Goal: Transaction & Acquisition: Purchase product/service

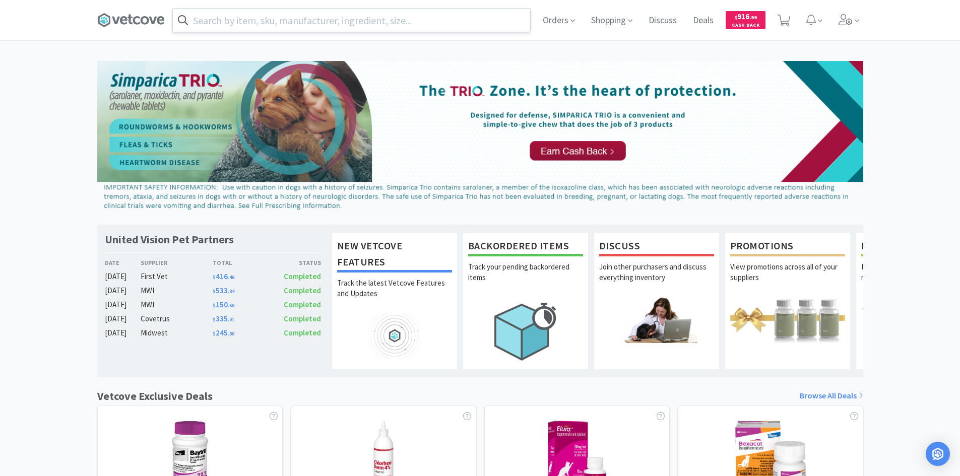
click at [303, 24] on input "text" at bounding box center [351, 20] width 357 height 23
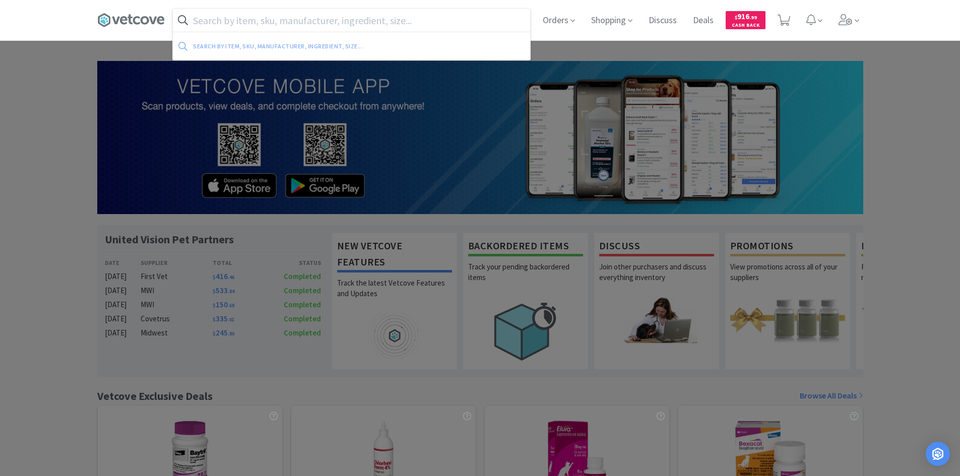
click at [272, 21] on input "text" at bounding box center [351, 20] width 357 height 23
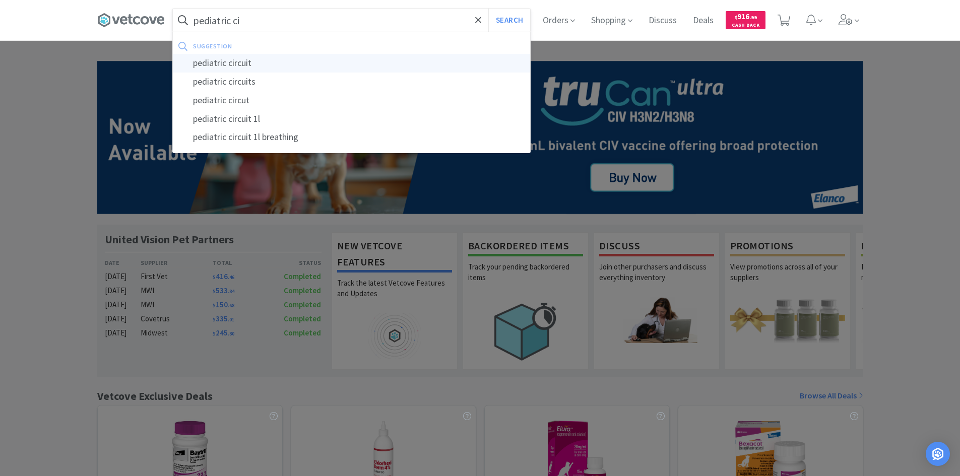
type input "pediatric circuit"
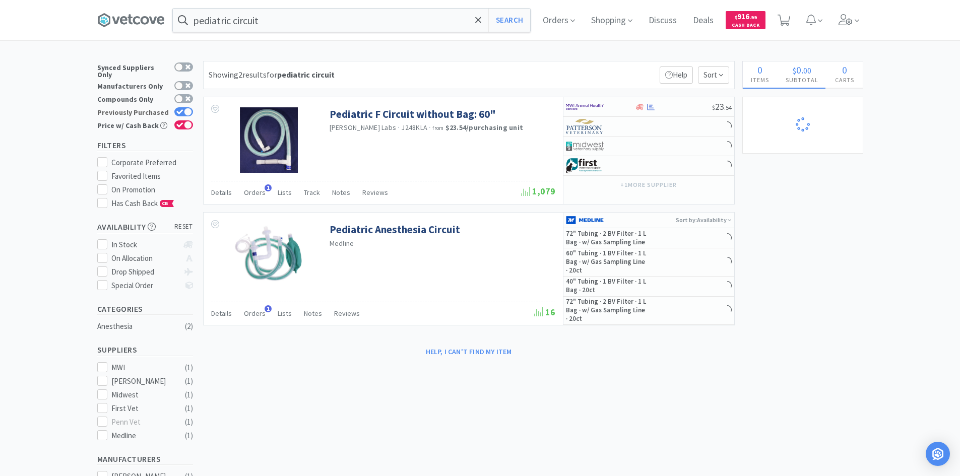
click at [181, 109] on icon at bounding box center [179, 112] width 7 height 6
checkbox input "false"
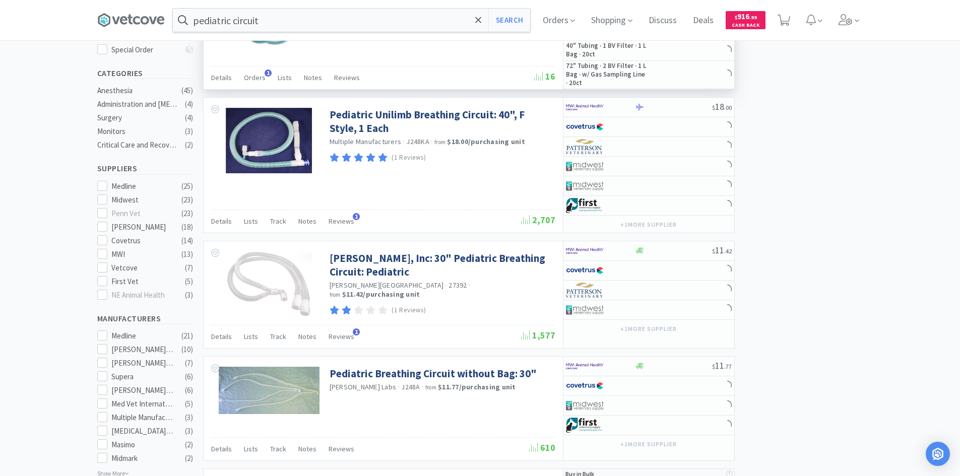
scroll to position [252, 0]
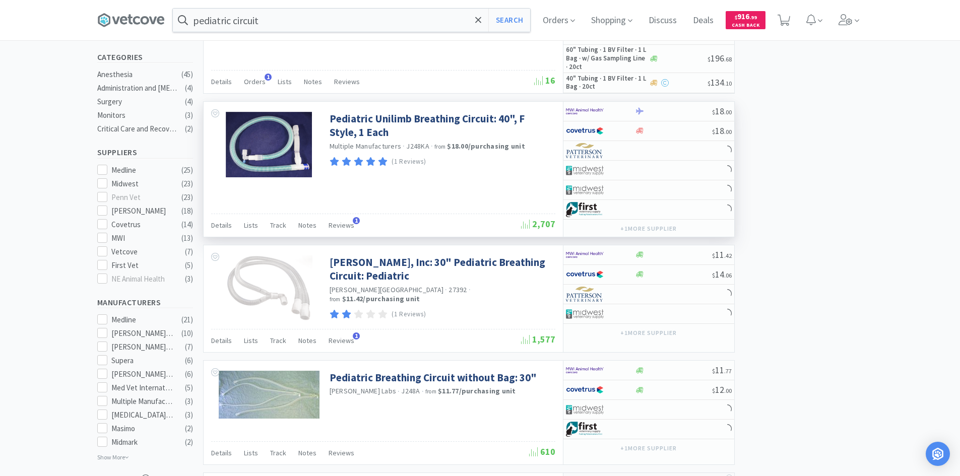
select select "2"
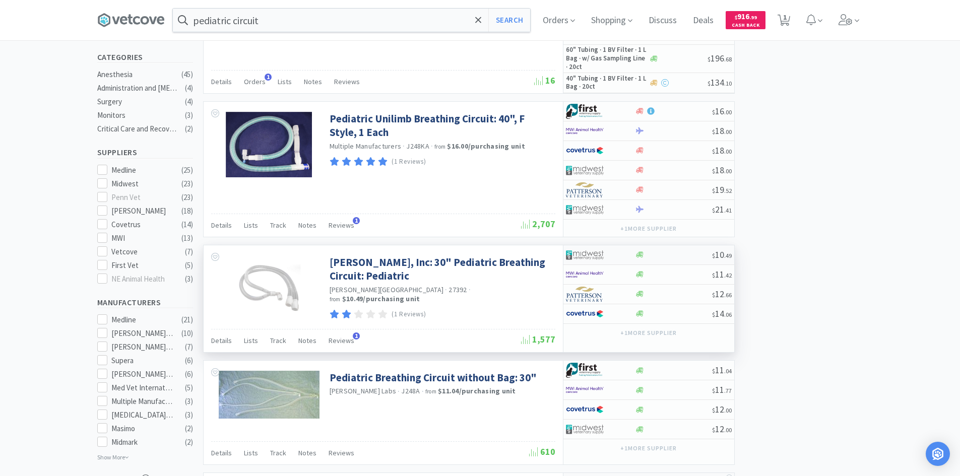
click at [623, 254] on div at bounding box center [600, 254] width 69 height 17
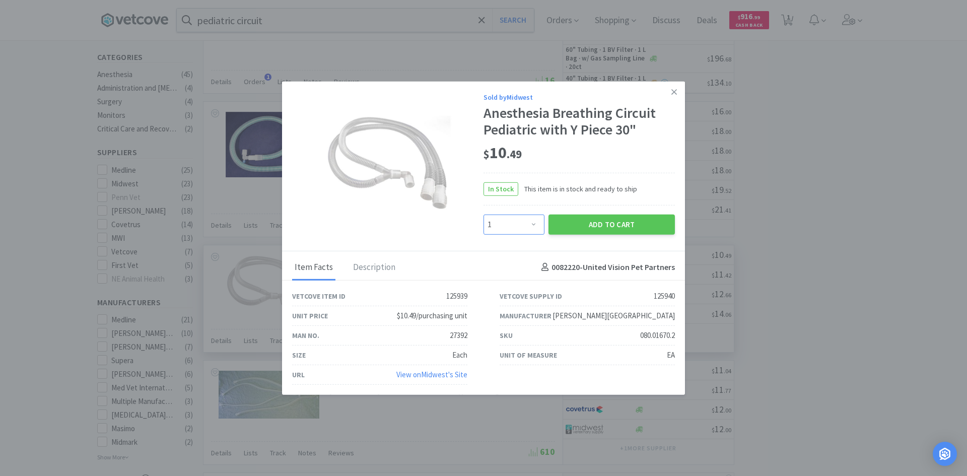
drag, startPoint x: 526, startPoint y: 228, endPoint x: 523, endPoint y: 220, distance: 8.4
click at [526, 228] on select "Enter Quantity 1 2 3 4 5 6 7 8 9 10 11 12 13 14 15 16 17 18 19 20 Enter Quantity" at bounding box center [514, 224] width 61 height 20
select select "2"
click at [484, 214] on select "Enter Quantity 1 2 3 4 5 6 7 8 9 10 11 12 13 14 15 16 17 18 19 20 Enter Quantity" at bounding box center [514, 224] width 61 height 20
click at [580, 227] on button "Add to Cart" at bounding box center [612, 224] width 126 height 20
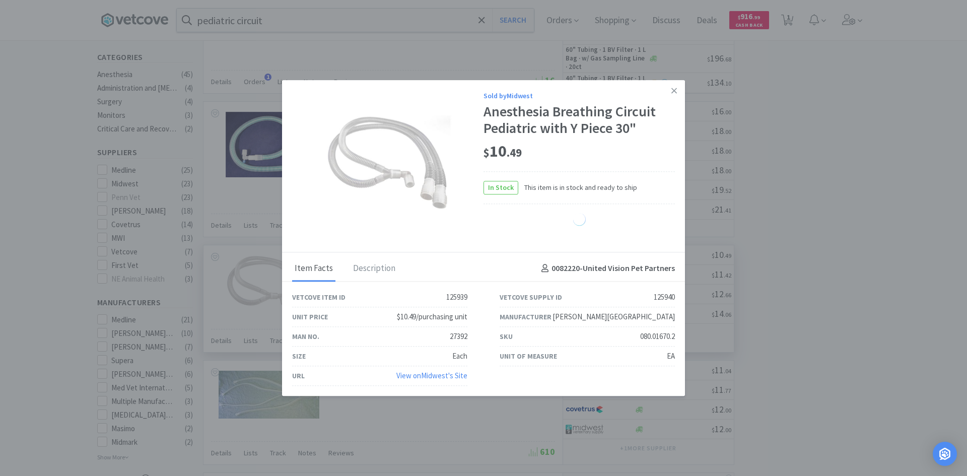
select select "2"
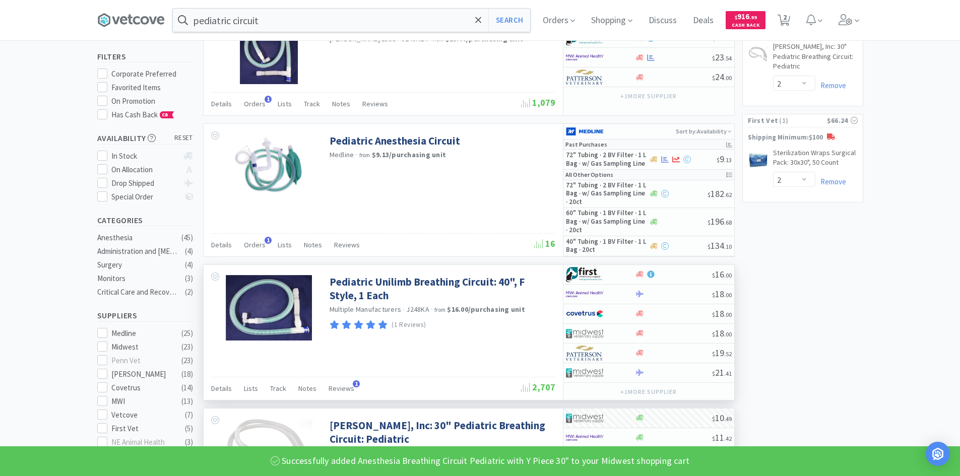
scroll to position [0, 0]
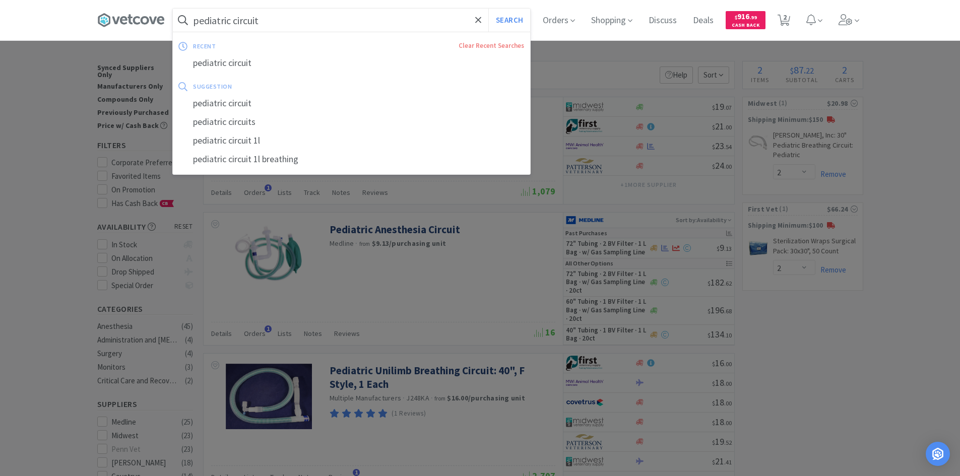
click at [276, 22] on input "pediatric circuit" at bounding box center [351, 20] width 357 height 23
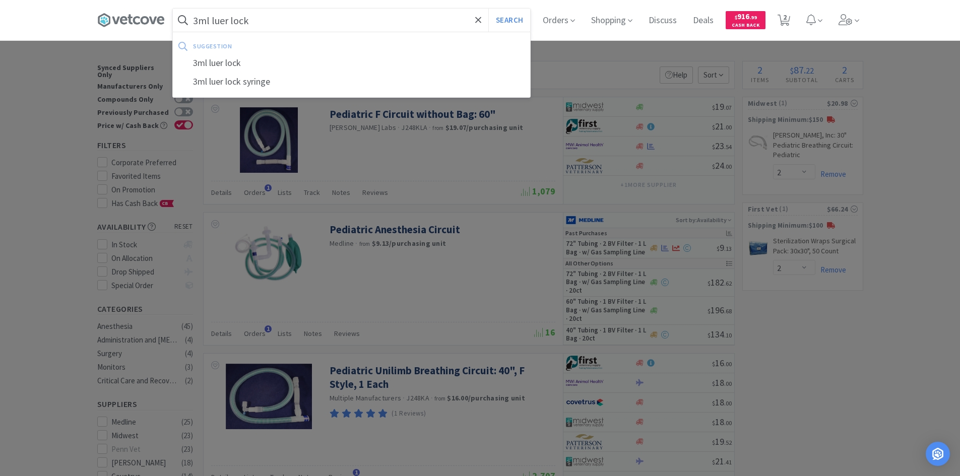
type input "3ml luer lock"
click at [488, 9] on button "Search" at bounding box center [509, 20] width 42 height 23
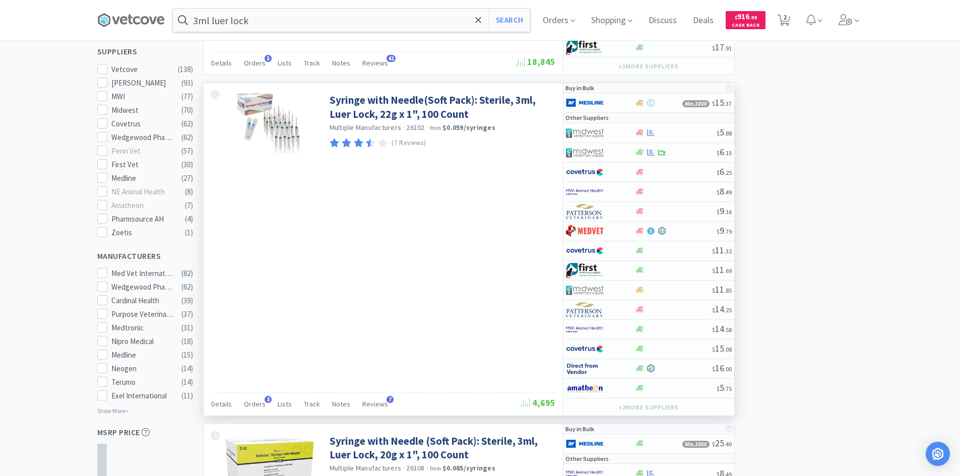
scroll to position [554, 0]
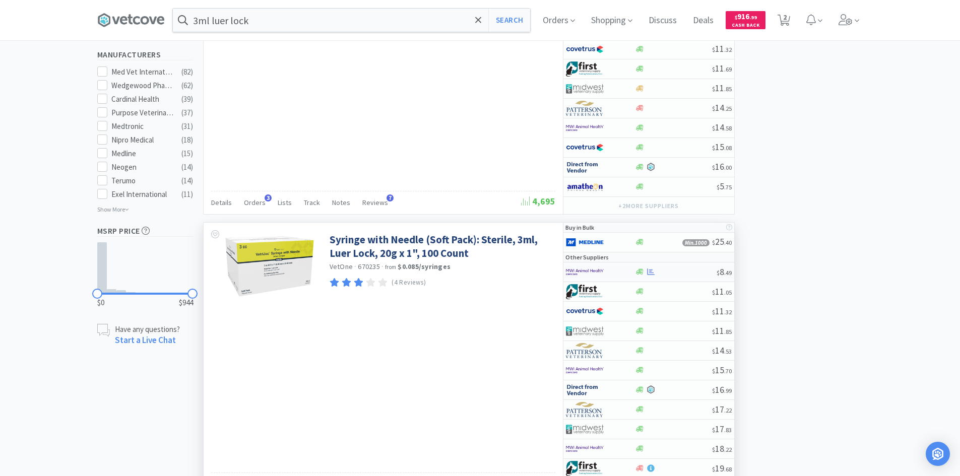
click at [589, 269] on img at bounding box center [585, 271] width 38 height 15
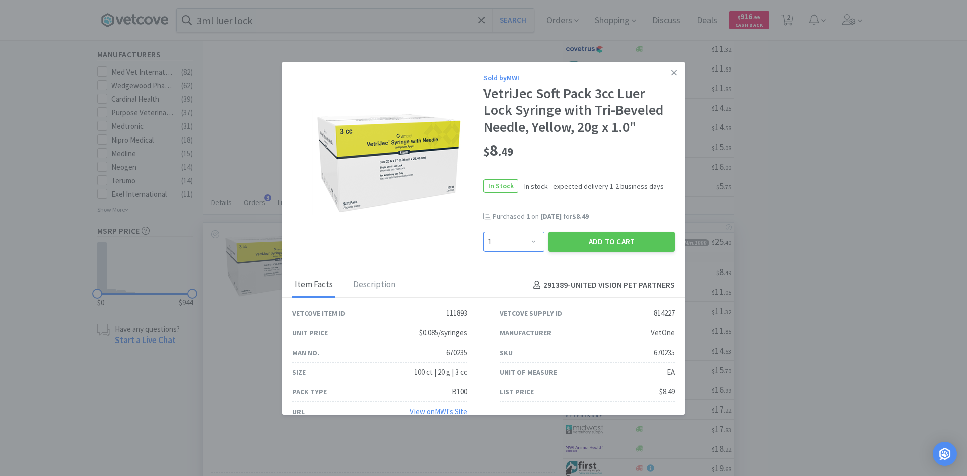
click at [523, 237] on select "Enter Quantity 1 2 3 4 5 6 7 8 9 10 11 12 13 14 15 16 17 18 19 20 Enter Quantity" at bounding box center [514, 242] width 61 height 20
select select "10"
click at [484, 232] on select "Enter Quantity 1 2 3 4 5 6 7 8 9 10 11 12 13 14 15 16 17 18 19 20 Enter Quantity" at bounding box center [514, 242] width 61 height 20
click at [566, 241] on button "Add to Cart" at bounding box center [612, 242] width 126 height 20
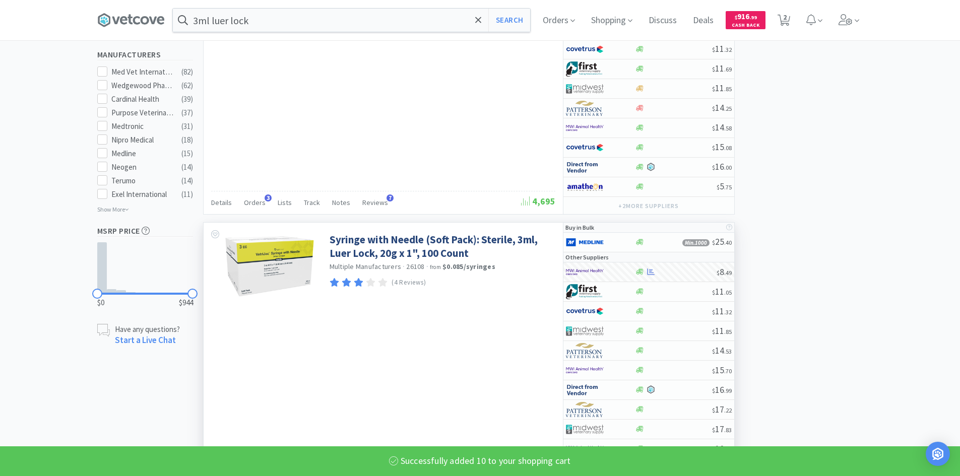
select select "10"
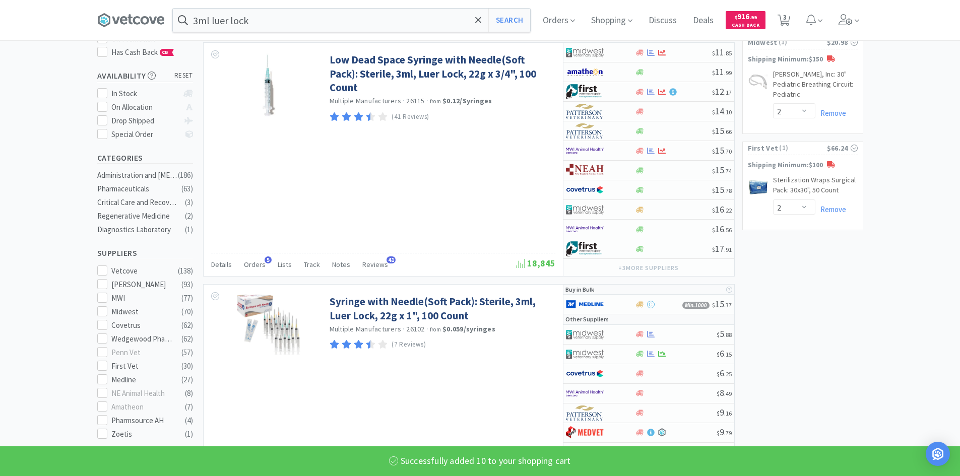
scroll to position [0, 0]
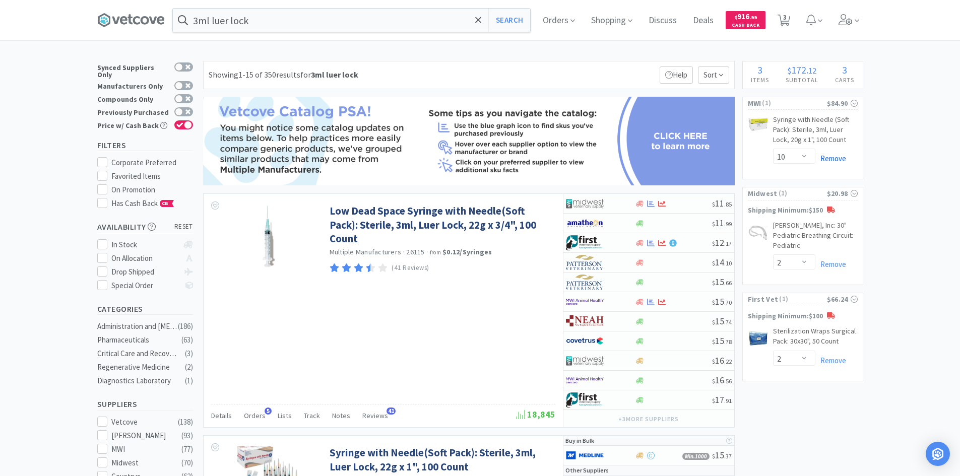
click at [830, 158] on link "Remove" at bounding box center [830, 159] width 31 height 10
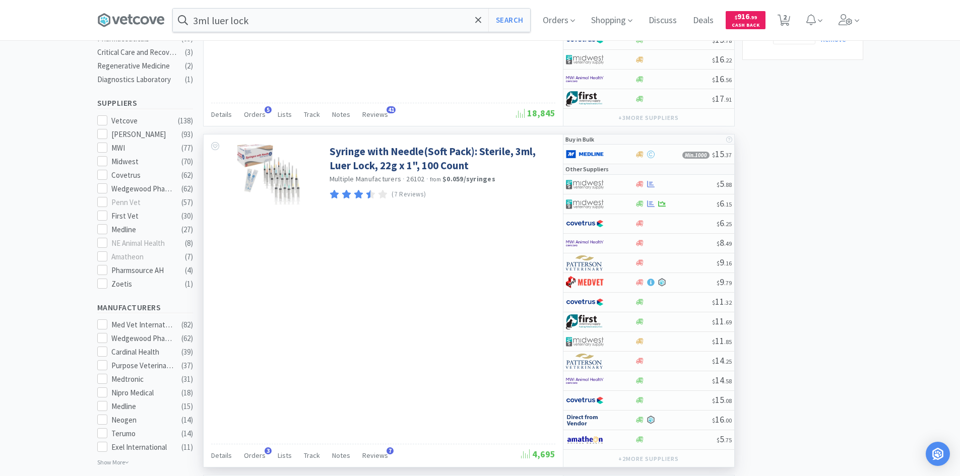
scroll to position [302, 0]
click at [617, 203] on div at bounding box center [593, 202] width 55 height 17
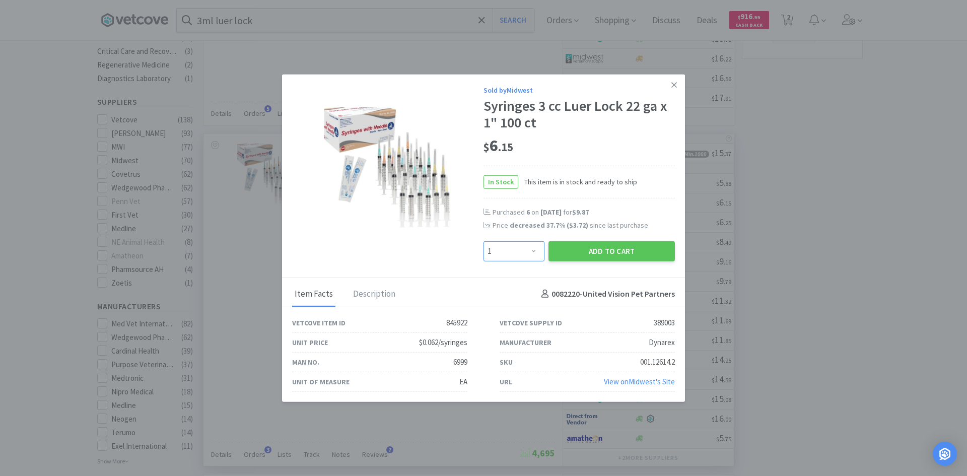
click at [529, 252] on select "Enter Quantity 1 2 3 4 5 6 7 8 9 10 11 12 13 14 15 16 17 18 19 20 Enter Quantity" at bounding box center [514, 251] width 61 height 20
select select "6"
click at [484, 241] on select "Enter Quantity 1 2 3 4 5 6 7 8 9 10 11 12 13 14 15 16 17 18 19 20 Enter Quantity" at bounding box center [514, 251] width 61 height 20
click at [583, 248] on button "Add to Cart" at bounding box center [612, 251] width 126 height 20
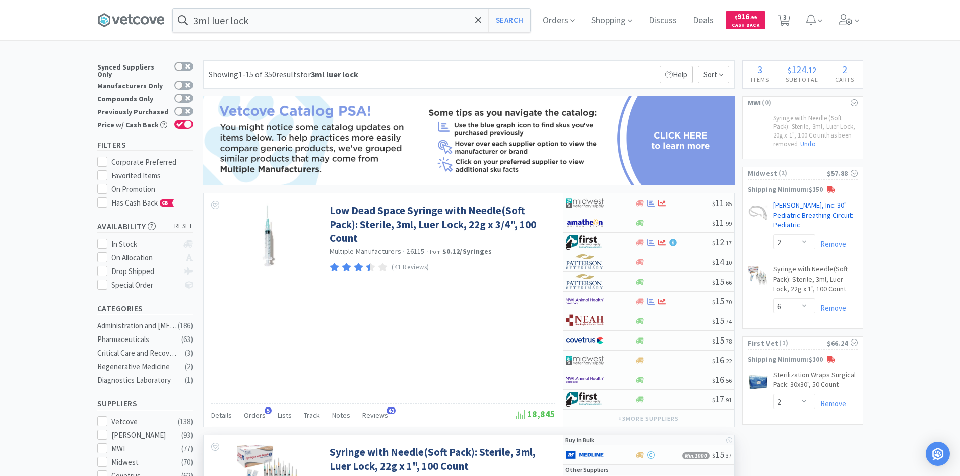
scroll to position [0, 0]
click at [800, 304] on select "Enter Quantity 1 2 3 4 5 6 7 8 9 10 11 12 13 14 15 16 17 18 19 20 Enter Quantity" at bounding box center [794, 306] width 42 height 15
click at [773, 299] on select "Enter Quantity 1 2 3 4 5 6 7 8 9 10 11 12 13 14 15 16 17 18 19 20 Enter Quantity" at bounding box center [794, 306] width 42 height 15
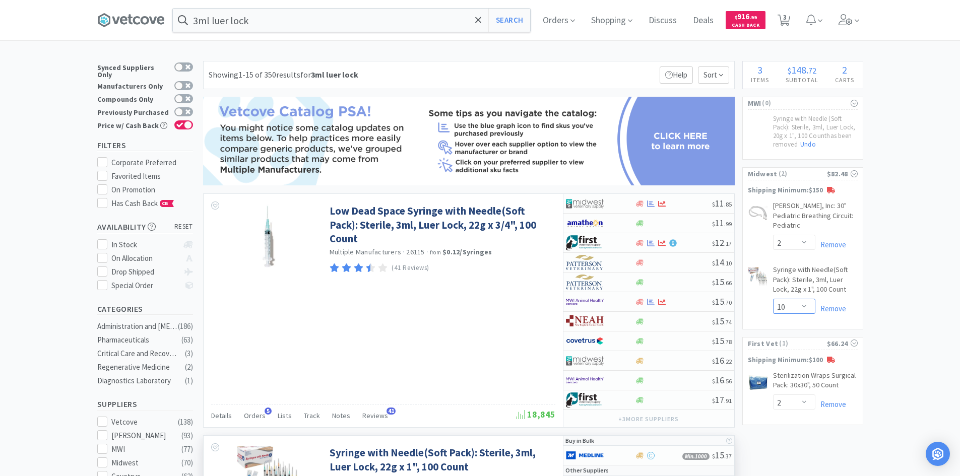
drag, startPoint x: 792, startPoint y: 306, endPoint x: 790, endPoint y: 300, distance: 6.1
click at [792, 306] on select "Enter Quantity 1 2 3 4 5 6 7 8 9 10 11 12 13 14 15 16 17 18 19 20 Enter Quantity" at bounding box center [794, 306] width 42 height 15
click at [773, 299] on select "Enter Quantity 1 2 3 4 5 6 7 8 9 10 11 12 13 14 15 16 17 18 19 20 Enter Quantity" at bounding box center [794, 306] width 42 height 15
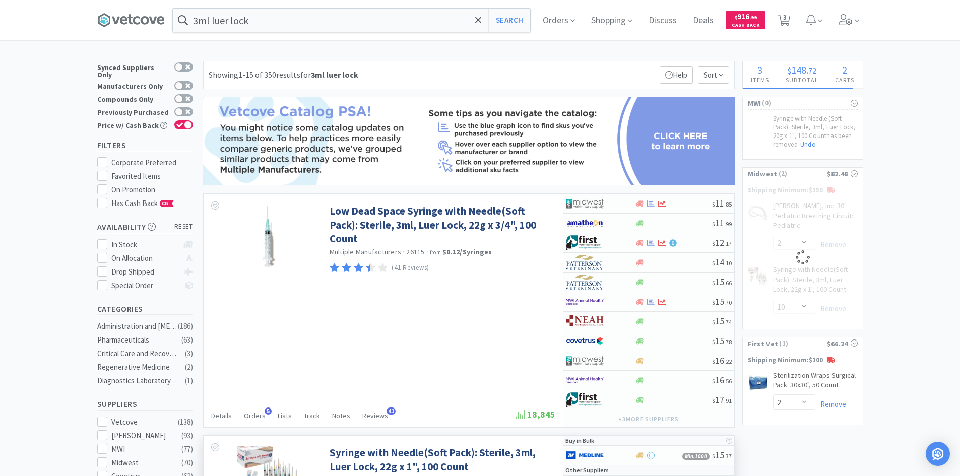
select select "6"
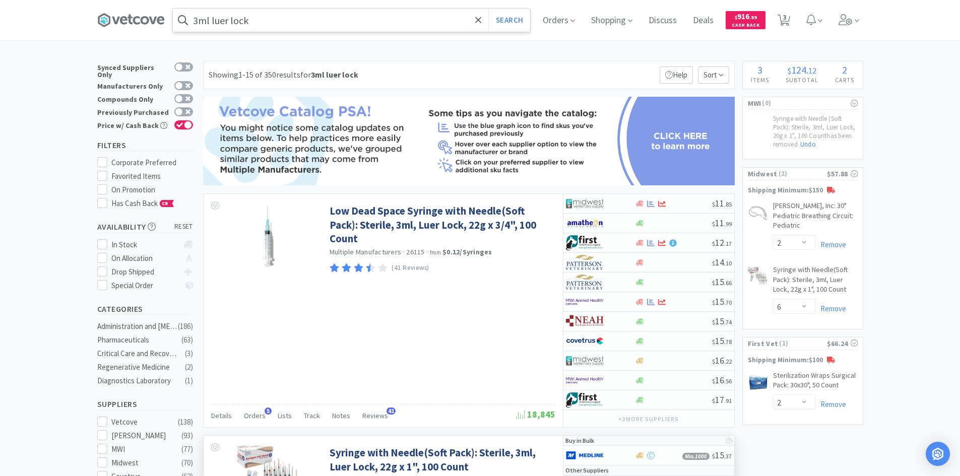
click at [246, 20] on input "3ml luer lock" at bounding box center [351, 20] width 357 height 23
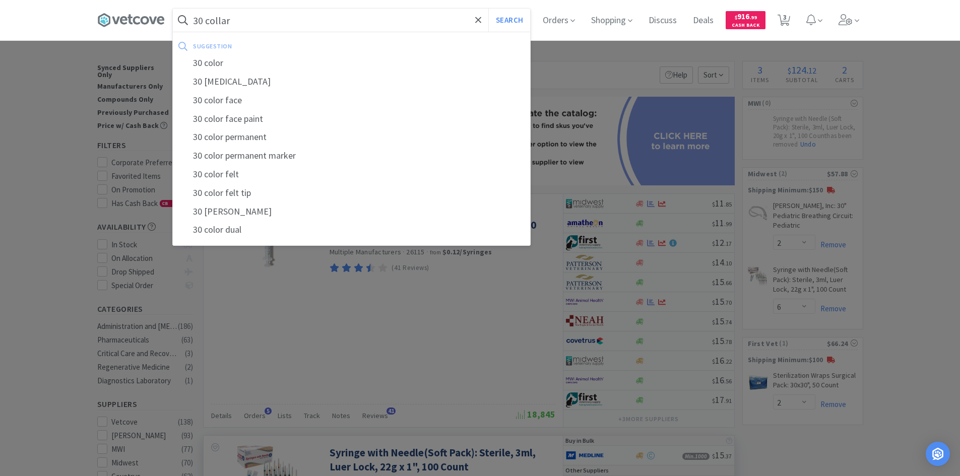
type input "30 collar"
click at [488, 9] on button "Search" at bounding box center [509, 20] width 42 height 23
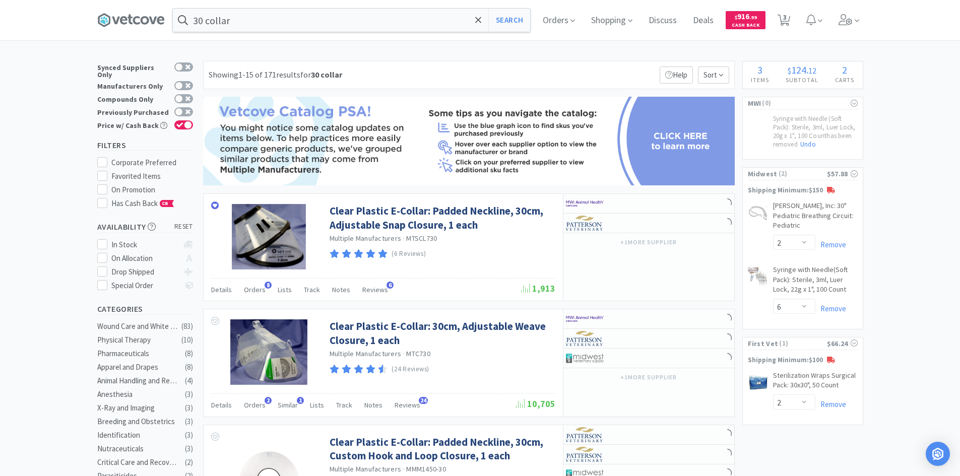
click at [181, 119] on div "Price w/ Cash Back" at bounding box center [145, 125] width 96 height 13
click at [180, 108] on div at bounding box center [179, 112] width 8 height 8
checkbox input "true"
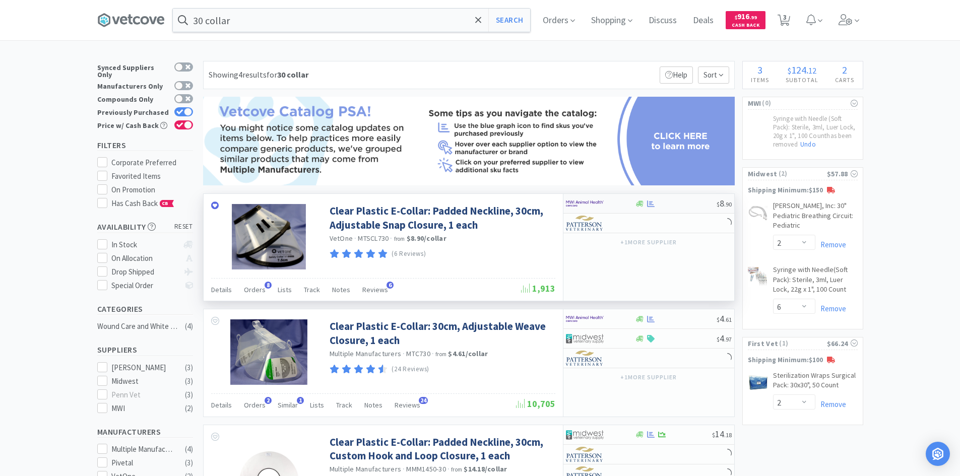
click at [588, 204] on img at bounding box center [585, 203] width 38 height 15
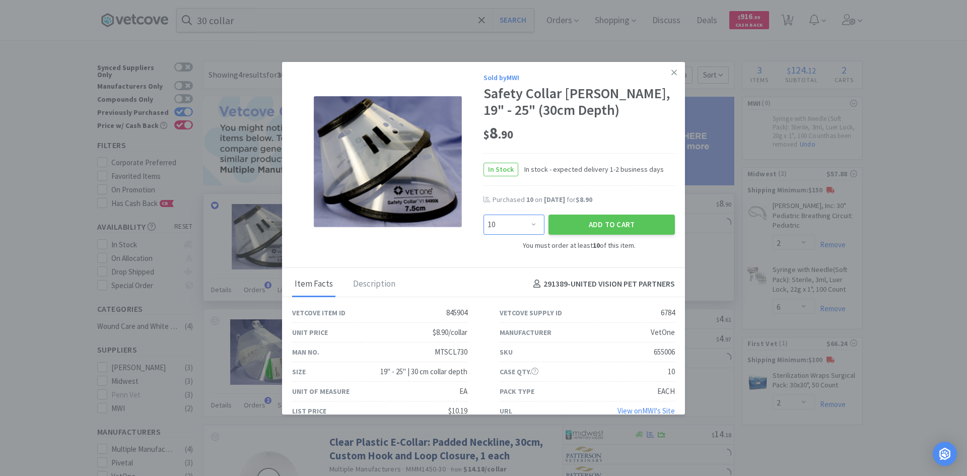
click at [524, 227] on select "Enter Quantity 10 20 30 40 50 60 70 80 90 100 110 120 130 140 150 160 170 180 1…" at bounding box center [514, 225] width 61 height 20
select select "20"
click at [484, 215] on select "Enter Quantity 10 20 30 40 50 60 70 80 90 100 110 120 130 140 150 160 170 180 1…" at bounding box center [514, 225] width 61 height 20
click at [586, 226] on button "Add to Cart" at bounding box center [612, 225] width 126 height 20
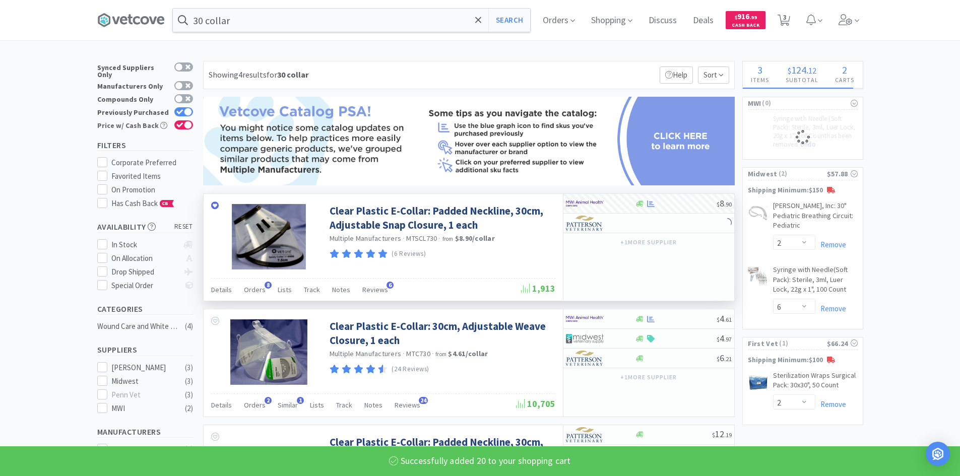
select select "20"
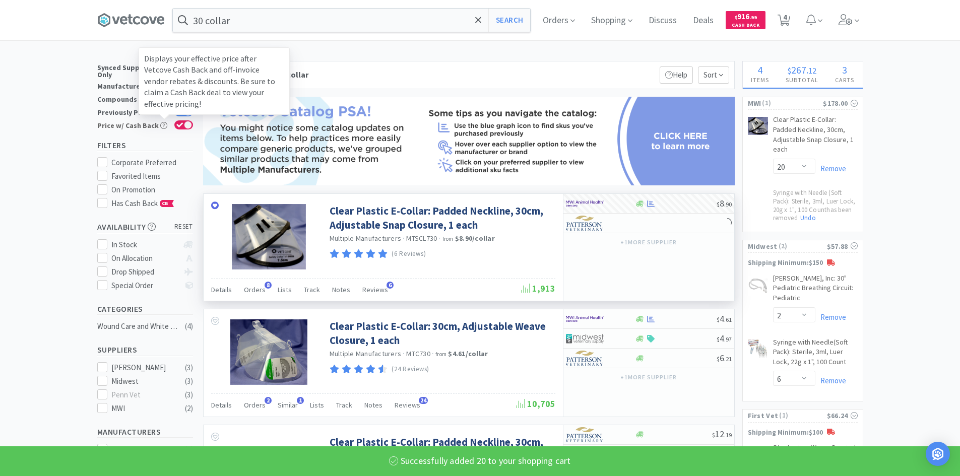
click at [188, 108] on div "Displays your effective price after Vetcove Cash Back and off-invoice vendor re…" at bounding box center [214, 81] width 151 height 68
click at [193, 131] on input "Price w/ Cash Back Displays your effective price after Vetcove Cash Back and of…" at bounding box center [193, 131] width 1 height 1
click at [186, 108] on div "Displays your effective price after Vetcove Cash Back and off-invoice vendor re…" at bounding box center [214, 81] width 151 height 68
click at [193, 131] on input "Price w/ Cash Back Displays your effective price after Vetcove Cash Back and of…" at bounding box center [193, 131] width 1 height 1
checkbox input "true"
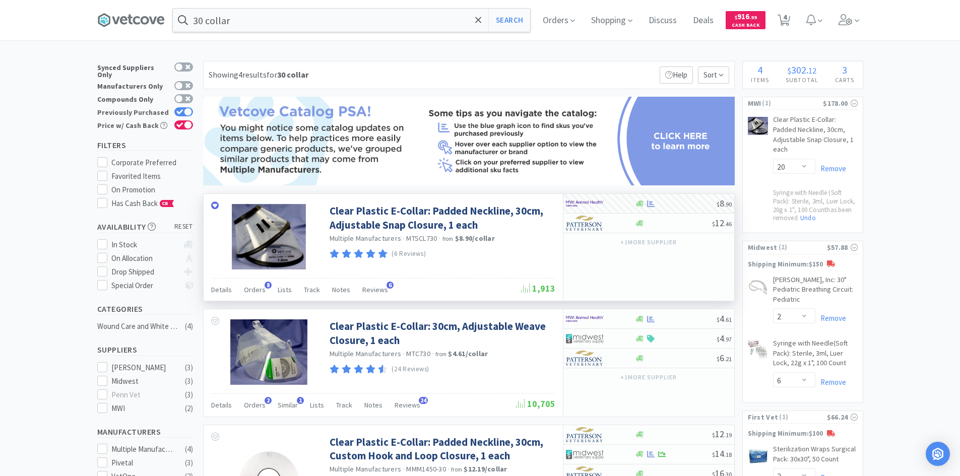
click at [184, 108] on div at bounding box center [188, 112] width 8 height 8
checkbox input "false"
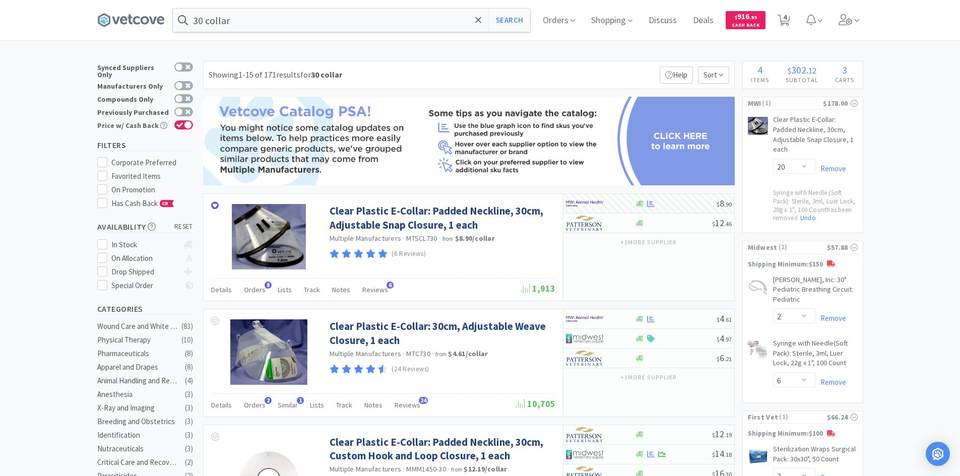
click at [311, 13] on input "30 collar" at bounding box center [351, 20] width 357 height 23
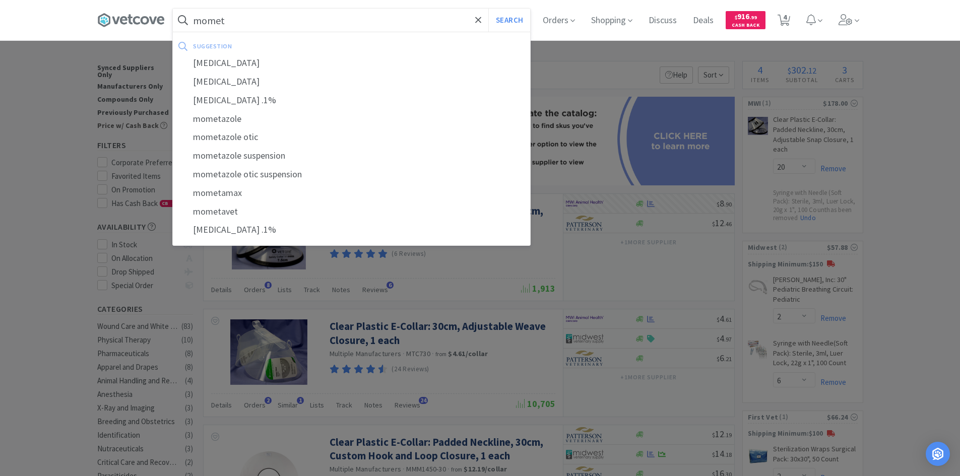
type input "momet"
click at [488, 9] on button "Search" at bounding box center [509, 20] width 42 height 23
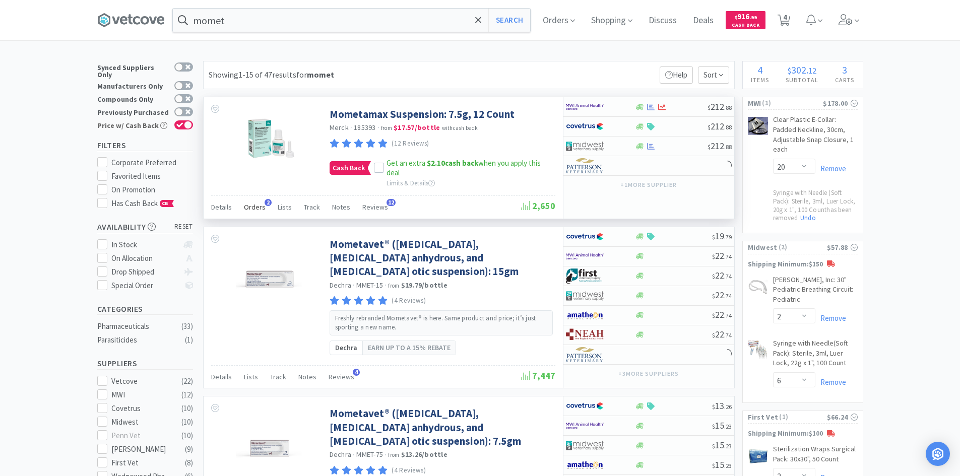
click at [260, 205] on span "Orders" at bounding box center [255, 207] width 22 height 9
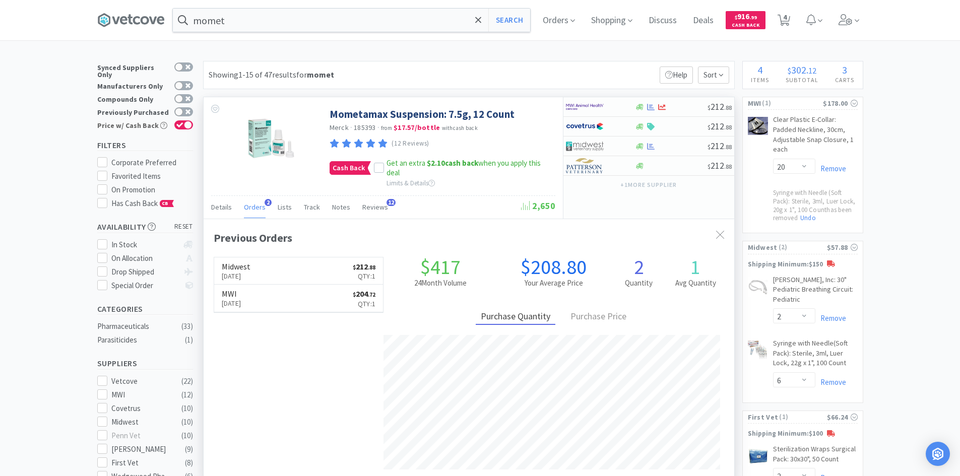
scroll to position [261, 530]
click at [260, 205] on span "Orders" at bounding box center [255, 207] width 22 height 9
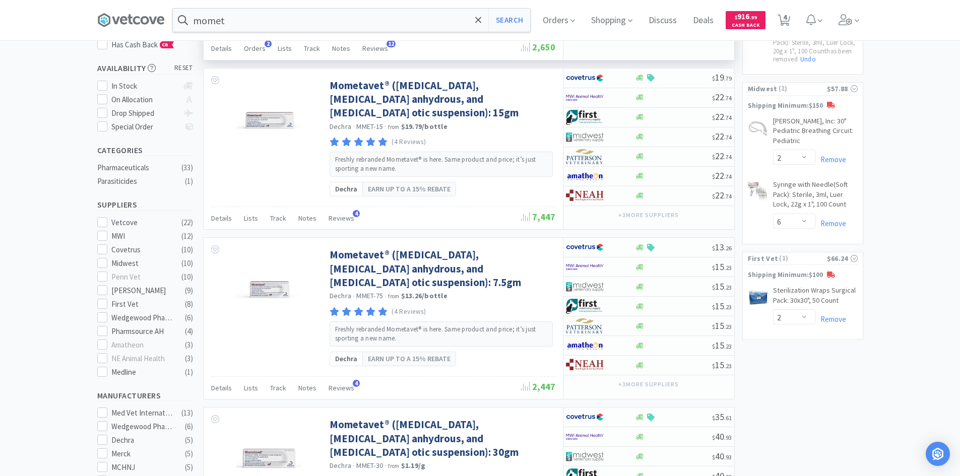
scroll to position [50, 0]
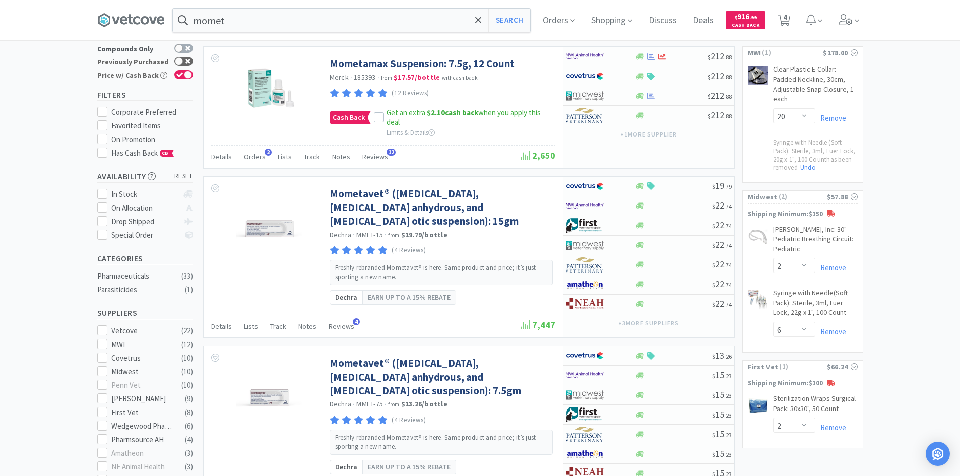
click at [186, 59] on icon at bounding box center [187, 61] width 5 height 5
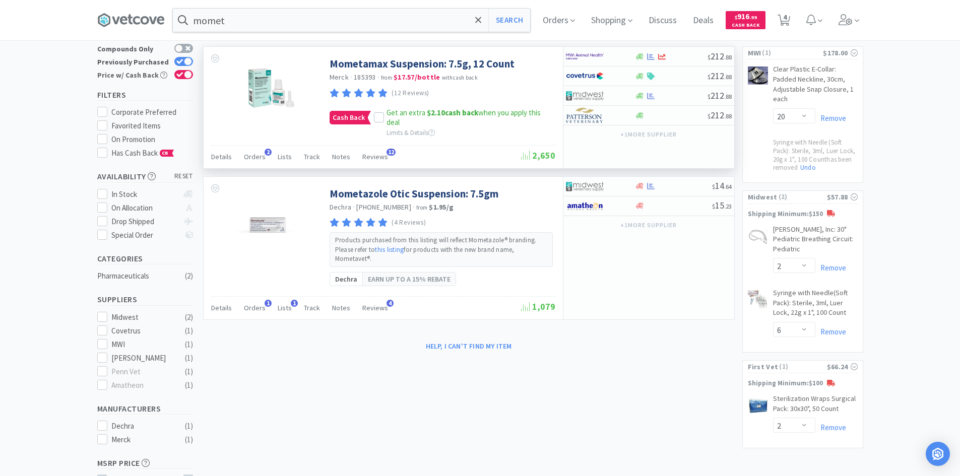
scroll to position [0, 0]
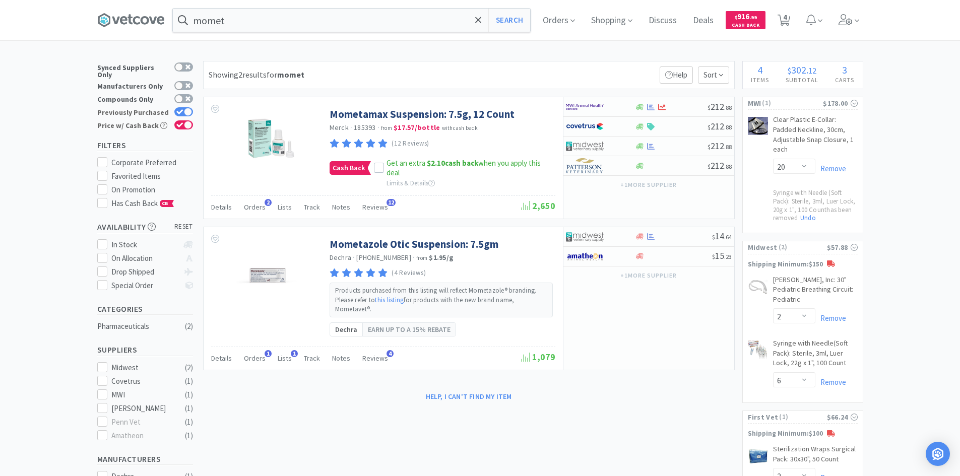
click at [186, 108] on div at bounding box center [188, 112] width 8 height 8
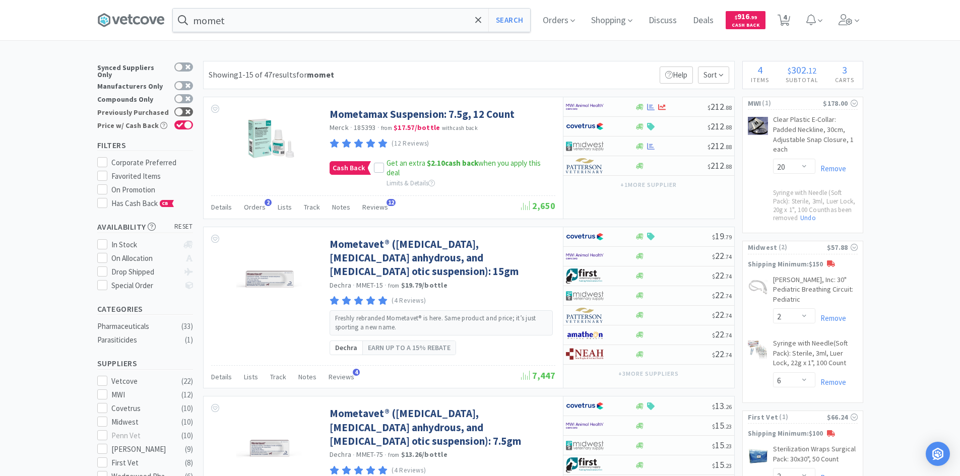
click at [191, 107] on div at bounding box center [183, 111] width 19 height 9
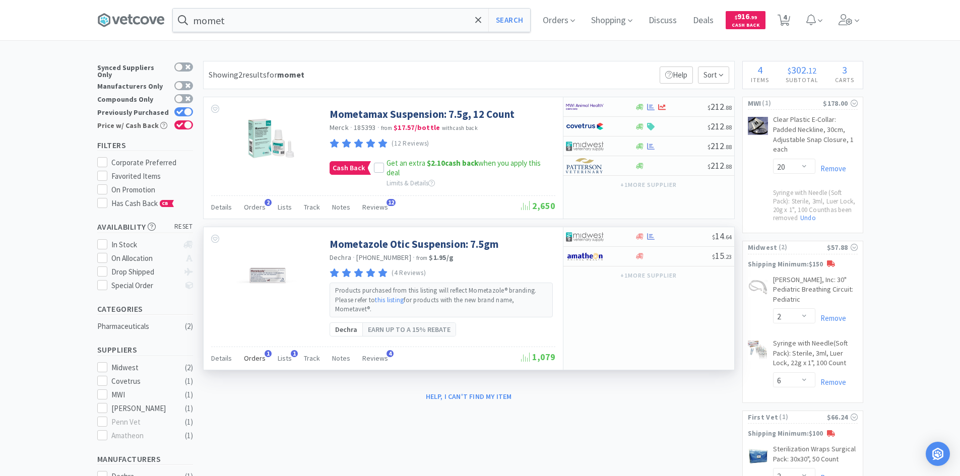
click at [258, 361] on span "Orders" at bounding box center [255, 358] width 22 height 9
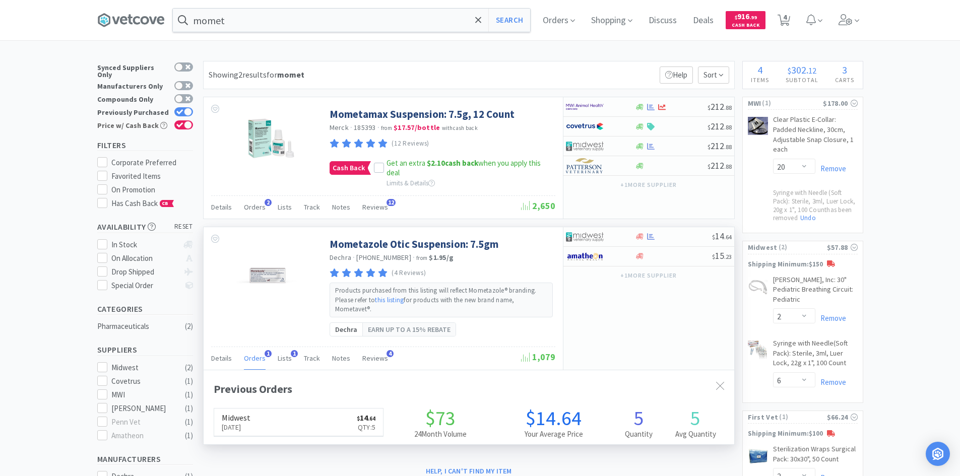
scroll to position [261, 530]
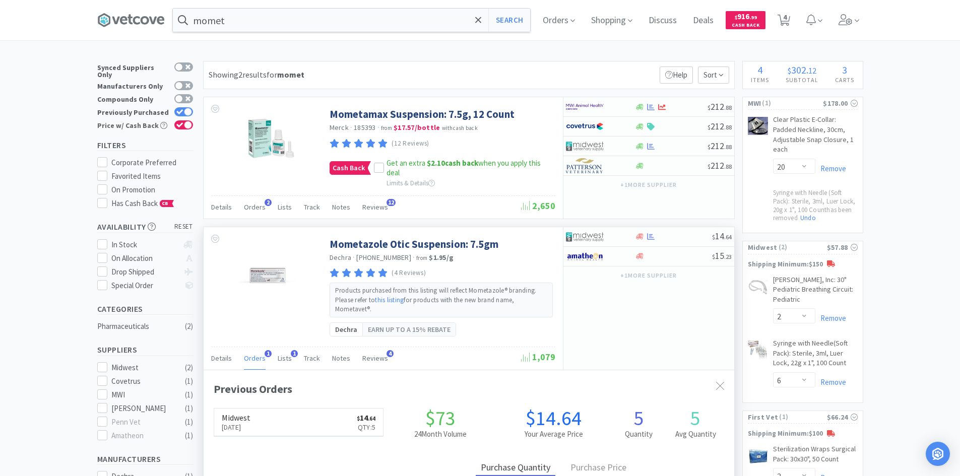
click at [258, 361] on span "Orders" at bounding box center [255, 358] width 22 height 9
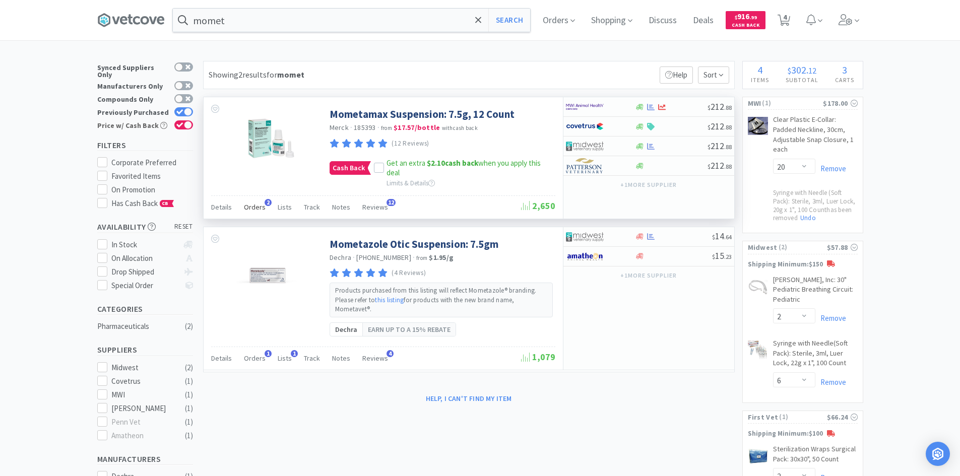
click at [251, 207] on span "Orders" at bounding box center [255, 207] width 22 height 9
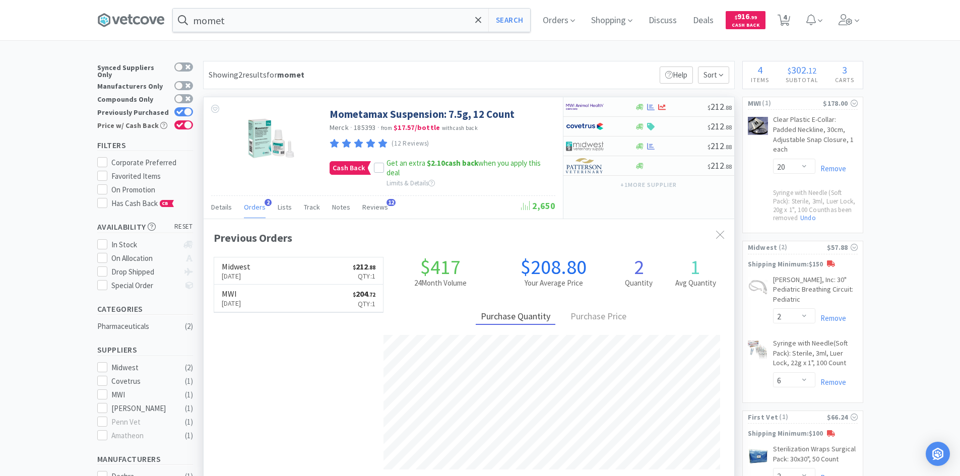
click at [251, 207] on span "Orders" at bounding box center [255, 207] width 22 height 9
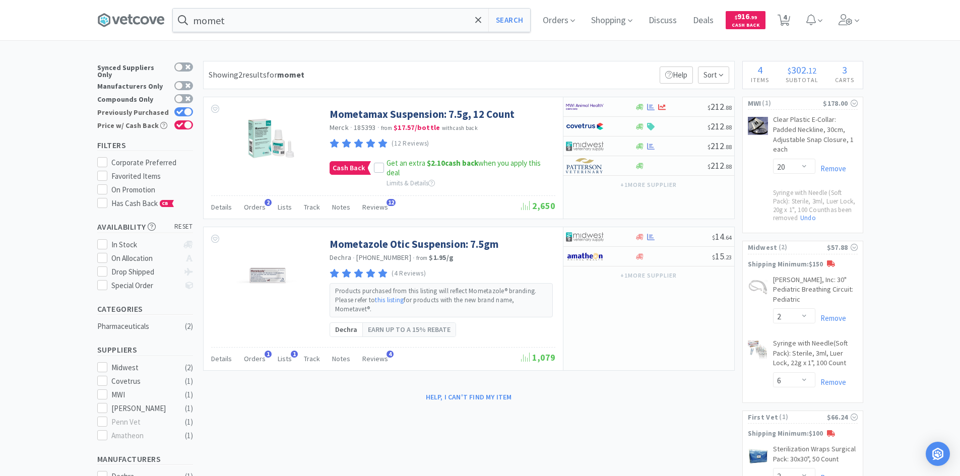
click at [183, 109] on icon at bounding box center [179, 112] width 7 height 6
checkbox input "false"
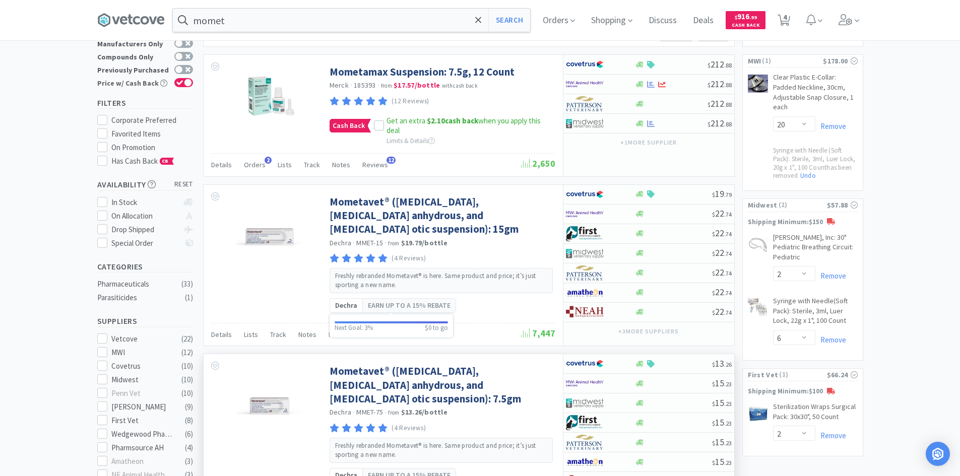
scroll to position [151, 0]
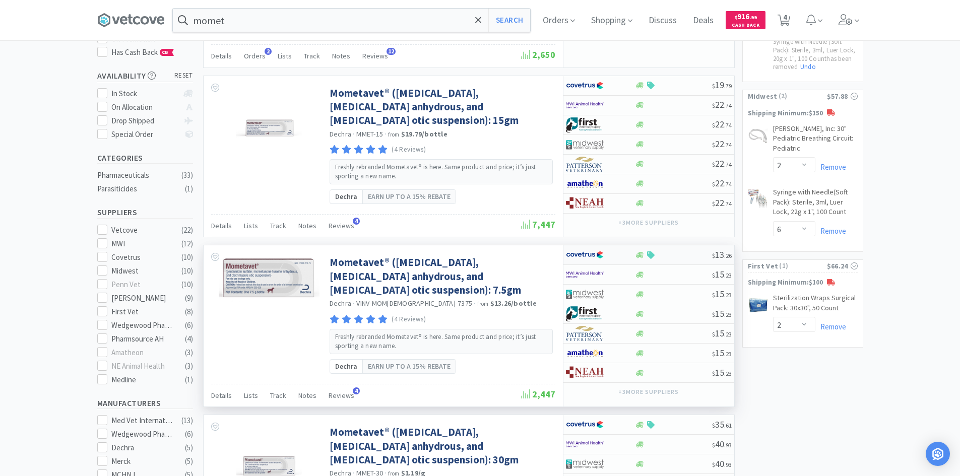
click at [621, 260] on div at bounding box center [593, 254] width 55 height 17
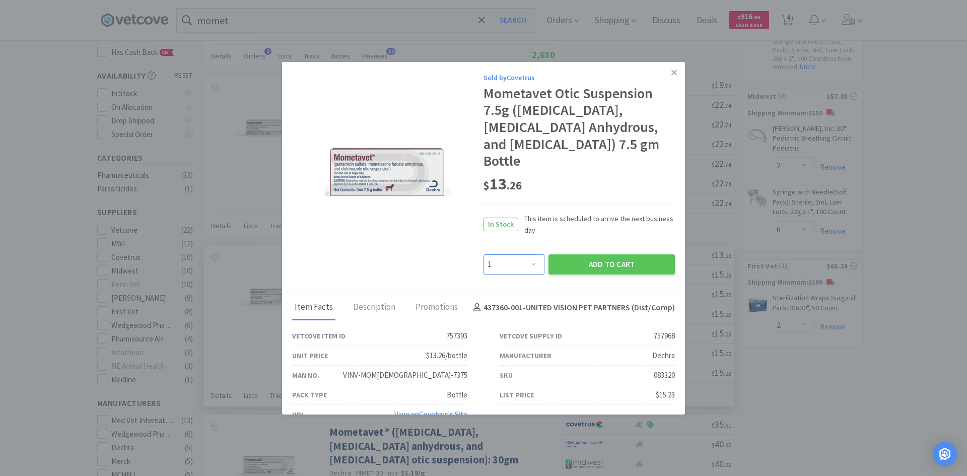
click at [517, 271] on select "Enter Quantity 1 2 3 4 5 6 7 8 9 10 11 12 13 14 15 16 17 18 19 20 Enter Quantity" at bounding box center [514, 264] width 61 height 20
select select "8"
click at [484, 254] on select "Enter Quantity 1 2 3 4 5 6 7 8 9 10 11 12 13 14 15 16 17 18 19 20 Enter Quantity" at bounding box center [514, 264] width 61 height 20
click at [573, 265] on button "Add to Cart" at bounding box center [612, 264] width 126 height 20
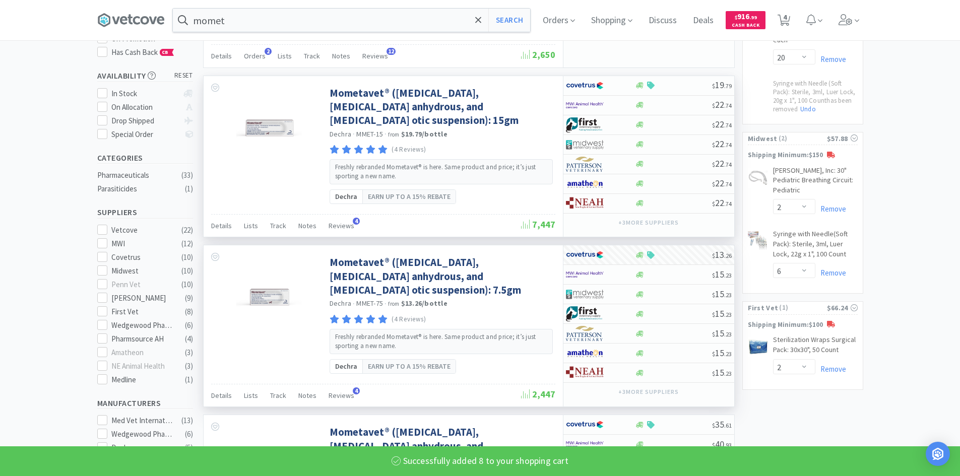
select select "8"
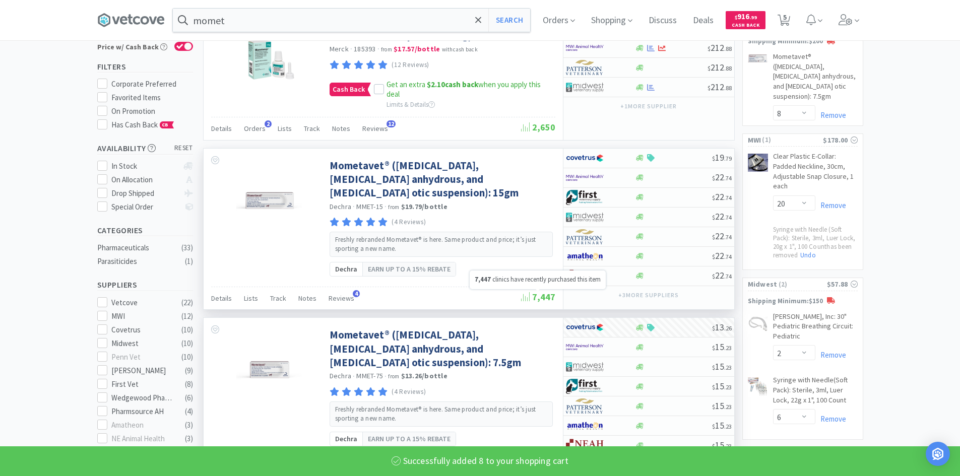
scroll to position [0, 0]
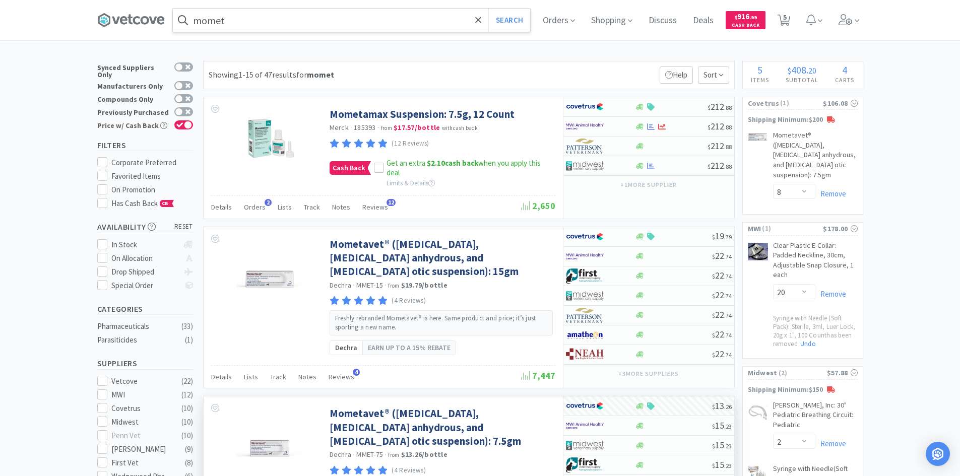
click at [346, 16] on input "momet" at bounding box center [351, 20] width 357 height 23
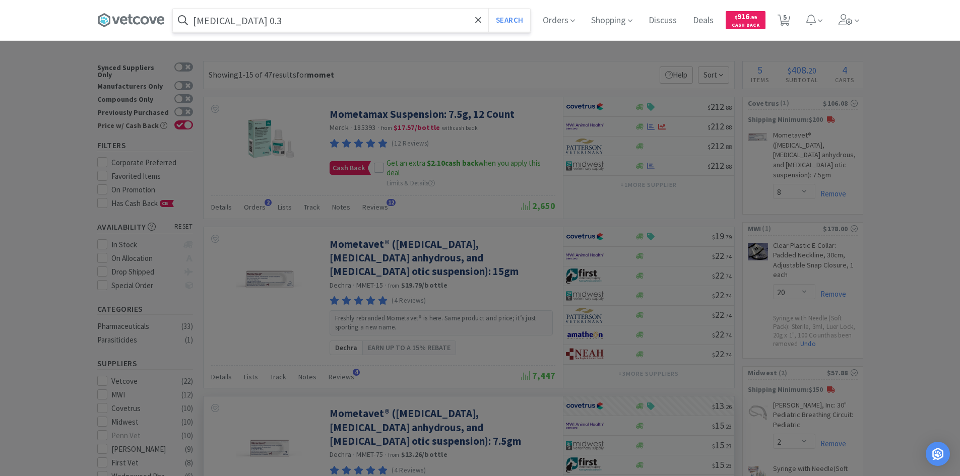
type input "[MEDICAL_DATA] 0.3"
click at [488, 9] on button "Search" at bounding box center [509, 20] width 42 height 23
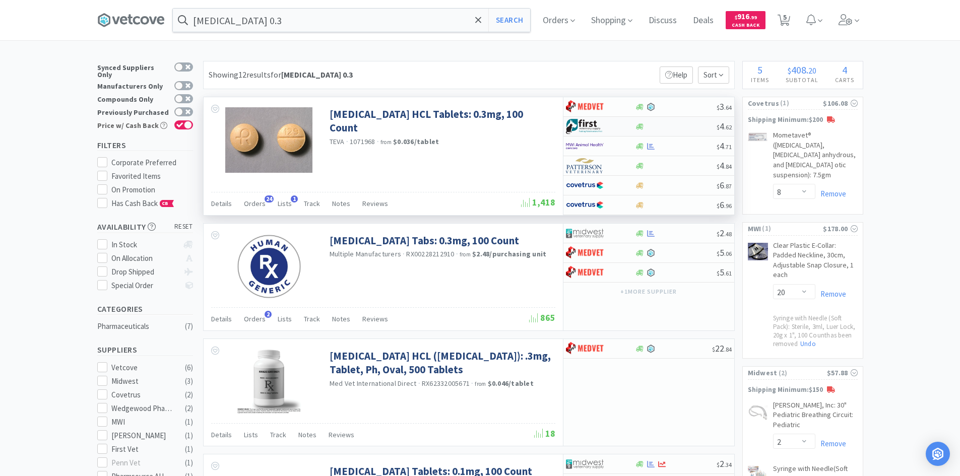
click at [607, 128] on div at bounding box center [593, 126] width 55 height 17
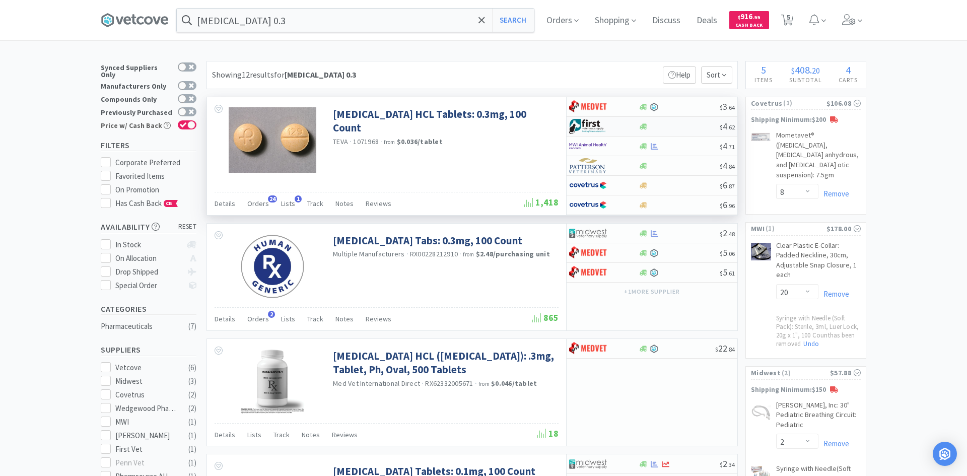
select select "1"
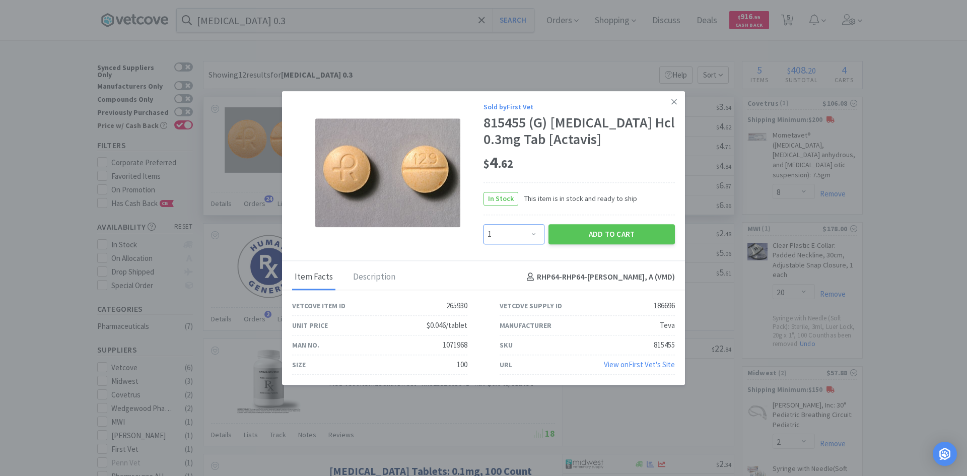
click at [516, 230] on select "Enter Quantity 1 2 3 4 5 6 7 8 9 10 11 12 13 14 15 16 17 18 19 20 Enter Quantity" at bounding box center [514, 234] width 61 height 20
type input "24"
click at [592, 224] on button "Add to Cart" at bounding box center [612, 233] width 126 height 20
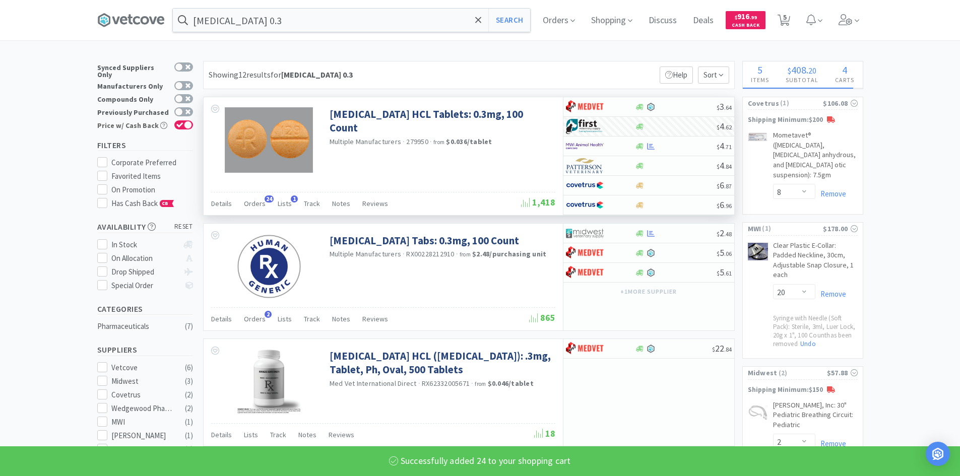
select select "24"
select select "2"
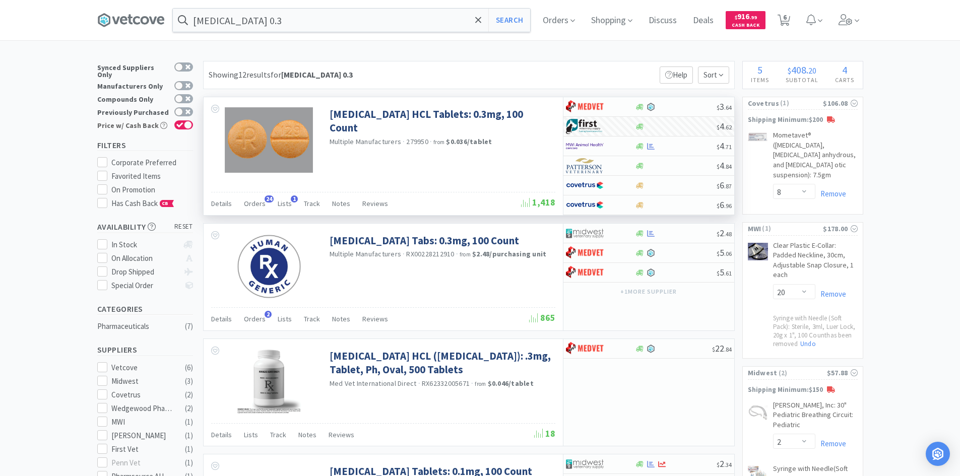
select select "1"
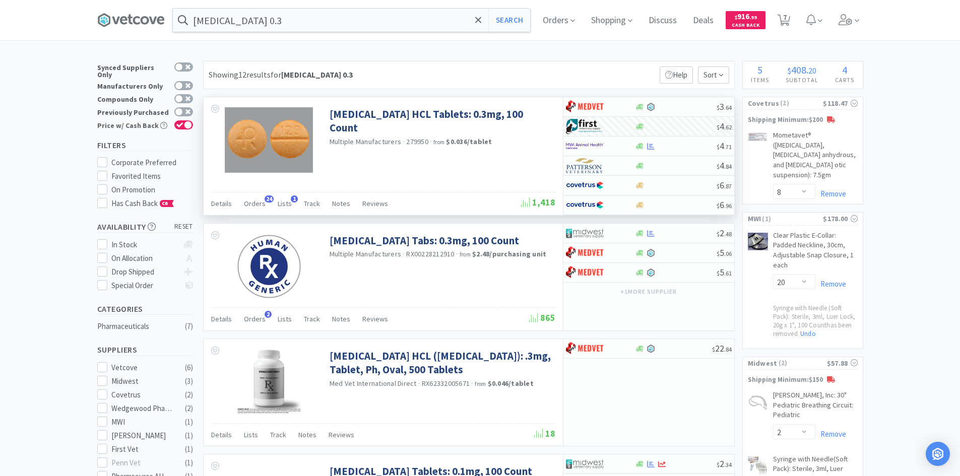
select select "3"
select select "20"
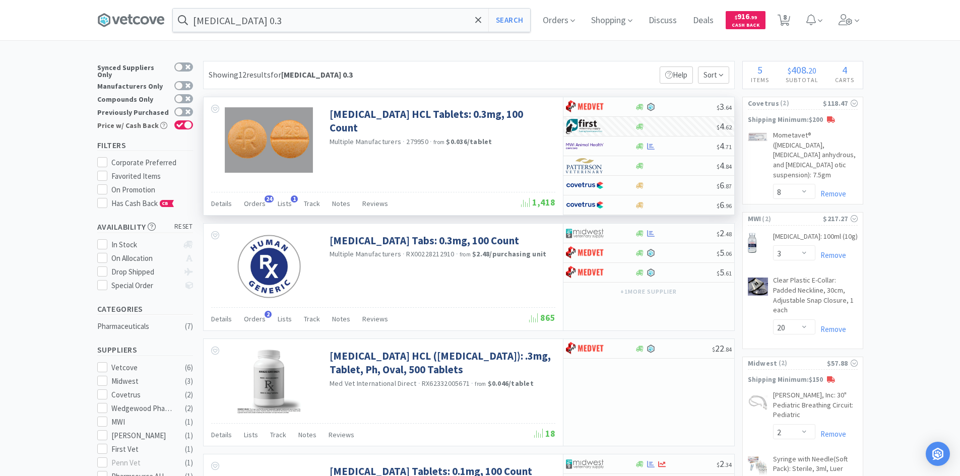
select select "4"
select select "2"
select select "24"
select select "2"
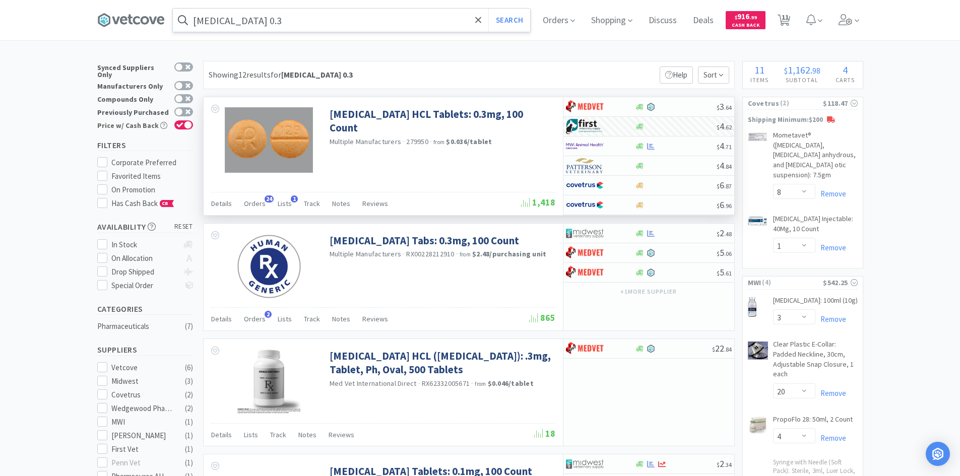
click at [308, 22] on input "[MEDICAL_DATA] 0.3" at bounding box center [351, 20] width 357 height 23
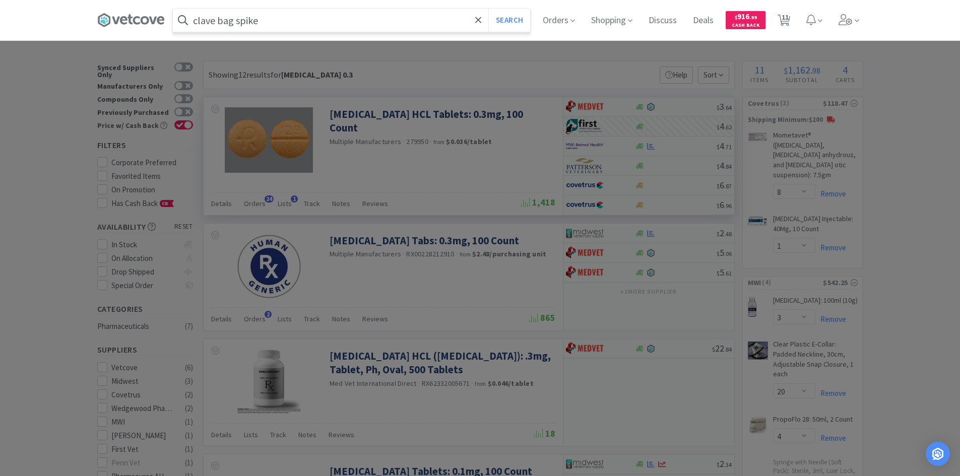
type input "clave bag spike"
click at [488, 9] on button "Search" at bounding box center [509, 20] width 42 height 23
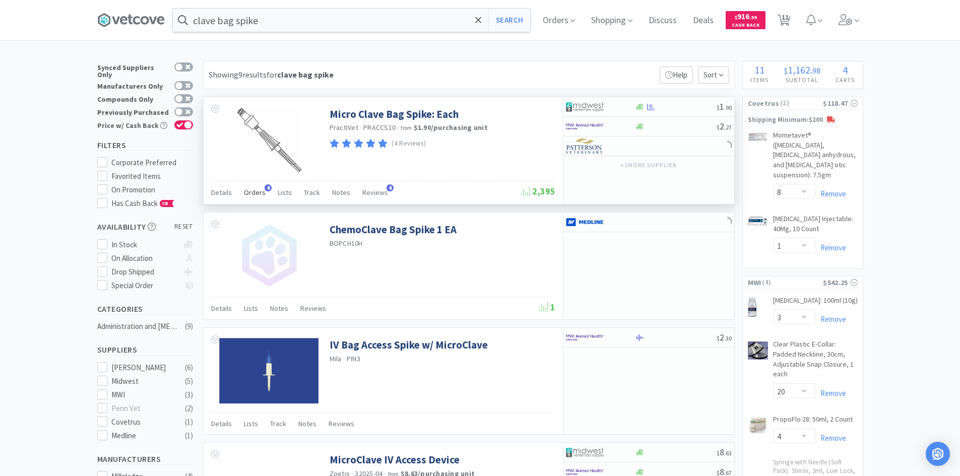
click at [260, 193] on span "Orders" at bounding box center [255, 192] width 22 height 9
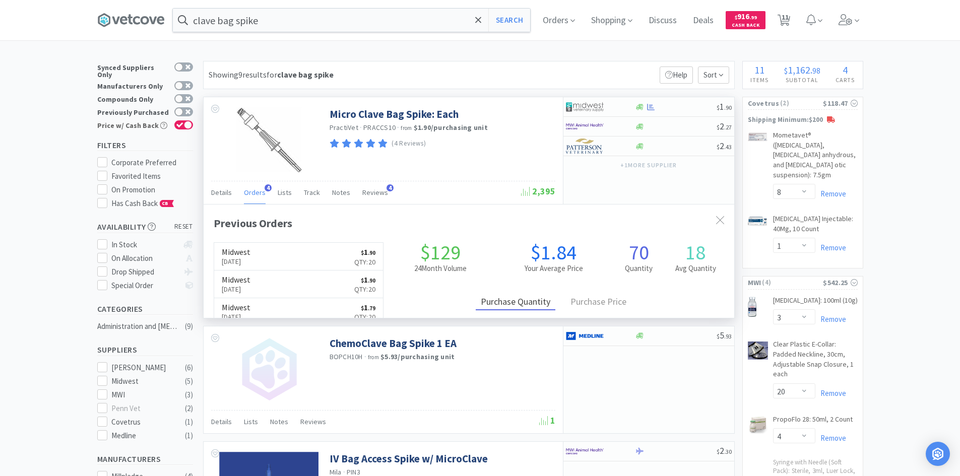
scroll to position [261, 530]
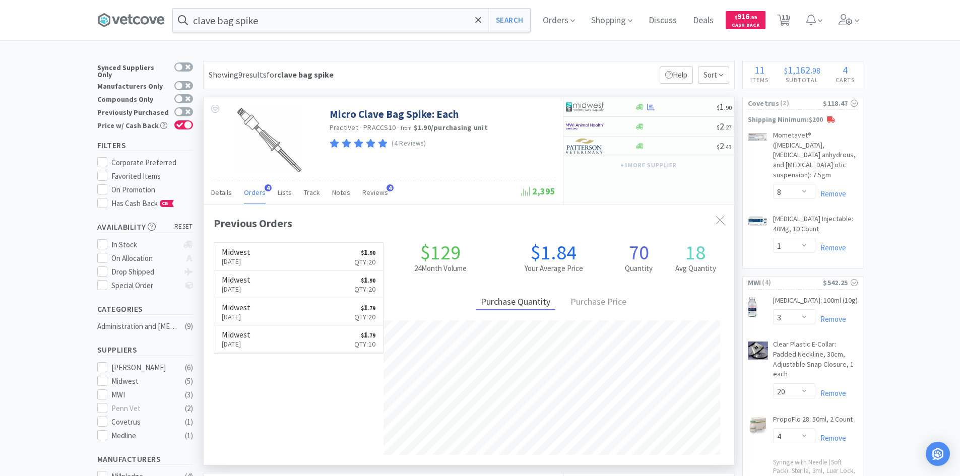
click at [260, 193] on span "Orders" at bounding box center [255, 192] width 22 height 9
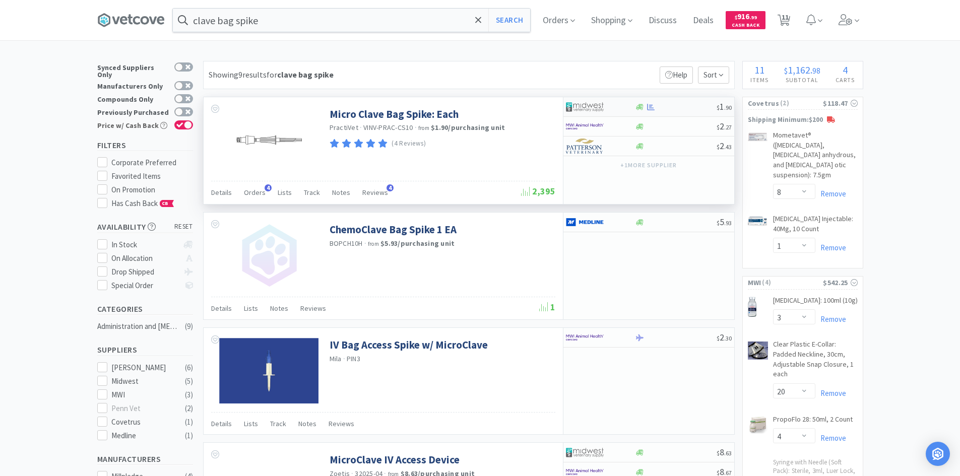
click at [608, 107] on div at bounding box center [593, 106] width 55 height 17
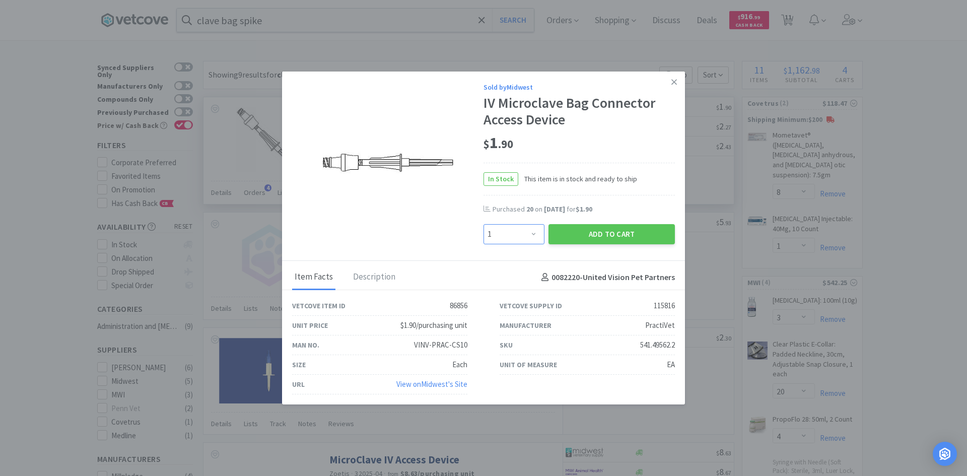
click at [523, 232] on select "Enter Quantity 1 2 3 4 5 6 7 8 9 10 11 12 13 14 15 16 17 18 19 20 Enter Quantity" at bounding box center [514, 234] width 61 height 20
select select "20"
click at [484, 224] on select "Enter Quantity 1 2 3 4 5 6 7 8 9 10 11 12 13 14 15 16 17 18 19 20 Enter Quantity" at bounding box center [514, 234] width 61 height 20
click at [605, 236] on button "Add to Cart" at bounding box center [612, 234] width 126 height 20
select select "20"
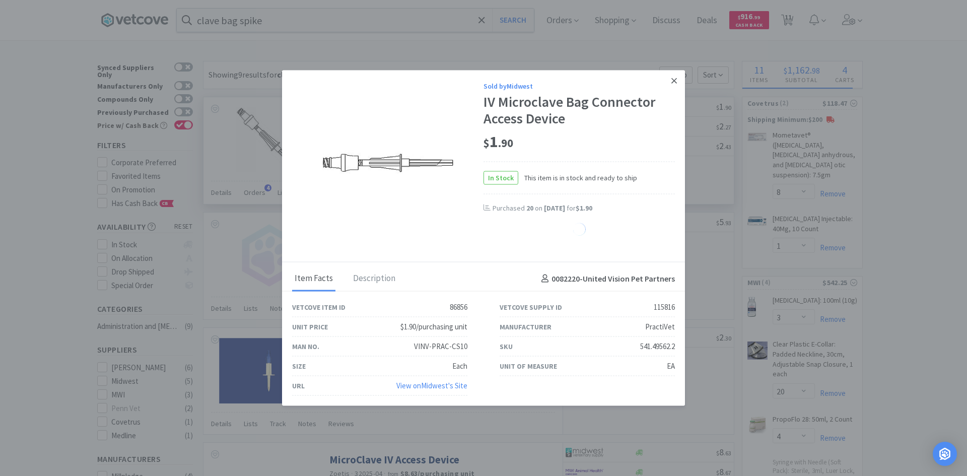
select select "6"
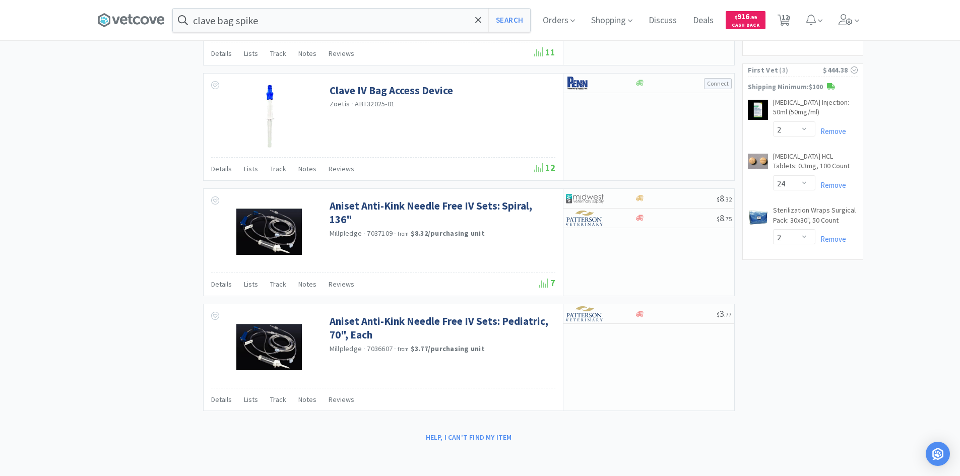
scroll to position [0, 0]
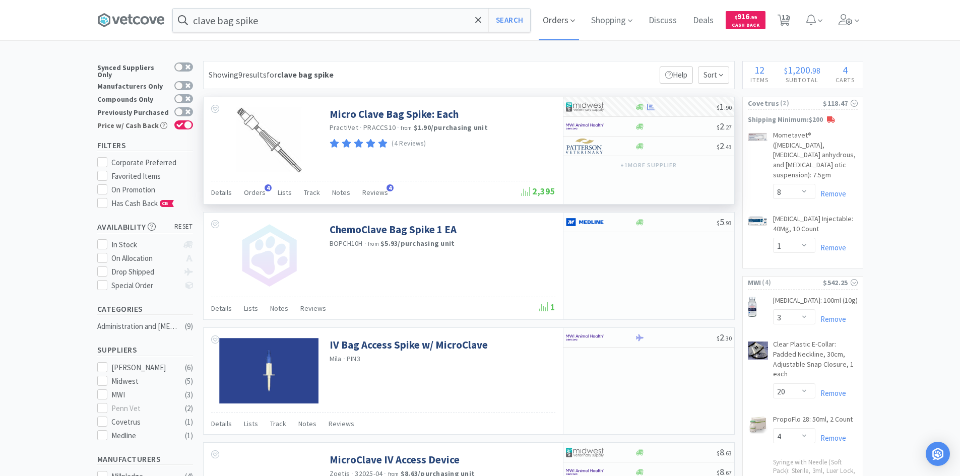
click at [573, 22] on icon at bounding box center [572, 20] width 5 height 9
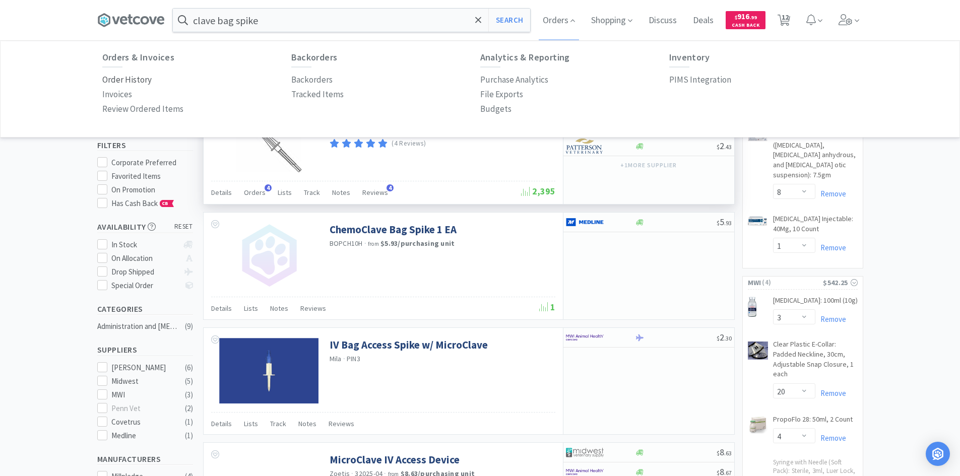
click at [121, 86] on p "Order History" at bounding box center [126, 80] width 49 height 14
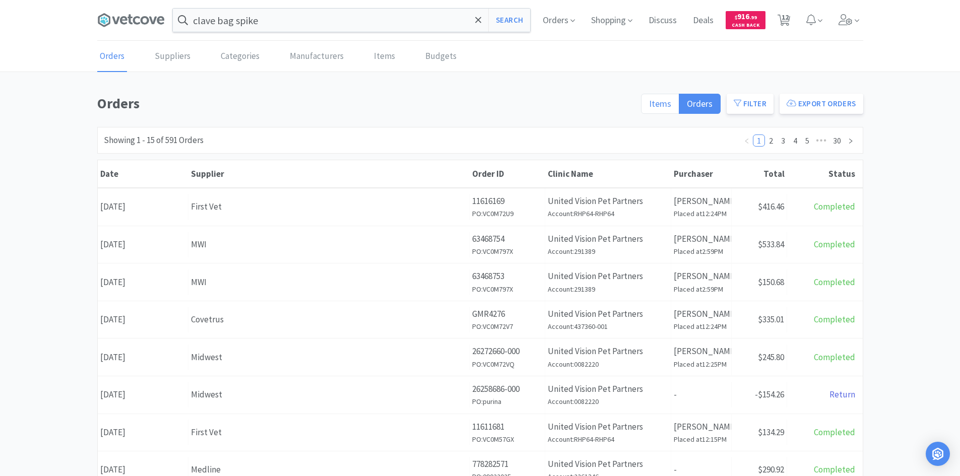
click at [657, 101] on span "Items" at bounding box center [660, 104] width 22 height 12
click at [649, 107] on input "Items" at bounding box center [649, 107] width 0 height 0
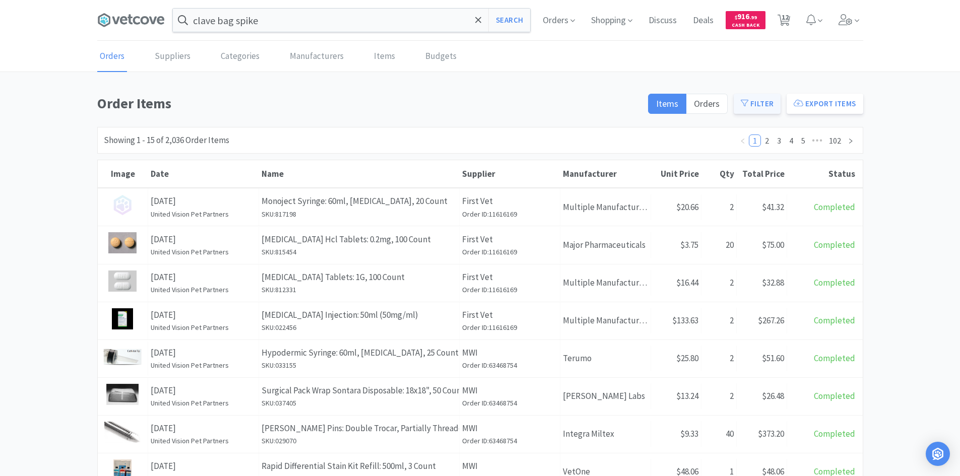
click at [752, 103] on button "Filter" at bounding box center [756, 104] width 47 height 20
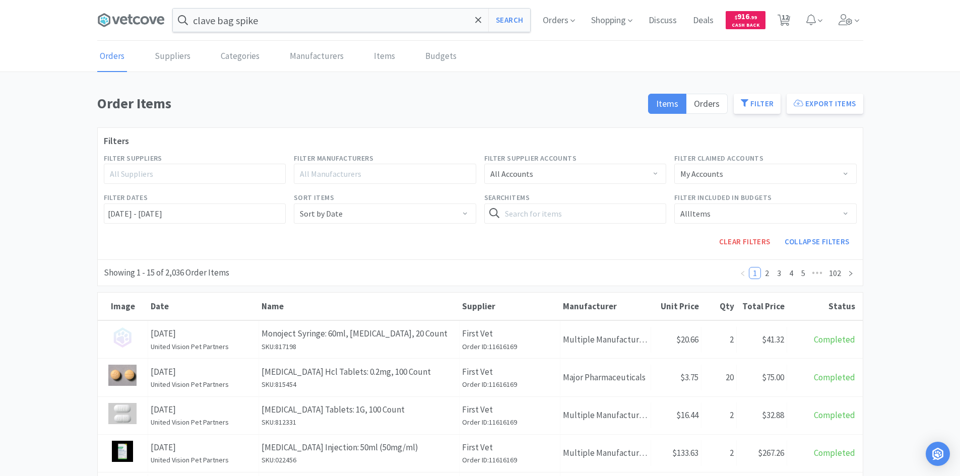
click at [601, 201] on span "Search Items" at bounding box center [575, 197] width 182 height 11
click at [595, 212] on input "text" at bounding box center [575, 214] width 182 height 20
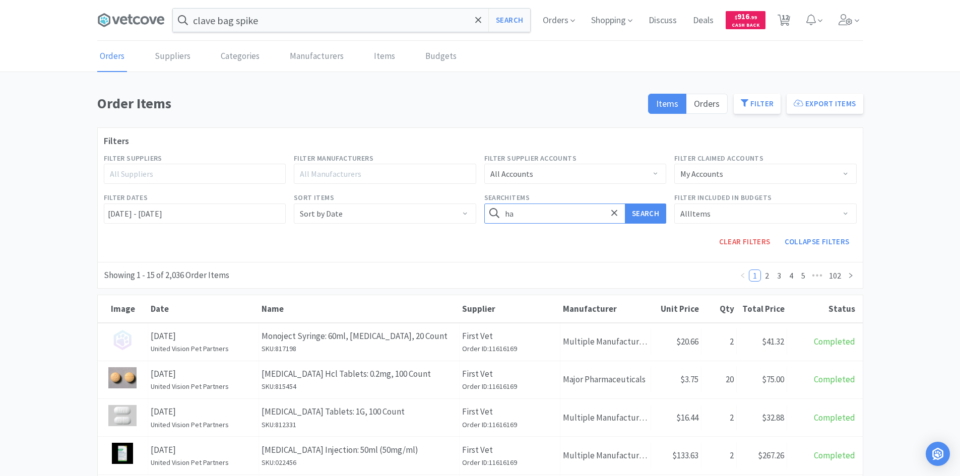
type input "ha"
click at [625, 204] on button "Search" at bounding box center [645, 214] width 41 height 20
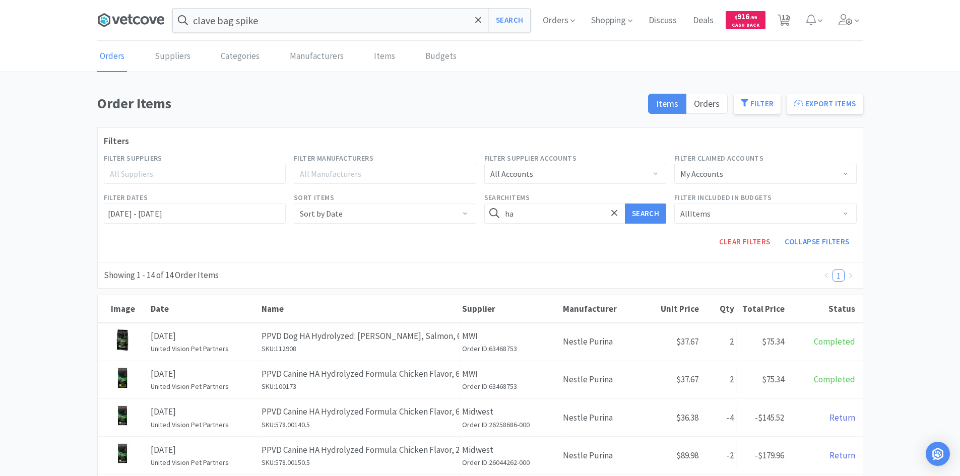
click at [141, 22] on icon at bounding box center [131, 20] width 68 height 15
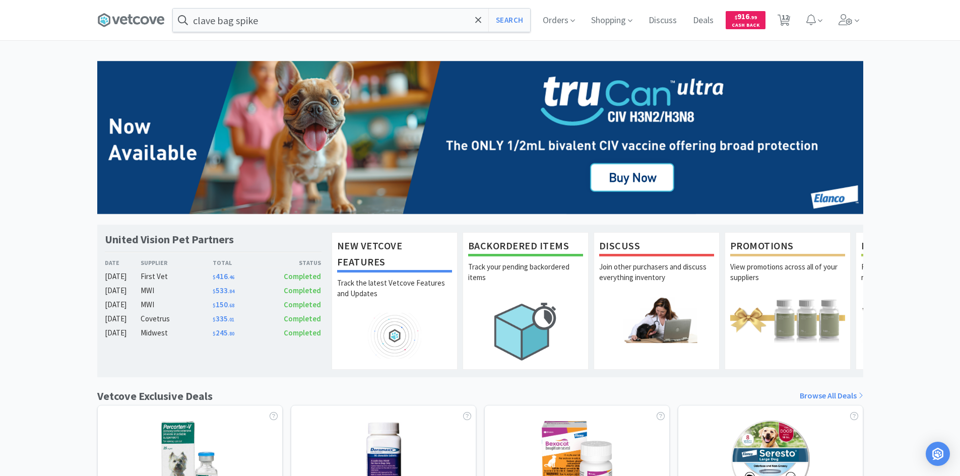
click at [916, 312] on div "United Vision Pet Partners Date Supplier Total Status [DATE] First Vet $ 416 . …" at bounding box center [480, 444] width 960 height 767
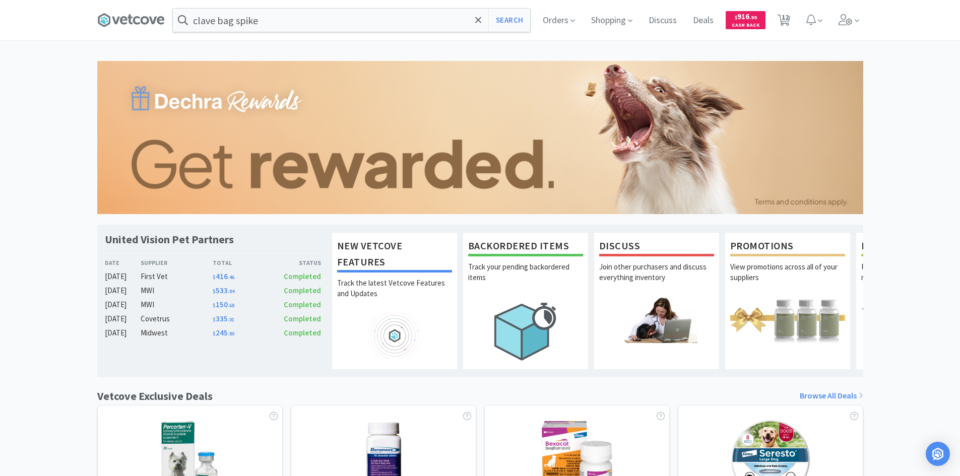
click at [919, 353] on div "United Vision Pet Partners Date Supplier Total Status [DATE] First Vet $ 416 . …" at bounding box center [480, 444] width 960 height 767
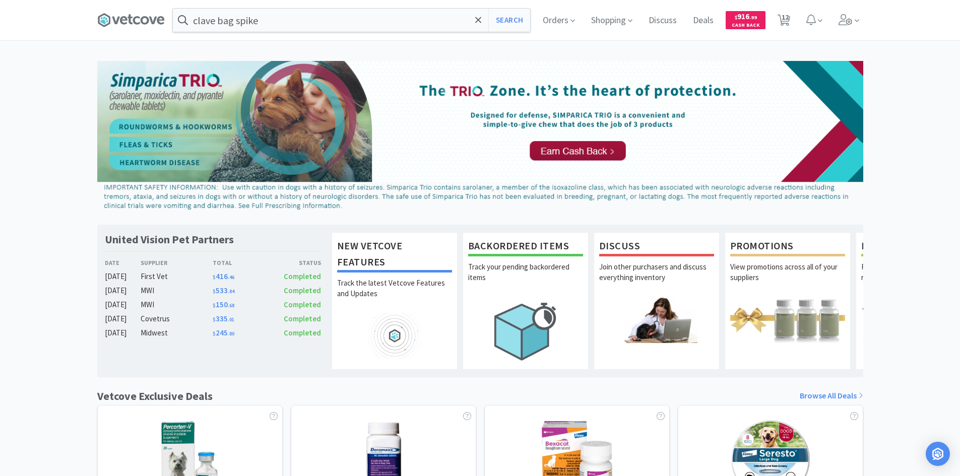
click at [911, 216] on div "United Vision Pet Partners Date Supplier Total Status [DATE] First Vet $ 416 . …" at bounding box center [480, 444] width 960 height 767
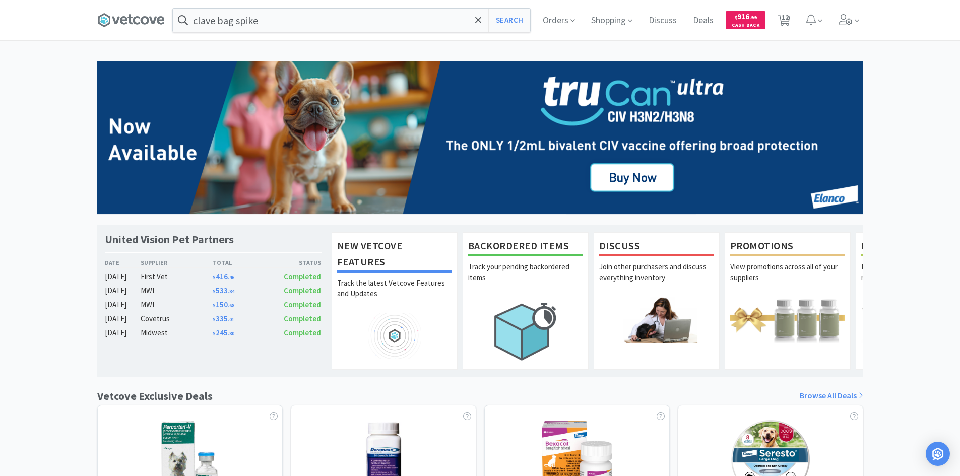
click at [922, 238] on div "United Vision Pet Partners Date Supplier Total Status [DATE] First Vet $ 416 . …" at bounding box center [480, 444] width 960 height 767
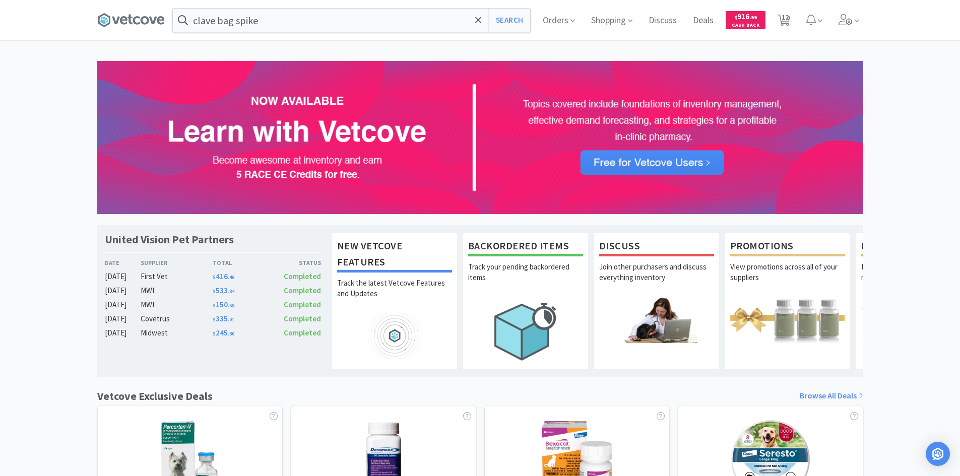
click at [934, 188] on div "United Vision Pet Partners Date Supplier Total Status [DATE] First Vet $ 416 . …" at bounding box center [480, 444] width 960 height 767
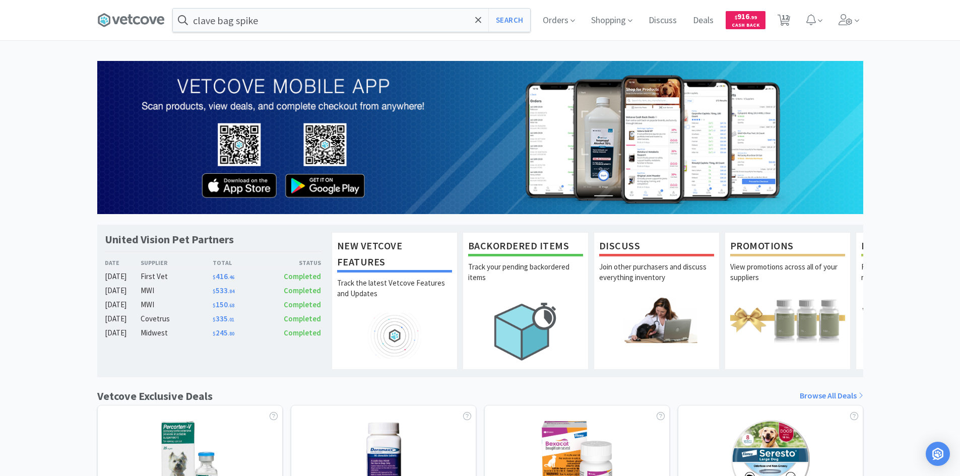
click at [258, 34] on div "clave bag spike Search Orders Shopping Discuss Discuss Deals Deals $ 916 . 99 C…" at bounding box center [480, 20] width 766 height 40
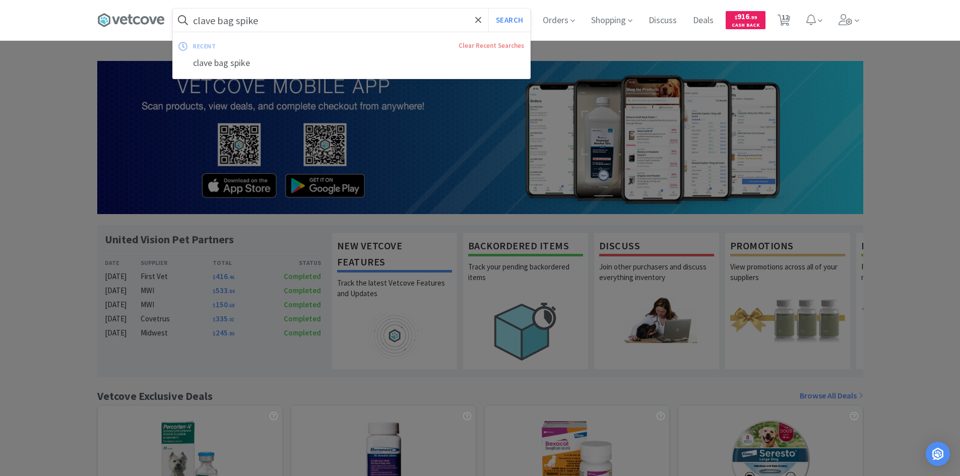
click at [264, 19] on input "clave bag spike" at bounding box center [351, 20] width 357 height 23
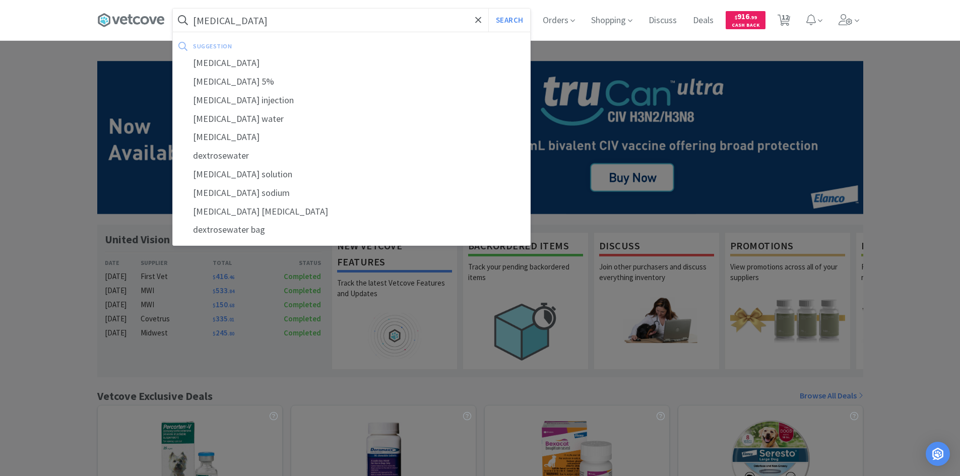
type input "[MEDICAL_DATA]"
click at [488, 9] on button "Search" at bounding box center [509, 20] width 42 height 23
select select "8"
select select "1"
select select "3"
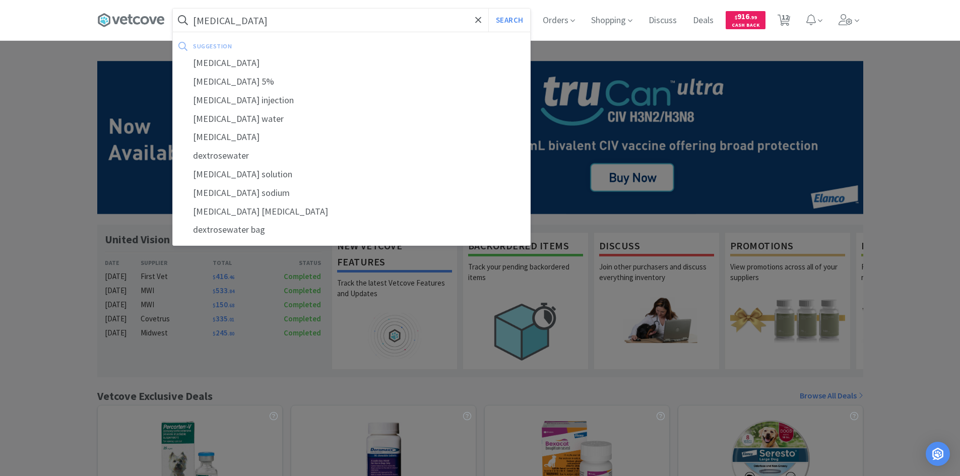
select select "20"
select select "4"
select select "2"
select select "20"
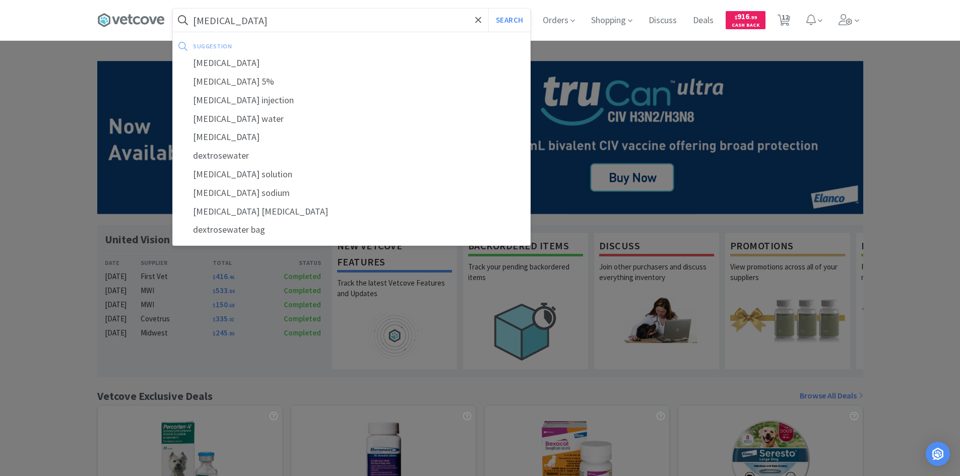
select select "6"
select select "2"
select select "24"
select select "2"
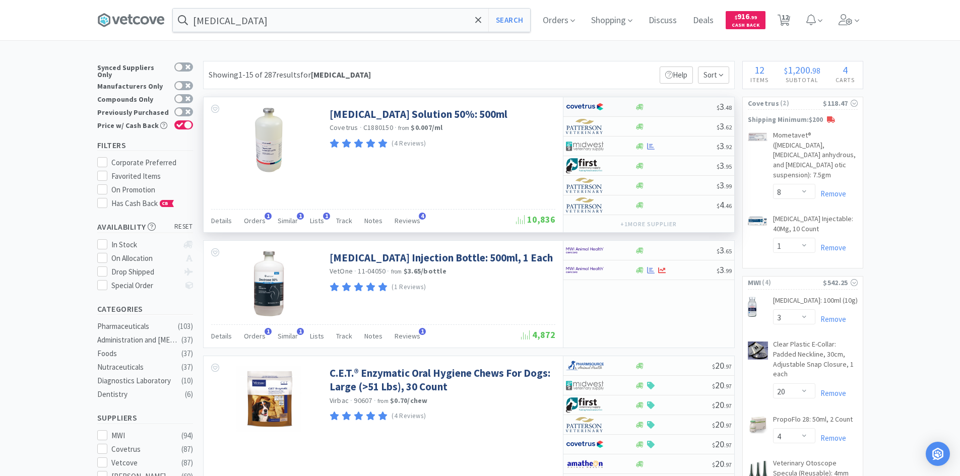
click at [617, 112] on div at bounding box center [593, 106] width 55 height 17
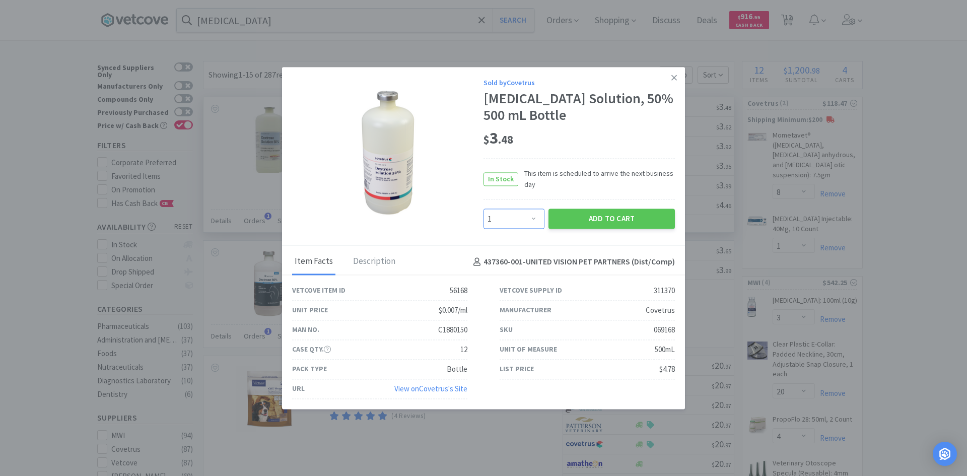
drag, startPoint x: 522, startPoint y: 219, endPoint x: 521, endPoint y: 213, distance: 6.6
click at [522, 219] on select "Enter Quantity 1 2 3 4 5 6 7 8 9 10 11 12 13 14 15 16 17 18 19 20 Enter Quantity" at bounding box center [514, 219] width 61 height 20
select select "2"
click at [484, 209] on select "Enter Quantity 1 2 3 4 5 6 7 8 9 10 11 12 13 14 15 16 17 18 19 20 Enter Quantity" at bounding box center [514, 219] width 61 height 20
click at [570, 217] on button "Add to Cart" at bounding box center [612, 219] width 126 height 20
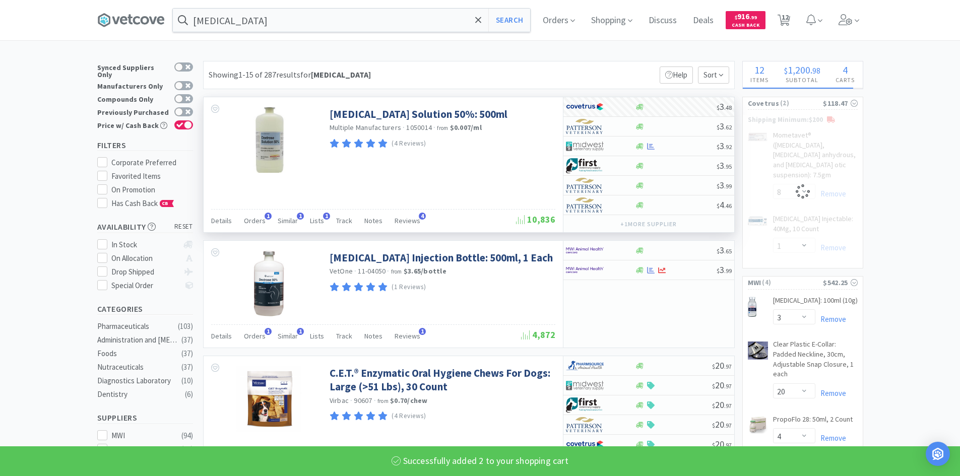
select select "2"
select select "8"
select select "1"
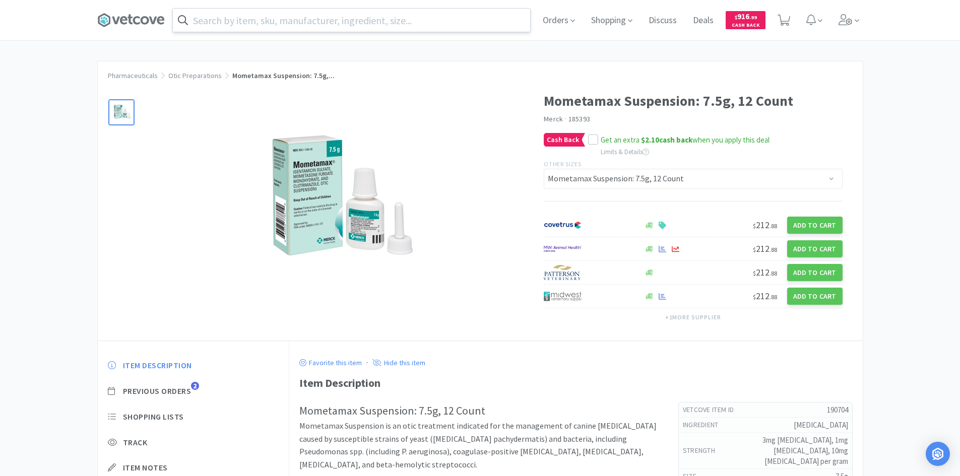
click at [360, 17] on input "text" at bounding box center [351, 20] width 357 height 23
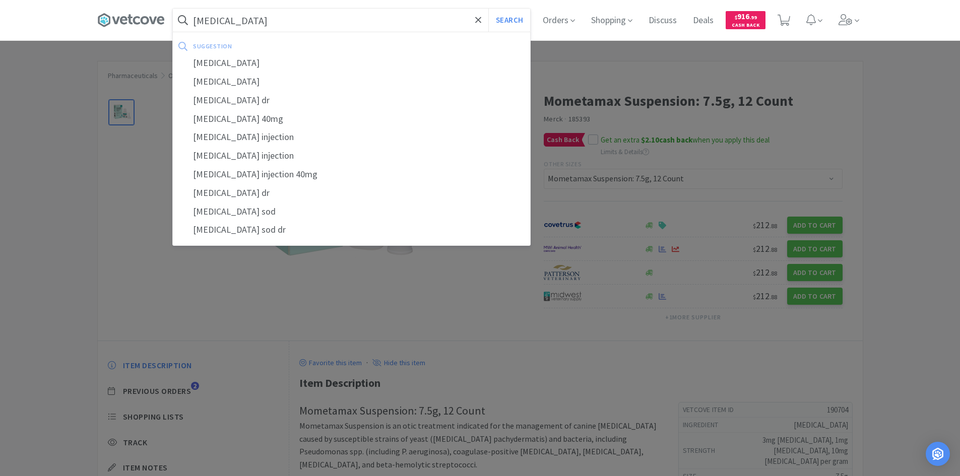
type input "pantoprazole"
click at [488, 9] on button "Search" at bounding box center [509, 20] width 42 height 23
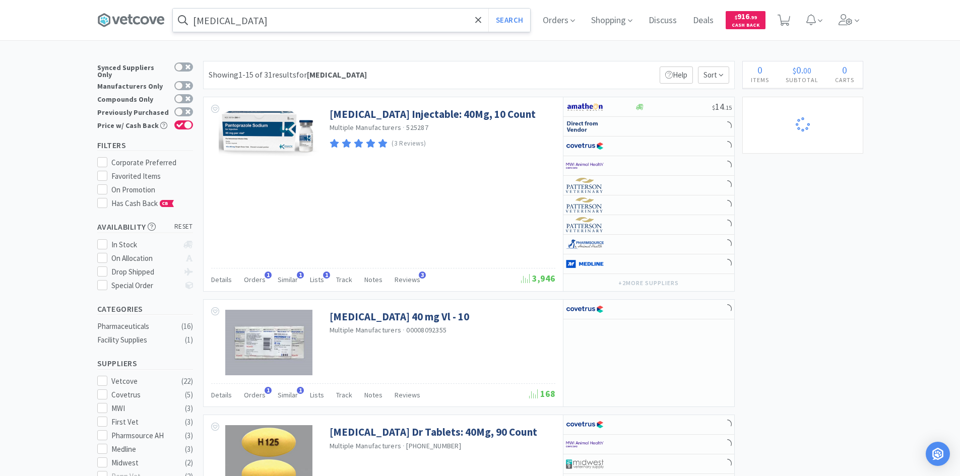
select select "8"
select select "20"
select select "2"
select select "6"
select select "24"
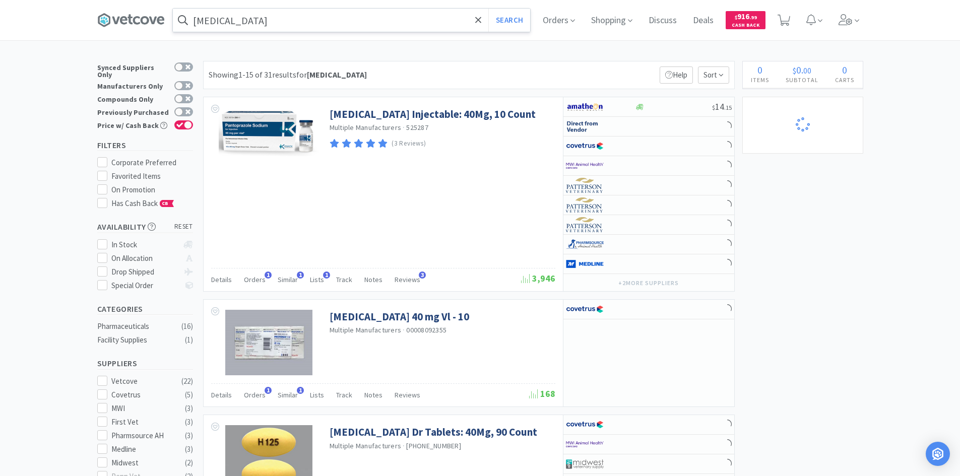
select select "2"
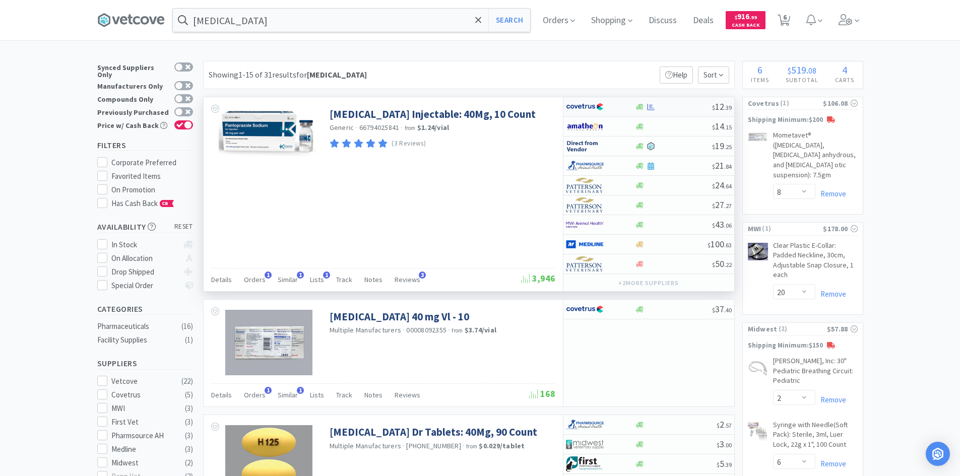
click at [622, 104] on div at bounding box center [600, 106] width 69 height 17
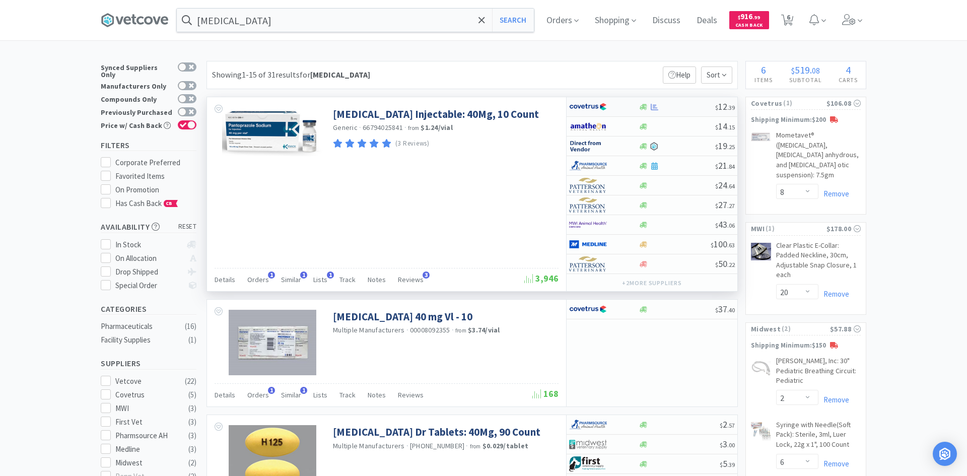
select select "1"
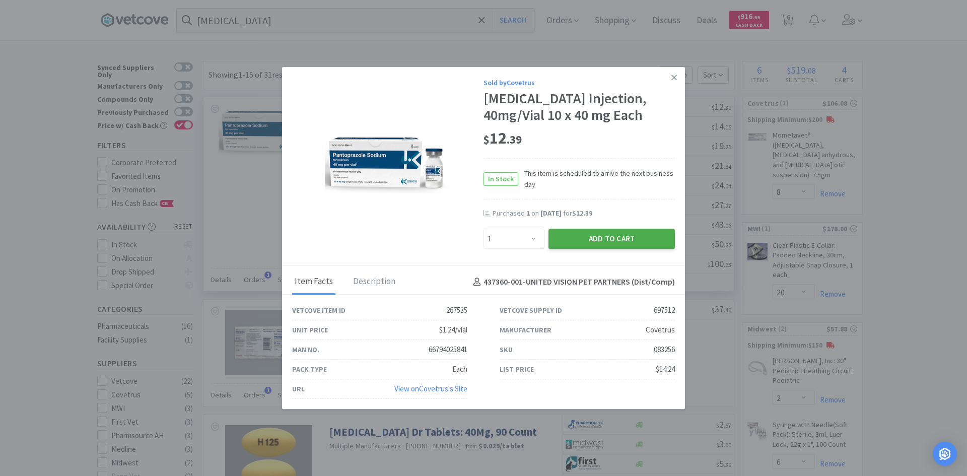
click at [591, 236] on button "Add to Cart" at bounding box center [612, 239] width 126 height 20
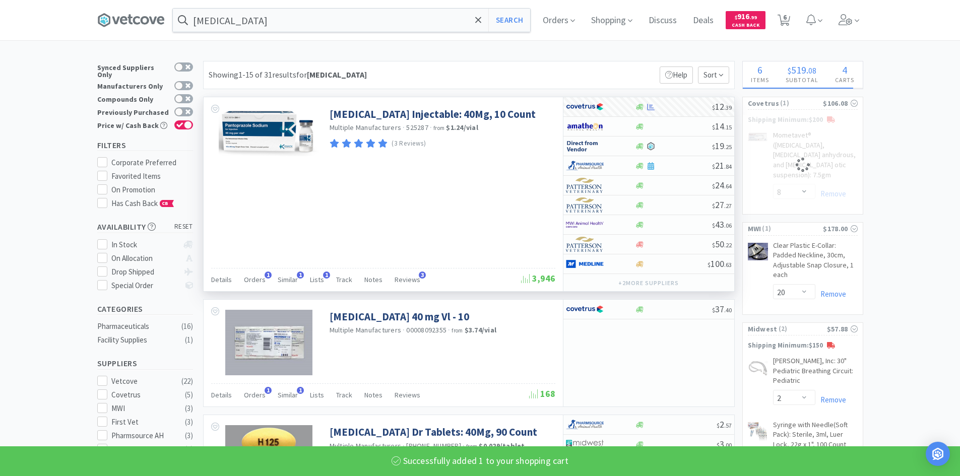
select select "1"
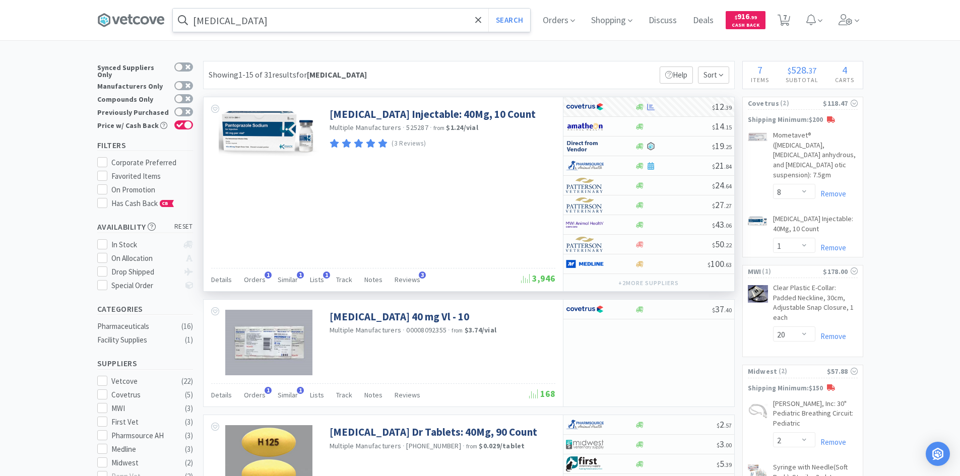
click at [354, 16] on input "pantoprazole" at bounding box center [351, 20] width 357 height 23
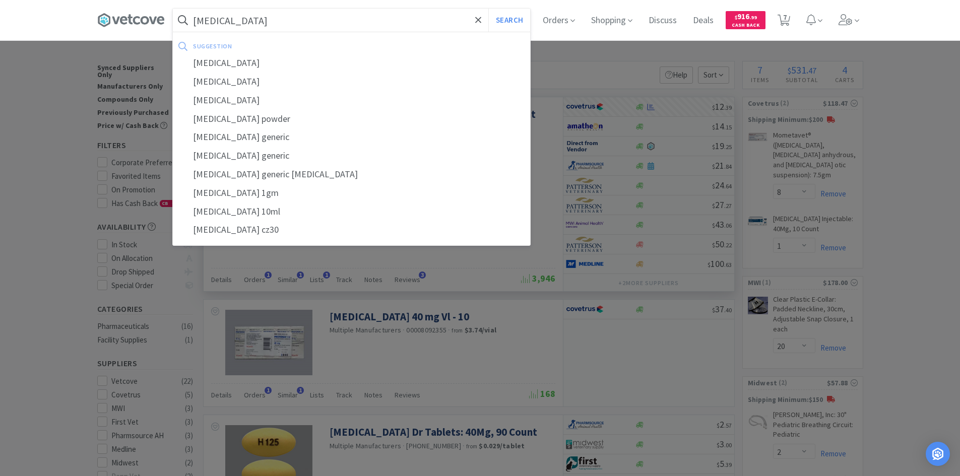
type input "cefazolin"
click at [488, 9] on button "Search" at bounding box center [509, 20] width 42 height 23
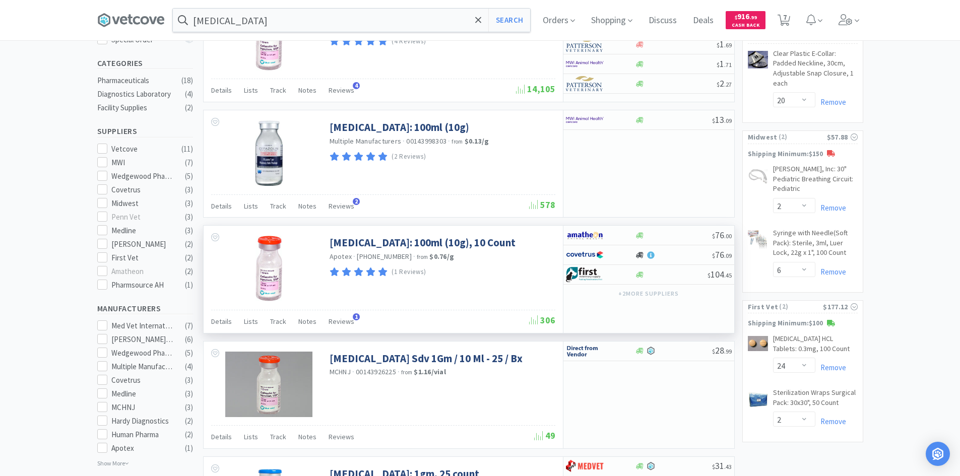
scroll to position [252, 0]
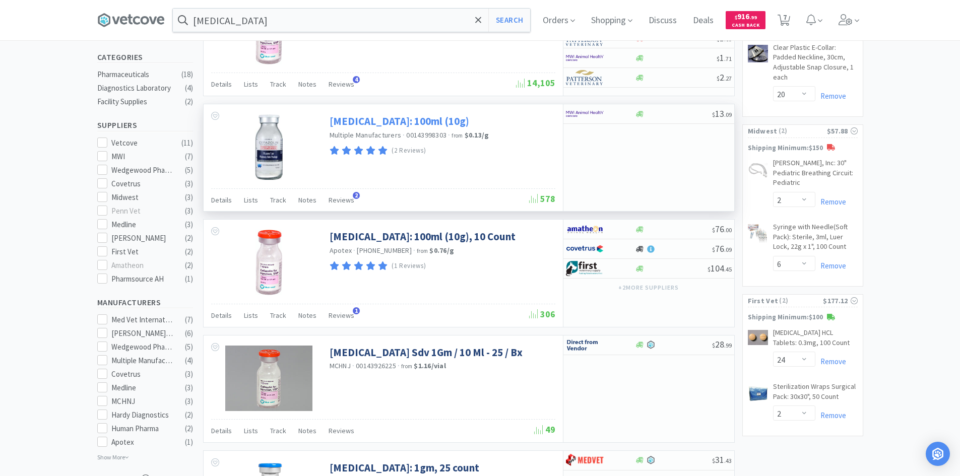
click at [372, 116] on link "[MEDICAL_DATA]: 100ml (10g)" at bounding box center [399, 121] width 140 height 14
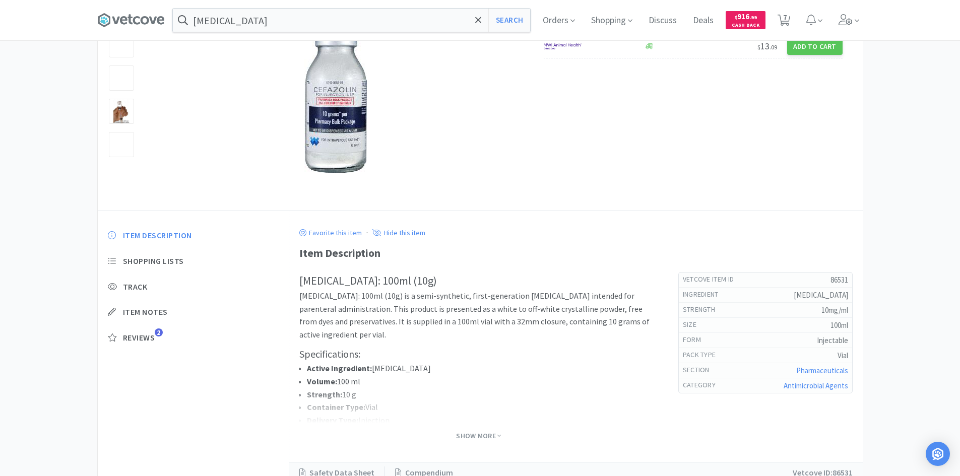
scroll to position [139, 0]
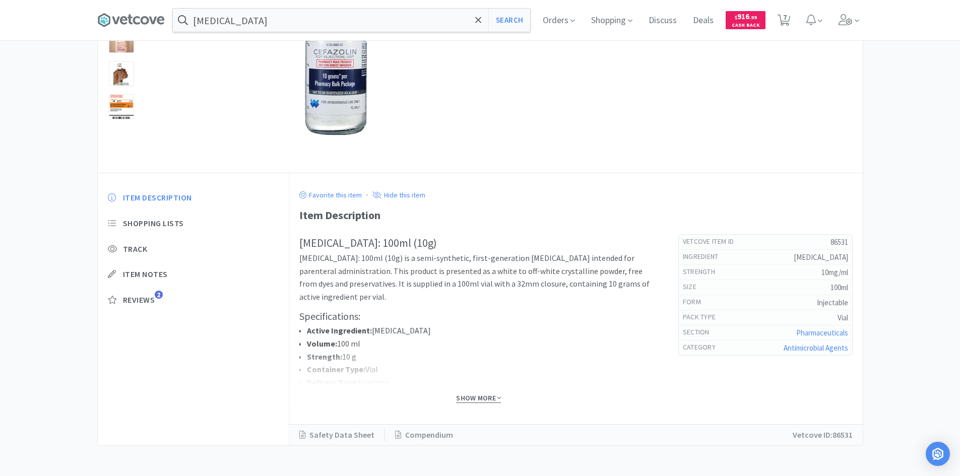
click at [481, 398] on span "Show More" at bounding box center [478, 398] width 45 height 10
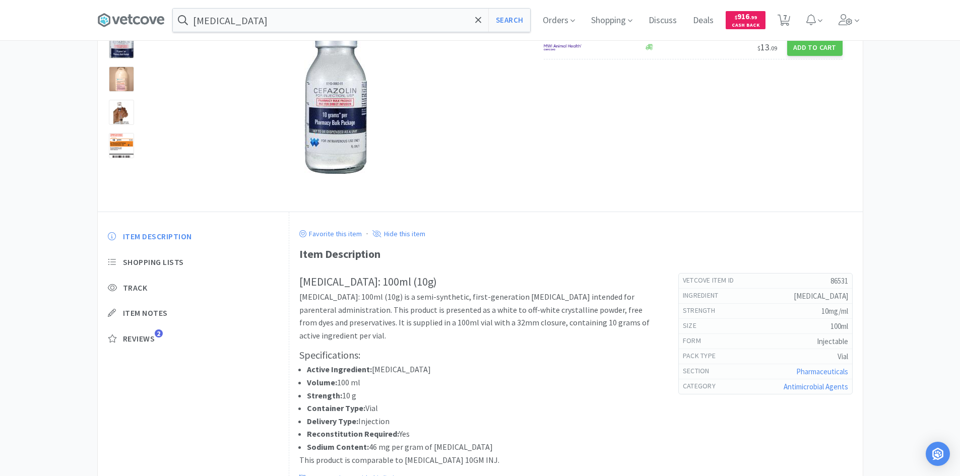
scroll to position [101, 0]
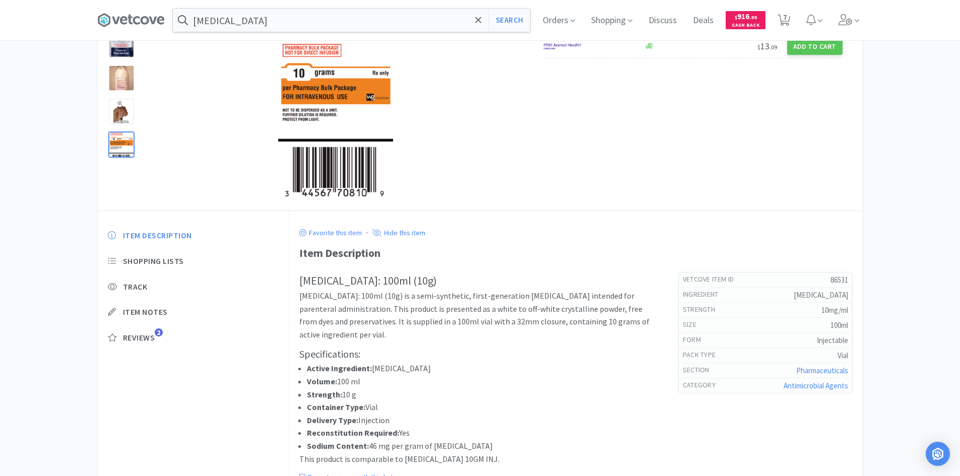
click at [121, 137] on div at bounding box center [121, 144] width 25 height 25
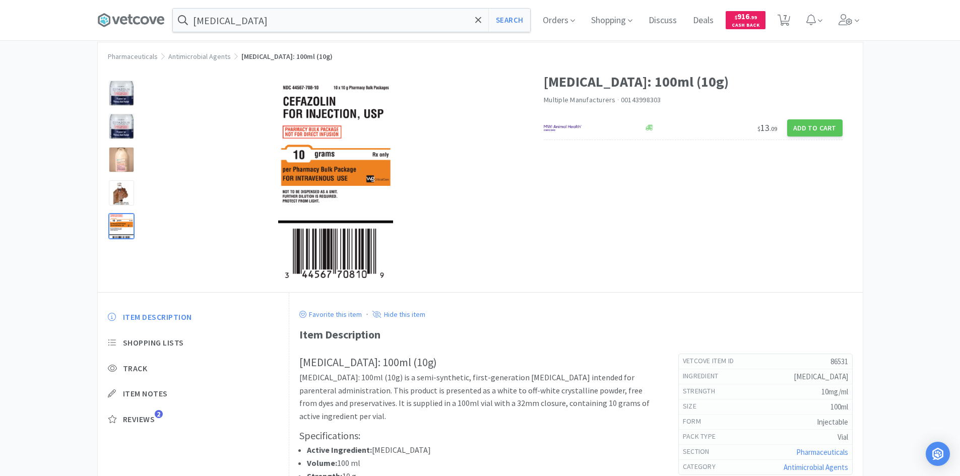
scroll to position [0, 0]
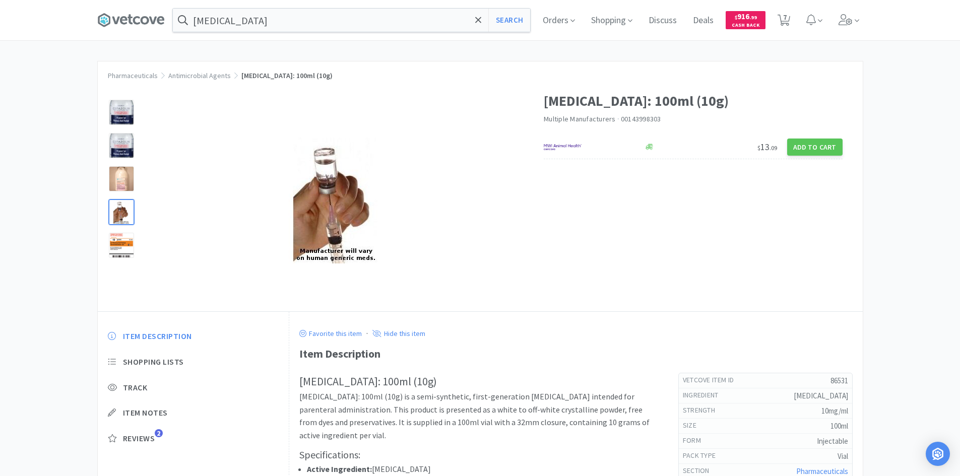
click at [380, 413] on p "Cefazolin Sodium: 100ml (10g) is a semi-synthetic, first-generation cephalospor…" at bounding box center [478, 415] width 359 height 51
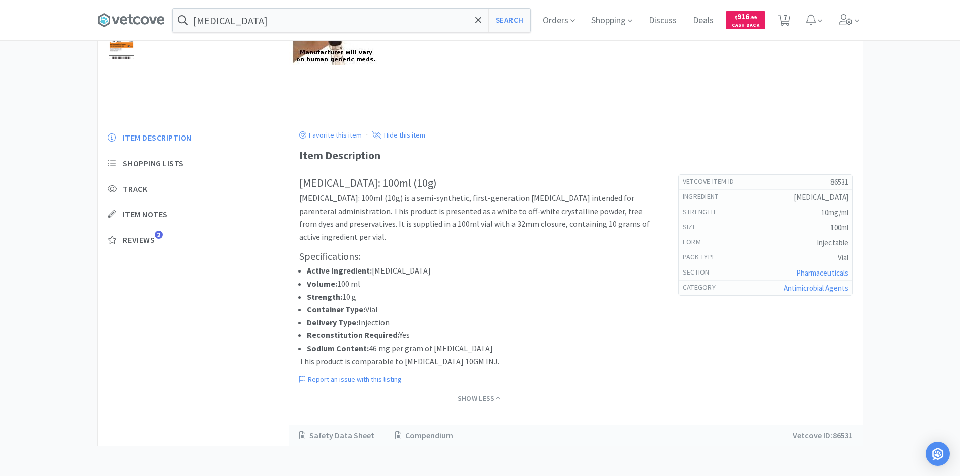
scroll to position [199, 0]
click at [423, 440] on link "Compendium" at bounding box center [424, 435] width 78 height 13
click at [431, 211] on p "Cefazolin Sodium: 100ml (10g) is a semi-synthetic, first-generation cephalospor…" at bounding box center [478, 216] width 359 height 51
click at [144, 208] on div "Item Description Shopping Lists Track Item Notes Reviews 2" at bounding box center [193, 196] width 191 height 148
click at [144, 211] on span "Item Notes" at bounding box center [145, 214] width 45 height 11
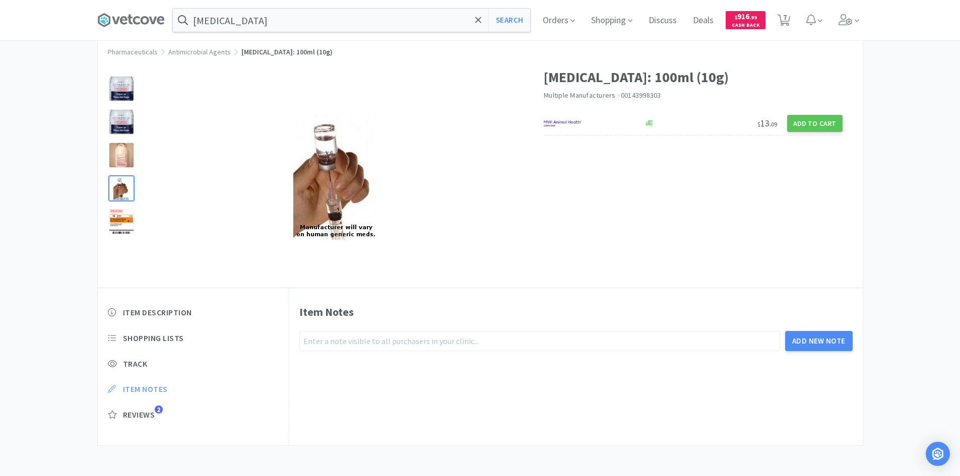
scroll to position [24, 0]
click at [147, 310] on span "Item Description" at bounding box center [157, 312] width 69 height 11
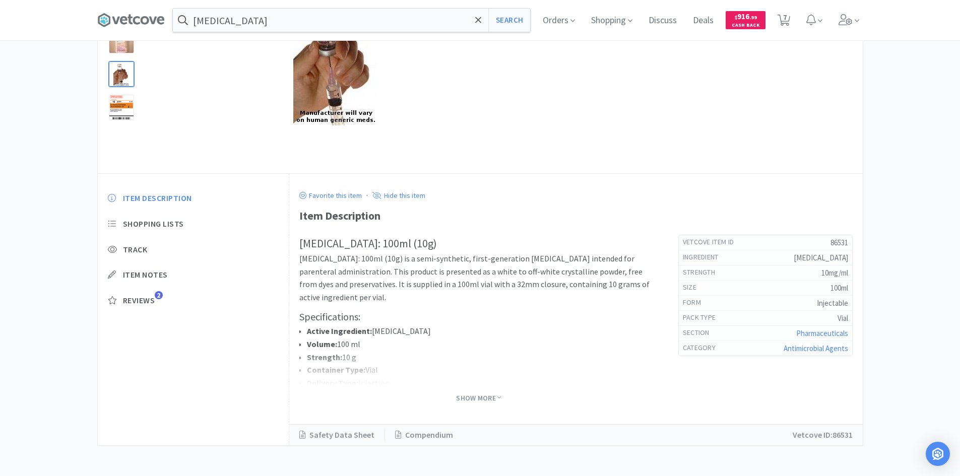
scroll to position [139, 0]
click at [485, 393] on span "Show More" at bounding box center [478, 398] width 45 height 10
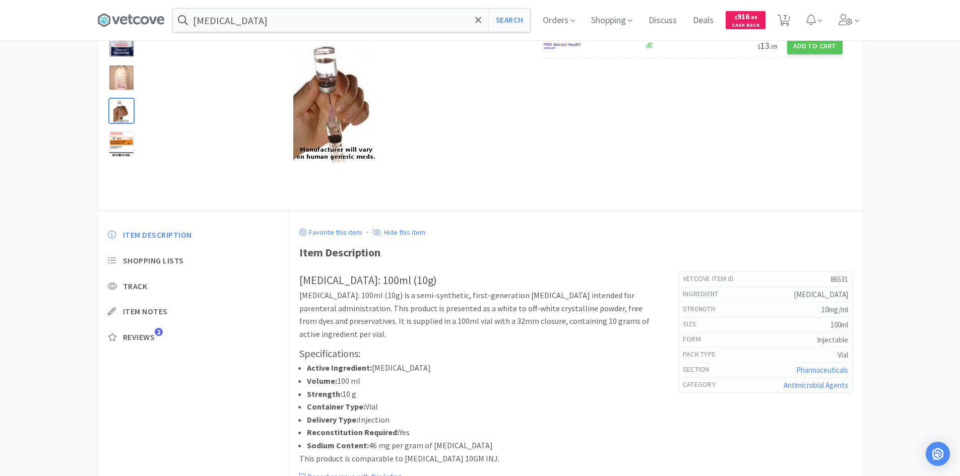
scroll to position [0, 0]
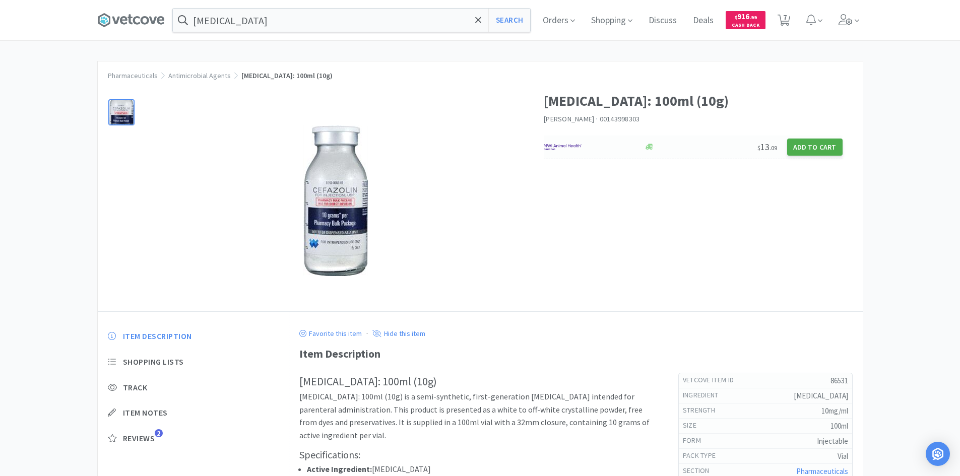
click at [810, 149] on button "Add to Cart" at bounding box center [814, 147] width 55 height 17
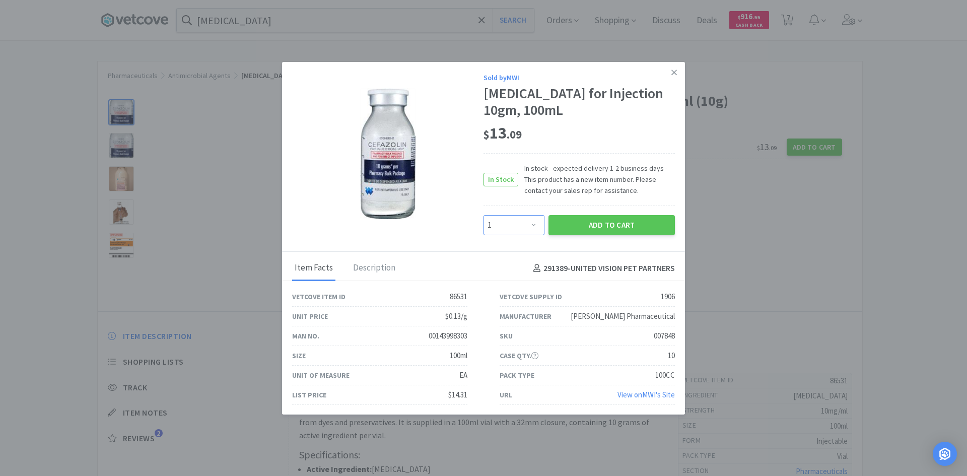
click at [531, 226] on select "Enter Quantity 1 2 3 4 5 6 7 8 9 10 11 12 13 14 15 16 17 18 19 20 Enter Quantity" at bounding box center [514, 225] width 61 height 20
select select "3"
click at [484, 215] on select "Enter Quantity 1 2 3 4 5 6 7 8 9 10 11 12 13 14 15 16 17 18 19 20 Enter Quantity" at bounding box center [514, 225] width 61 height 20
click at [572, 225] on button "Add to Cart" at bounding box center [612, 225] width 126 height 20
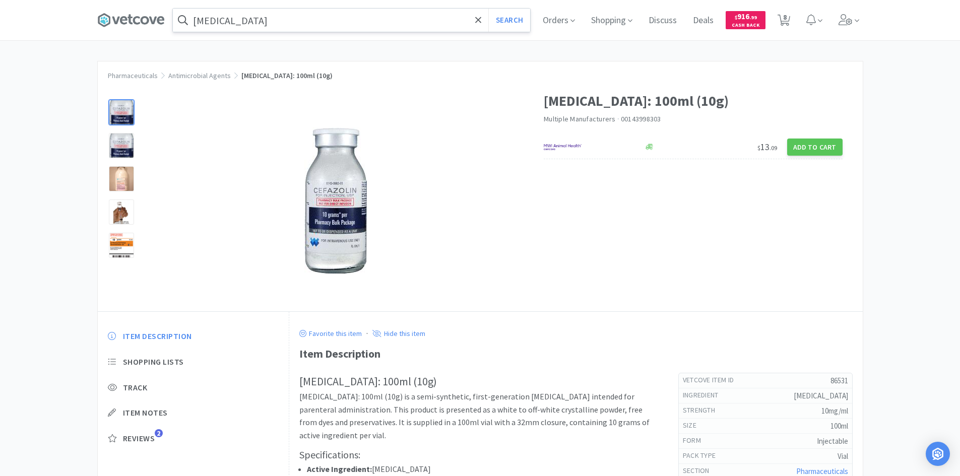
click at [350, 27] on input "cefazolin" at bounding box center [351, 20] width 357 height 23
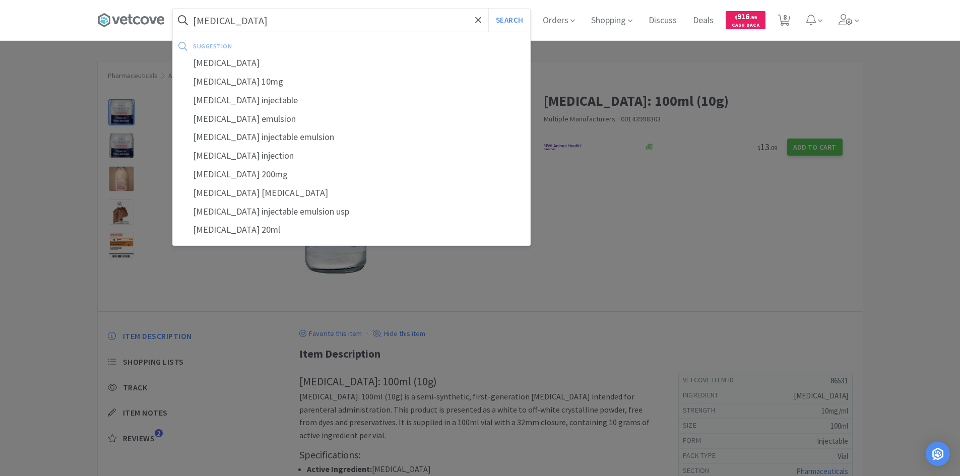
type input "propofol"
click at [488, 9] on button "Search" at bounding box center [509, 20] width 42 height 23
select select "8"
select select "1"
select select "3"
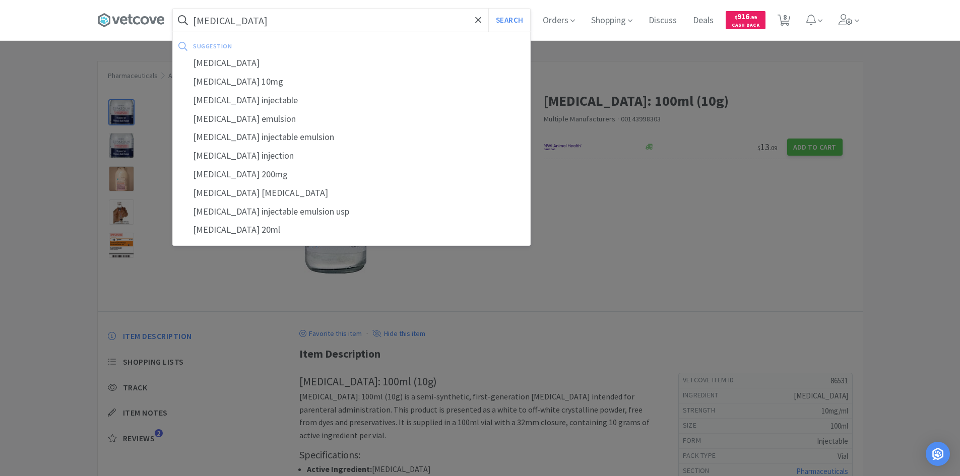
select select "20"
select select "2"
select select "6"
select select "24"
select select "2"
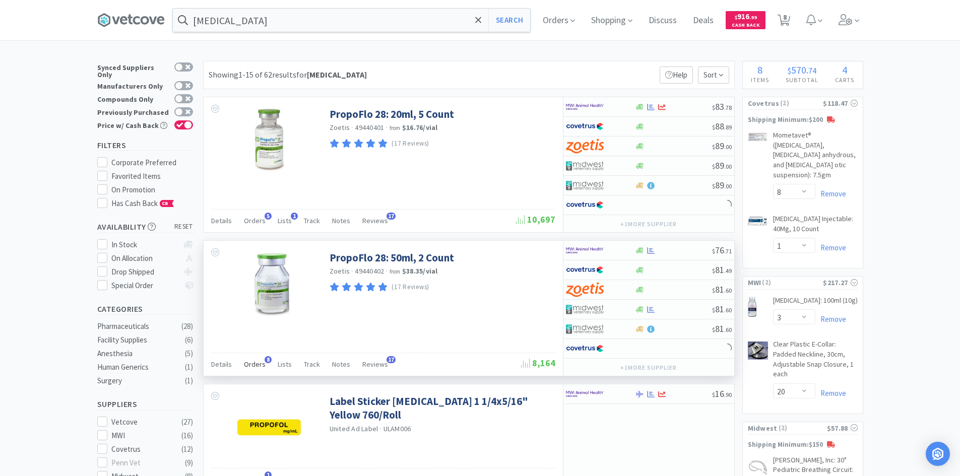
click at [255, 364] on span "Orders" at bounding box center [255, 364] width 22 height 9
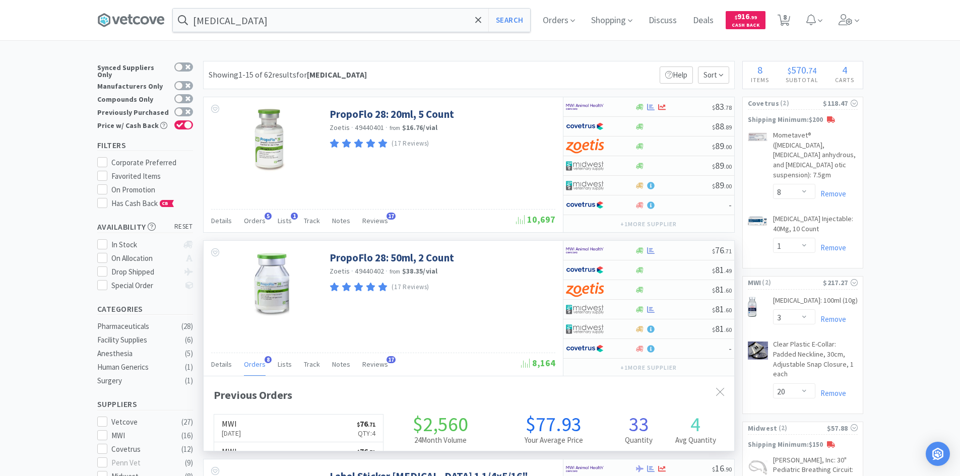
scroll to position [270, 530]
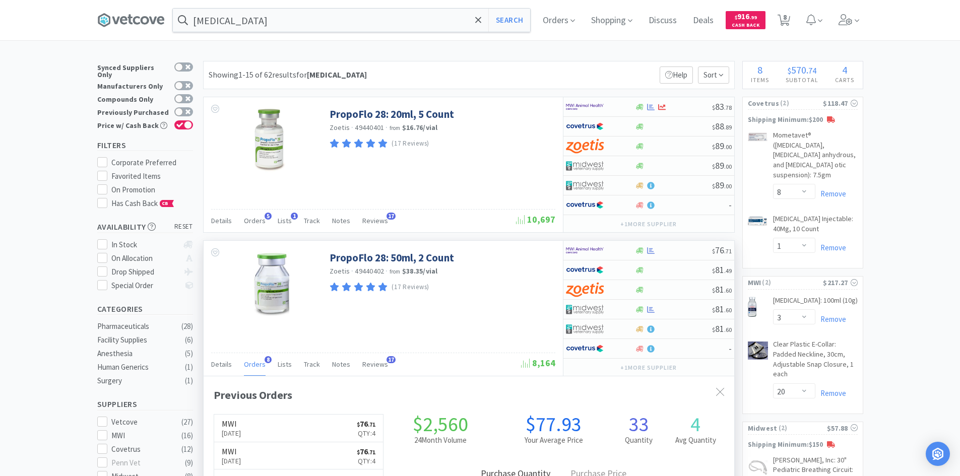
click at [254, 364] on span "Orders" at bounding box center [255, 364] width 22 height 9
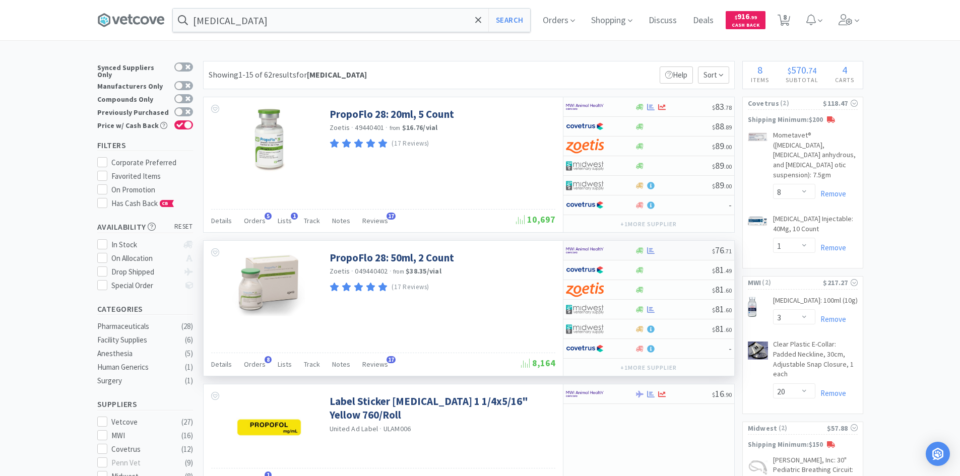
click at [612, 246] on div at bounding box center [593, 250] width 55 height 17
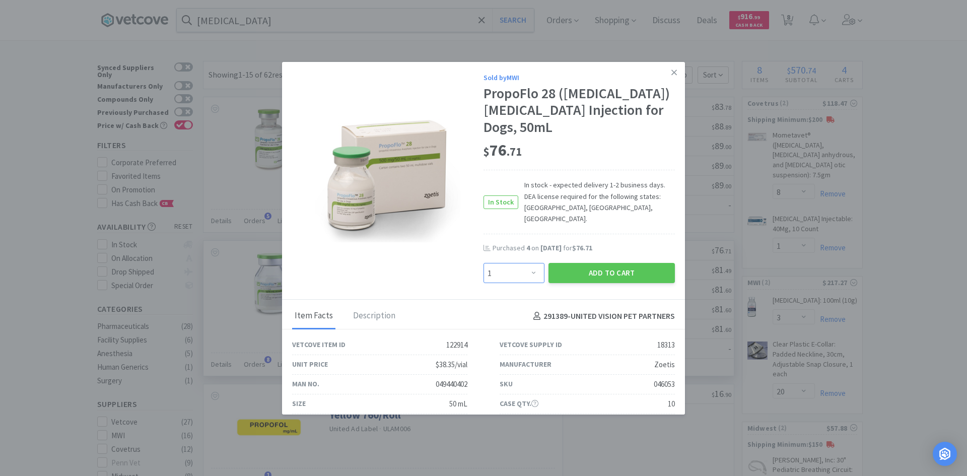
drag, startPoint x: 513, startPoint y: 261, endPoint x: 512, endPoint y: 255, distance: 5.6
click at [513, 263] on select "Enter Quantity 1 2 3 4 5 6 7 8 9 10 11 12 13 14 15 16 17 18 19 20 Enter Quantity" at bounding box center [514, 273] width 61 height 20
select select "4"
click at [484, 263] on select "Enter Quantity 1 2 3 4 5 6 7 8 9 10 11 12 13 14 15 16 17 18 19 20 Enter Quantity" at bounding box center [514, 273] width 61 height 20
click at [590, 264] on button "Add to Cart" at bounding box center [612, 273] width 126 height 20
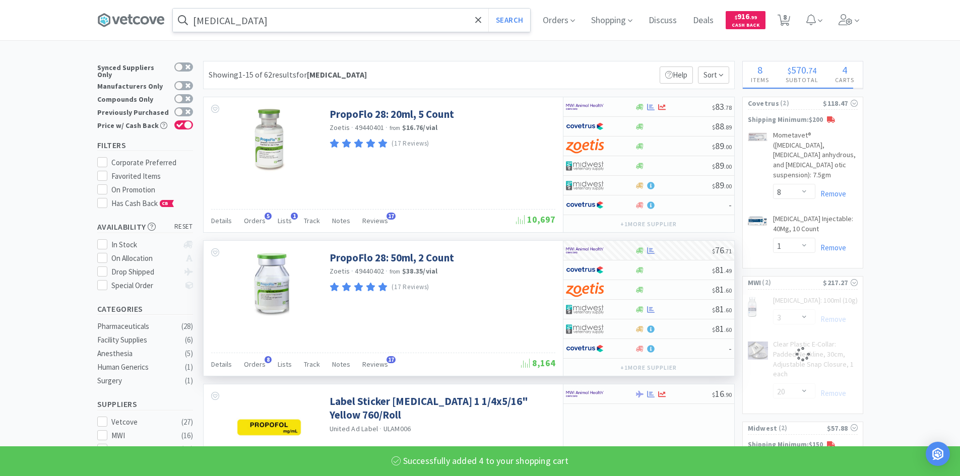
select select "4"
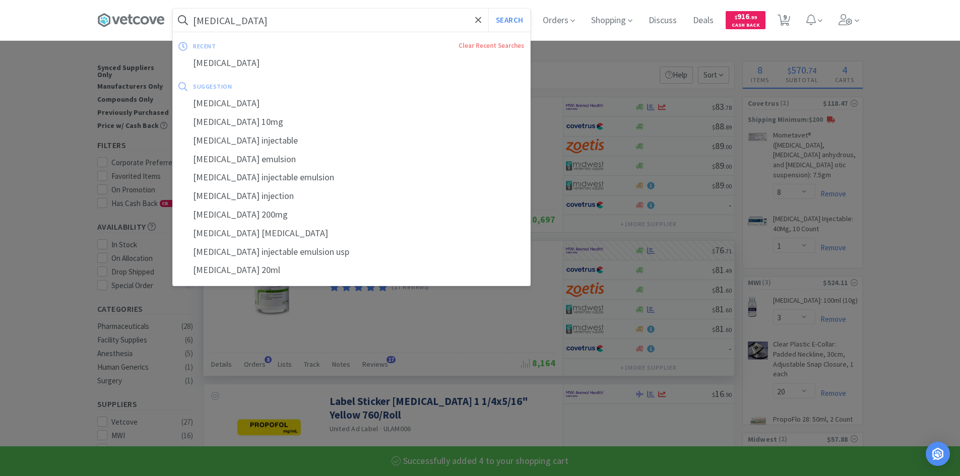
click at [288, 18] on input "propofol" at bounding box center [351, 20] width 357 height 23
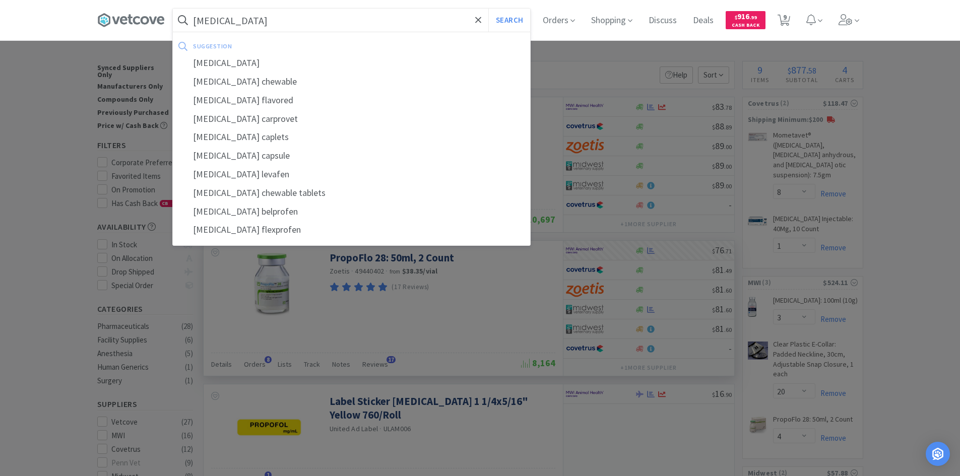
click at [488, 9] on button "Search" at bounding box center [509, 20] width 42 height 23
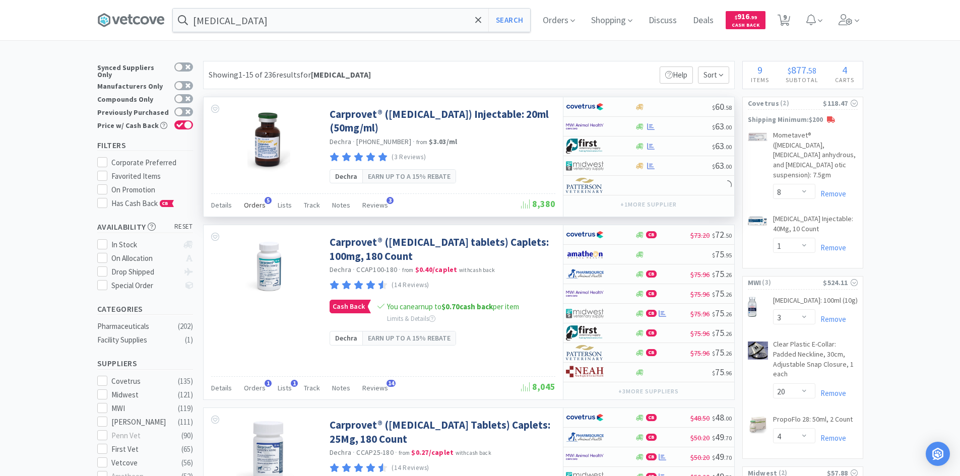
click at [247, 205] on span "Orders" at bounding box center [255, 204] width 22 height 9
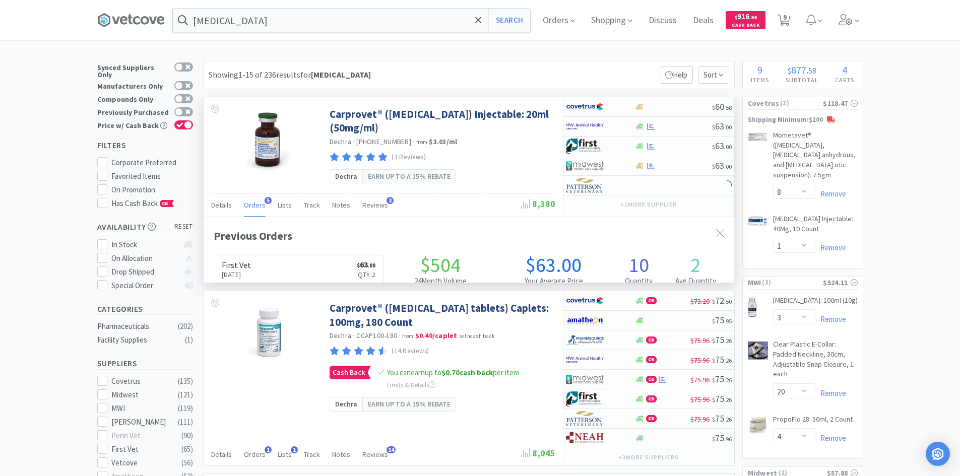
scroll to position [261, 530]
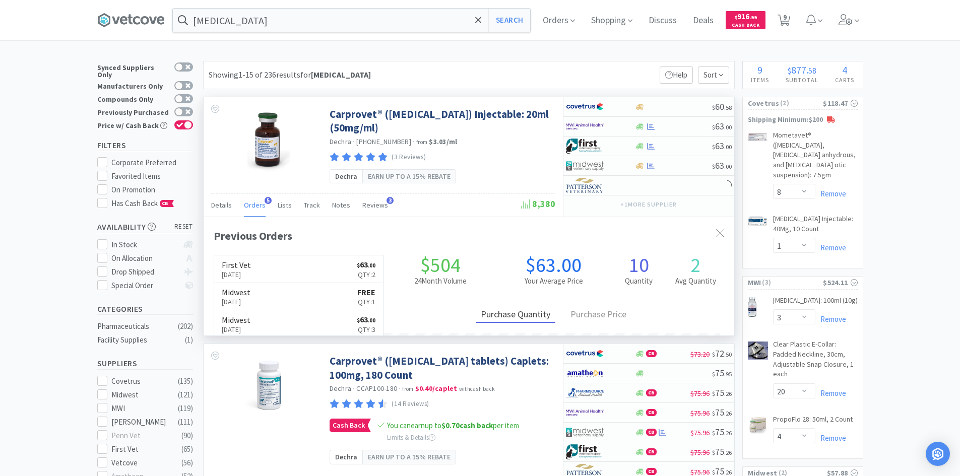
click at [247, 205] on span "Orders" at bounding box center [255, 204] width 22 height 9
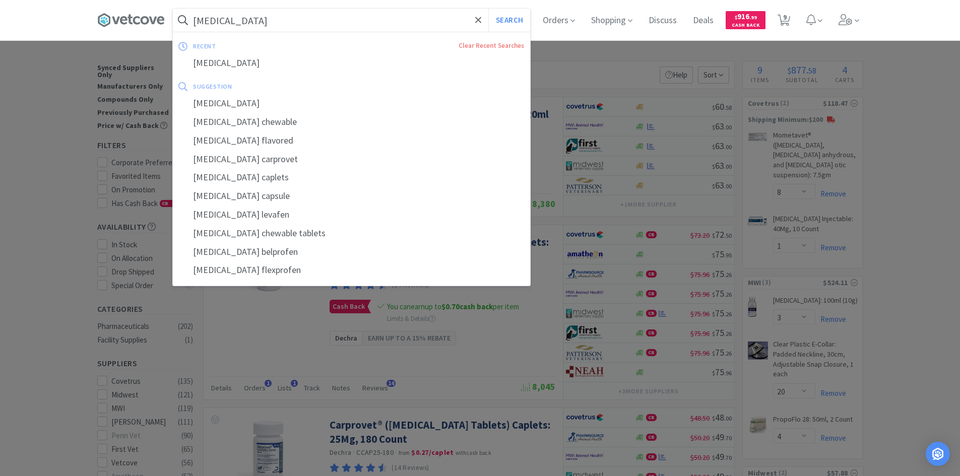
click at [300, 17] on input "carprofen" at bounding box center [351, 20] width 357 height 23
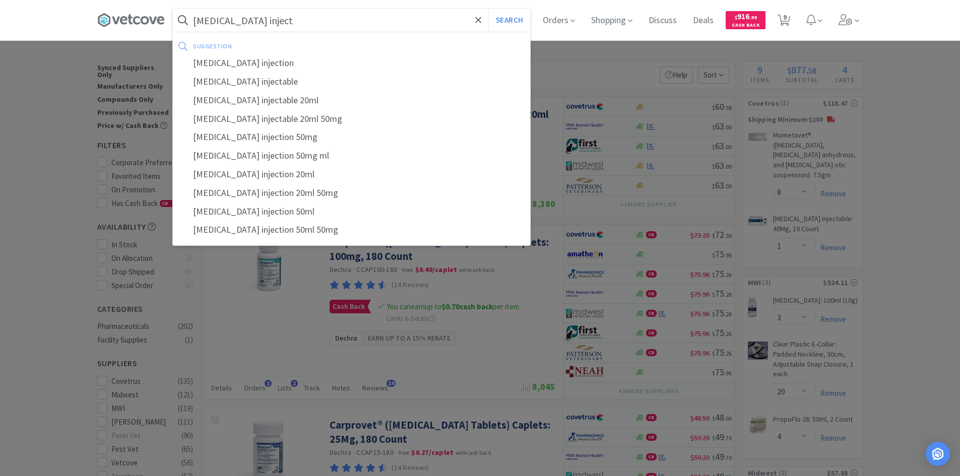
type input "carprofen inject"
click at [488, 9] on button "Search" at bounding box center [509, 20] width 42 height 23
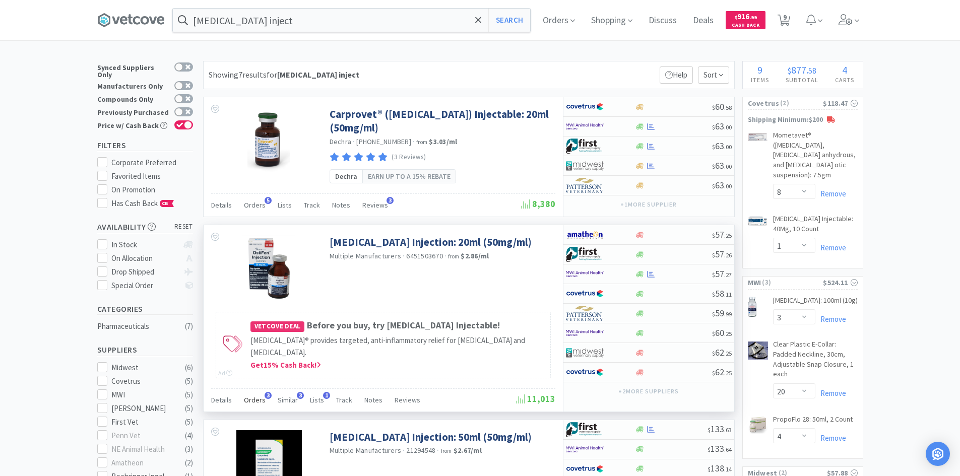
click at [258, 398] on span "Orders" at bounding box center [255, 399] width 22 height 9
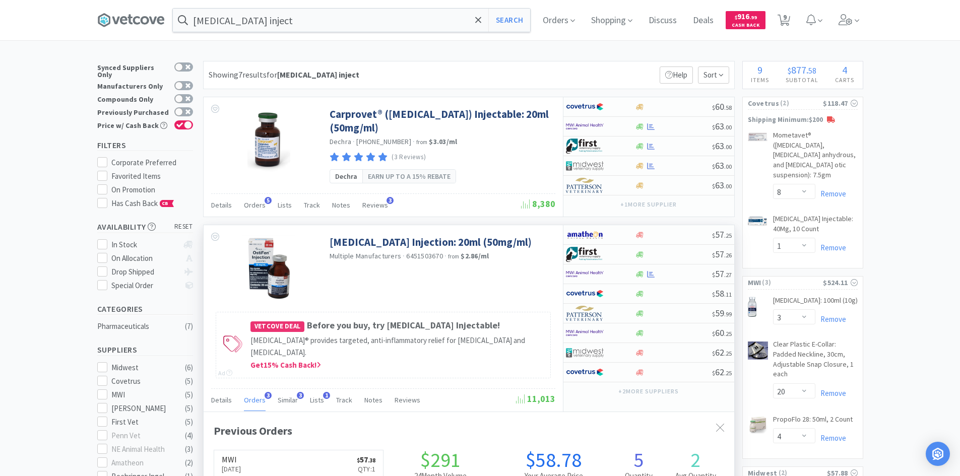
scroll to position [261, 530]
click at [258, 398] on span "Orders" at bounding box center [255, 399] width 22 height 9
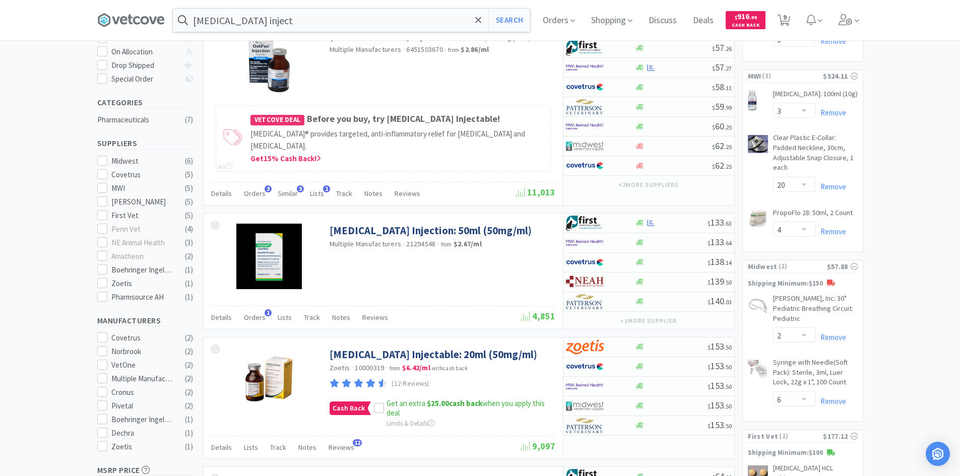
scroll to position [156, 0]
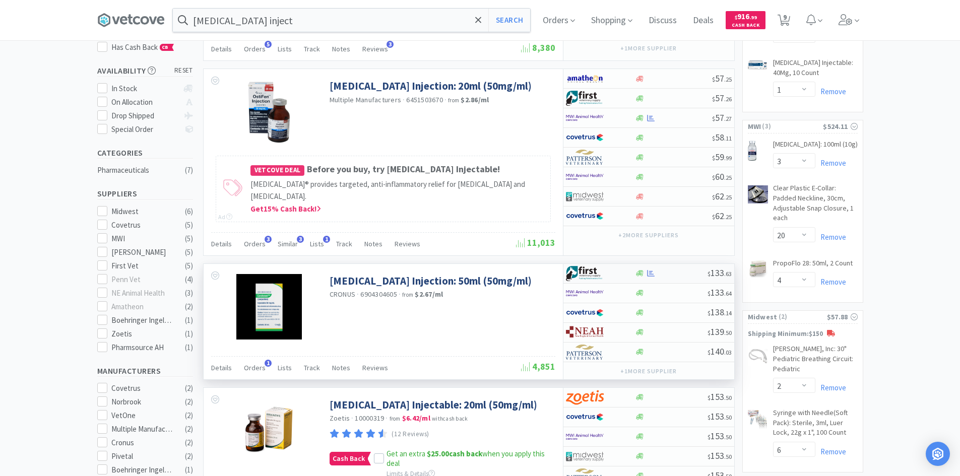
click at [608, 274] on div at bounding box center [593, 273] width 55 height 17
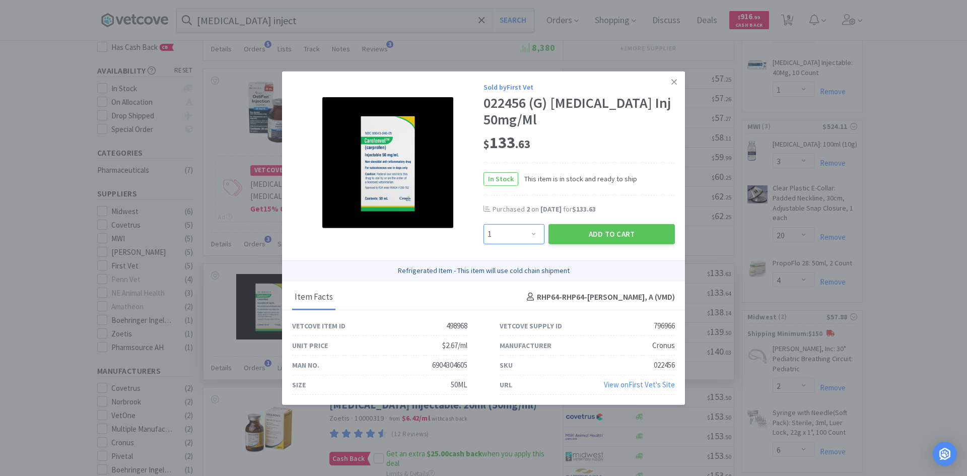
click at [497, 234] on select "Enter Quantity 1 2 3 4 5 6 7 8 9 10 11 12 13 14 15 16 17 18 19 20 Enter Quantity" at bounding box center [514, 234] width 61 height 20
select select "2"
click at [484, 224] on select "Enter Quantity 1 2 3 4 5 6 7 8 9 10 11 12 13 14 15 16 17 18 19 20 Enter Quantity" at bounding box center [514, 234] width 61 height 20
click at [582, 232] on button "Add to Cart" at bounding box center [612, 234] width 126 height 20
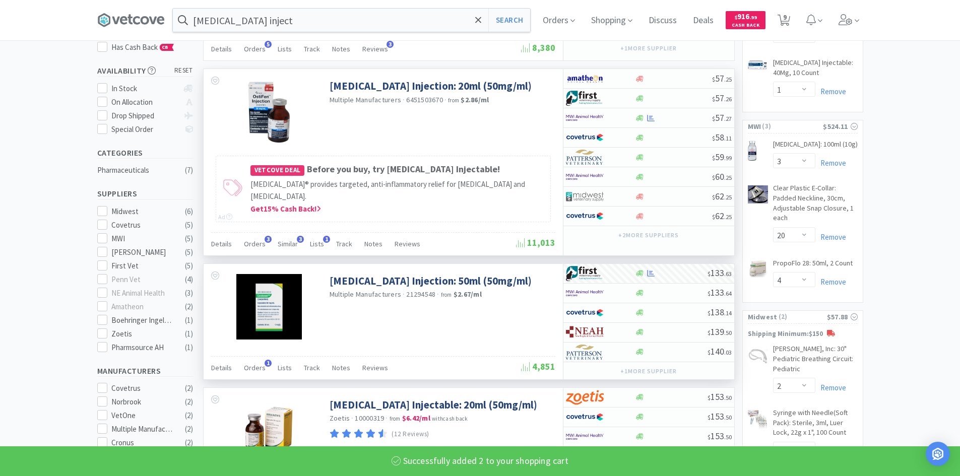
select select "2"
select select "24"
select select "2"
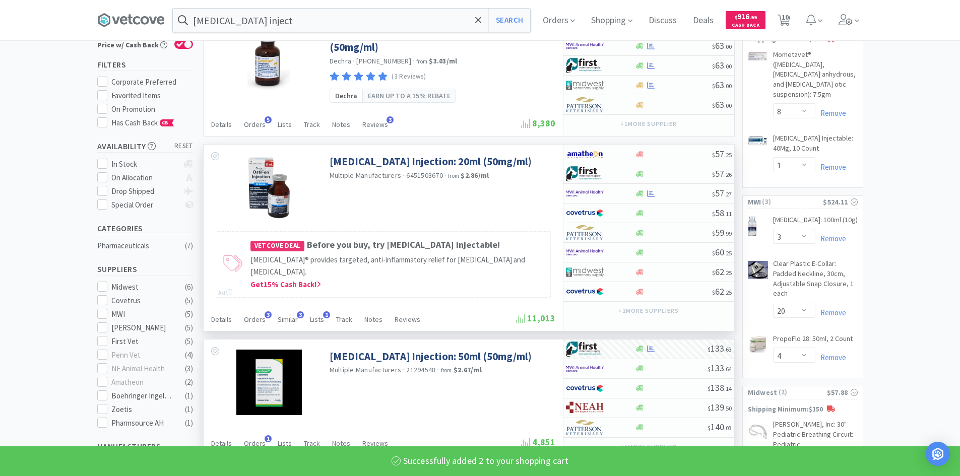
scroll to position [0, 0]
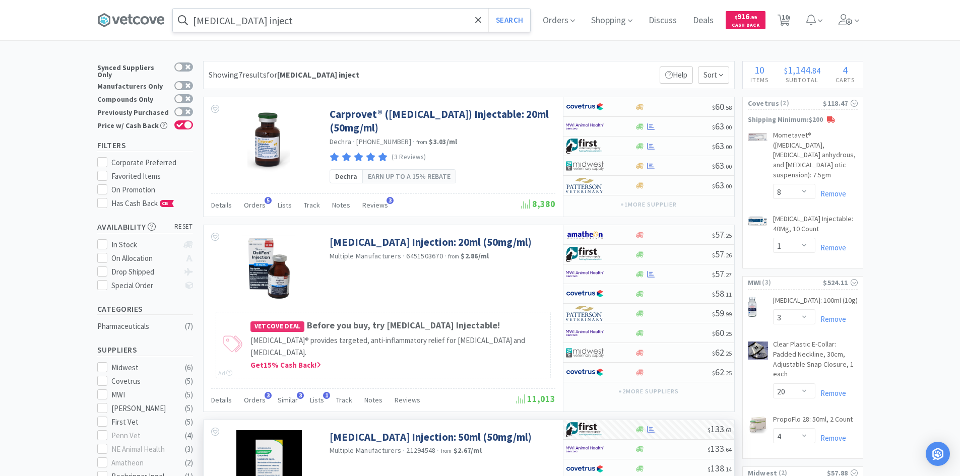
click at [358, 32] on div "carprofen inject Search" at bounding box center [351, 20] width 358 height 24
click at [353, 25] on input "carprofen inject" at bounding box center [351, 20] width 357 height 23
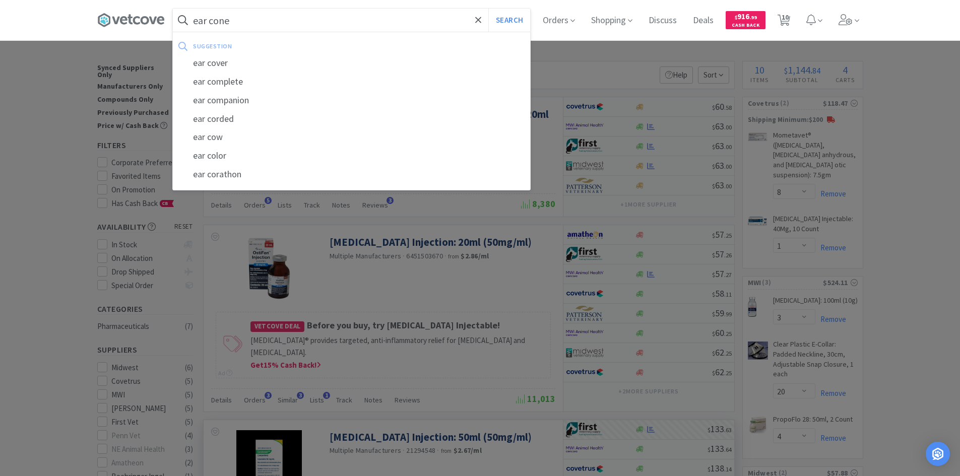
type input "ear cone"
click at [488, 9] on button "Search" at bounding box center [509, 20] width 42 height 23
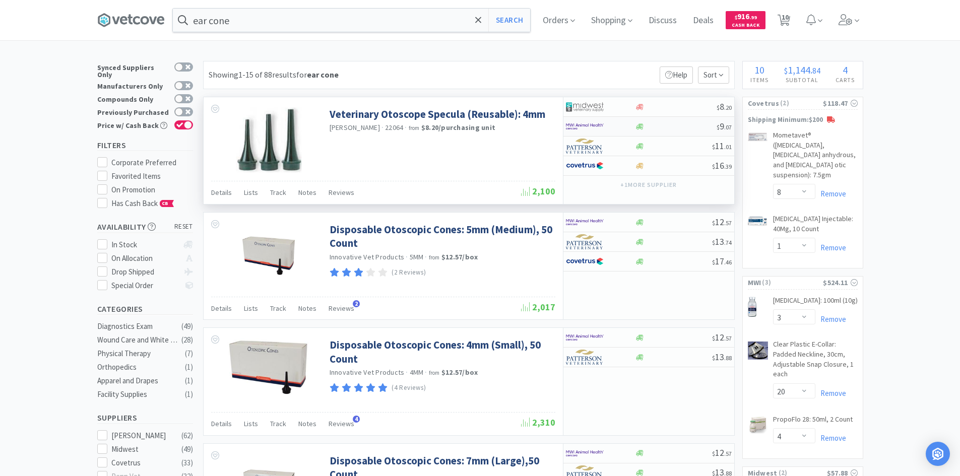
click at [612, 126] on div at bounding box center [593, 126] width 55 height 17
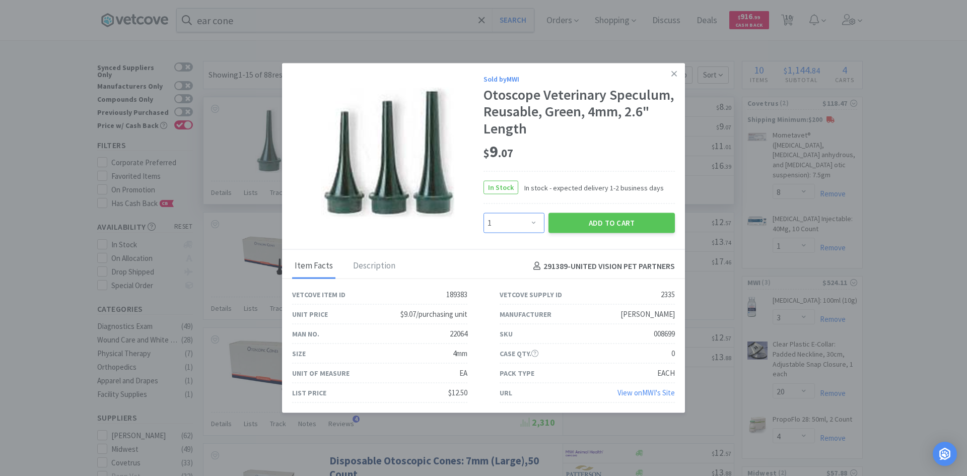
click at [526, 222] on select "Enter Quantity 1 2 3 4 5 6 7 8 9 10 11 12 13 14 15 16 17 18 19 20 Enter Quantity" at bounding box center [514, 223] width 61 height 20
select select "2"
click at [484, 213] on select "Enter Quantity 1 2 3 4 5 6 7 8 9 10 11 12 13 14 15 16 17 18 19 20 Enter Quantity" at bounding box center [514, 223] width 61 height 20
click at [584, 227] on button "Add to Cart" at bounding box center [612, 223] width 126 height 20
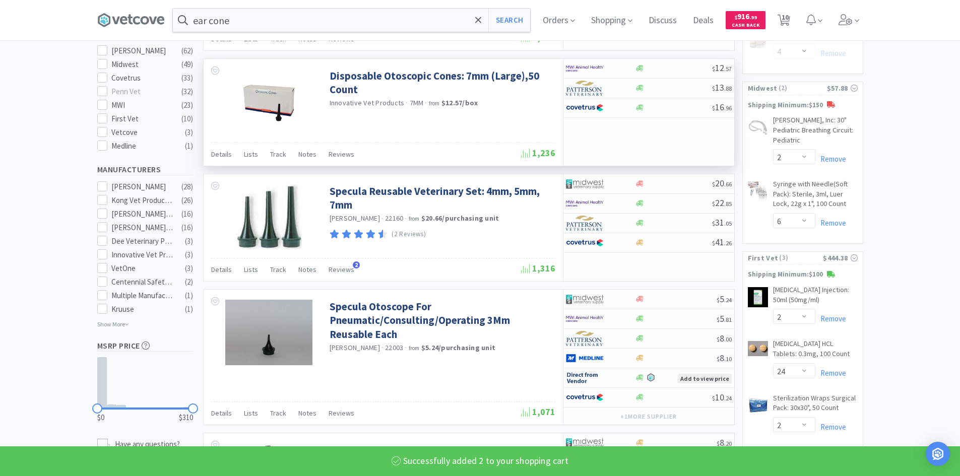
select select "2"
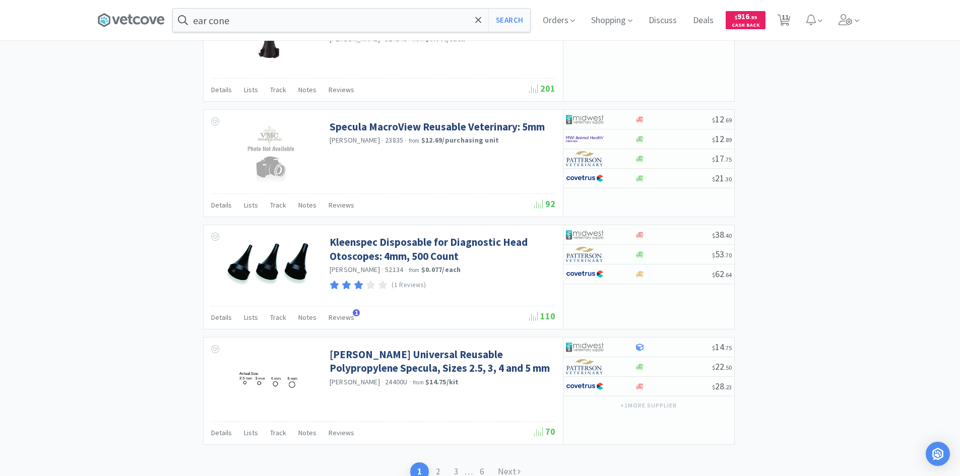
scroll to position [1463, 0]
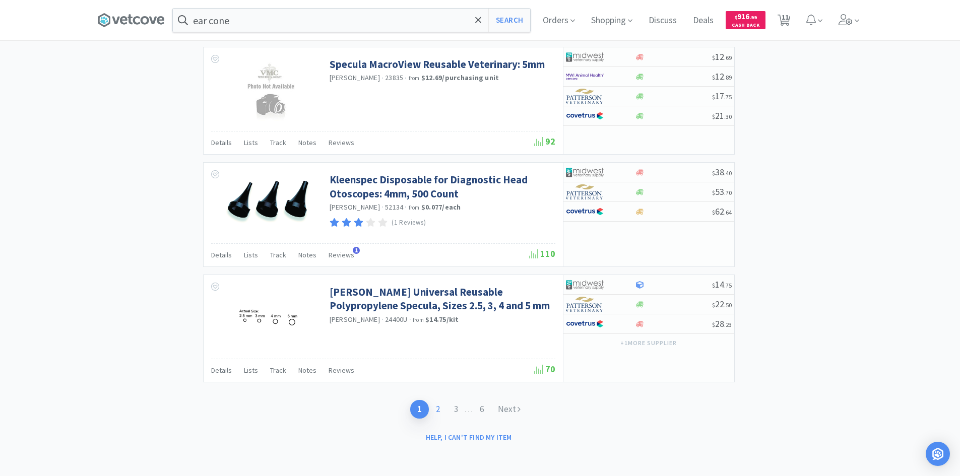
click at [437, 411] on link "2" at bounding box center [438, 409] width 18 height 19
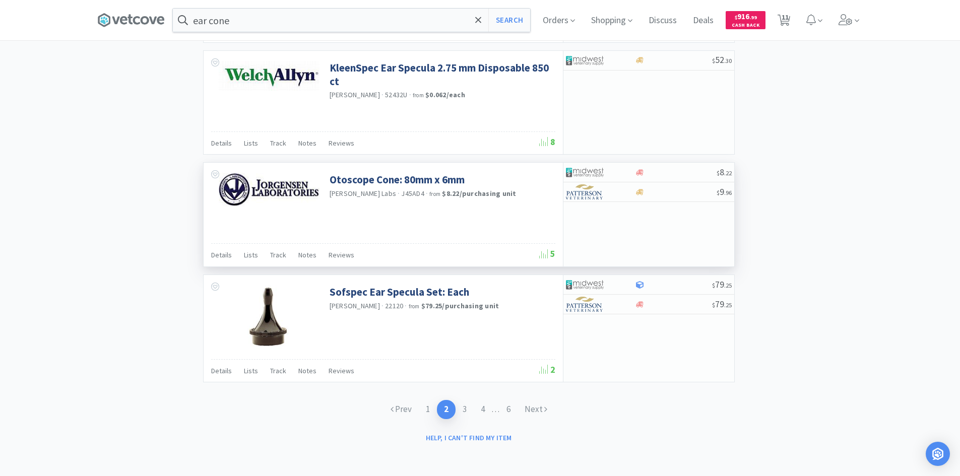
scroll to position [1420, 0]
click at [462, 408] on link "3" at bounding box center [464, 408] width 18 height 19
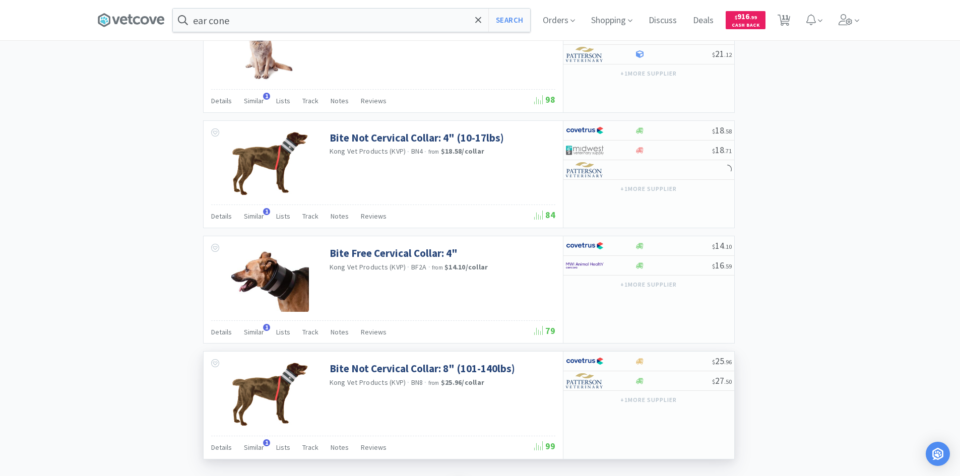
scroll to position [1433, 0]
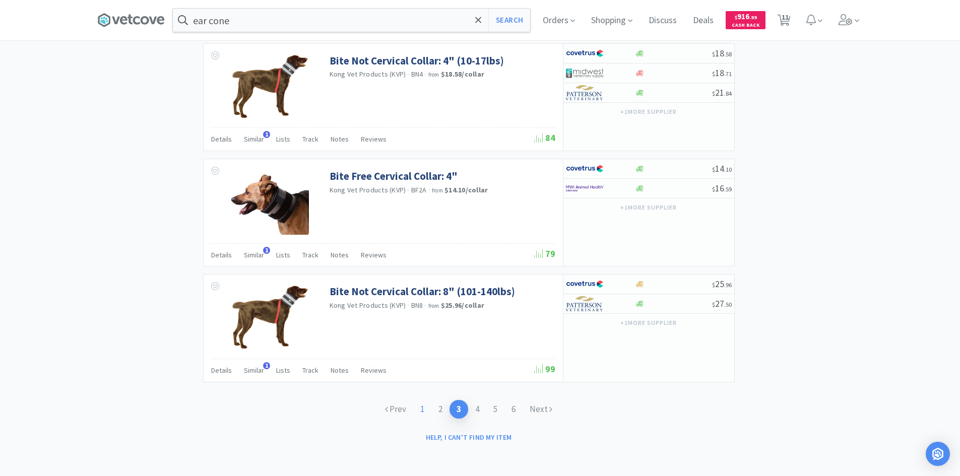
click at [420, 408] on link "1" at bounding box center [422, 409] width 18 height 19
